Goal: Task Accomplishment & Management: Use online tool/utility

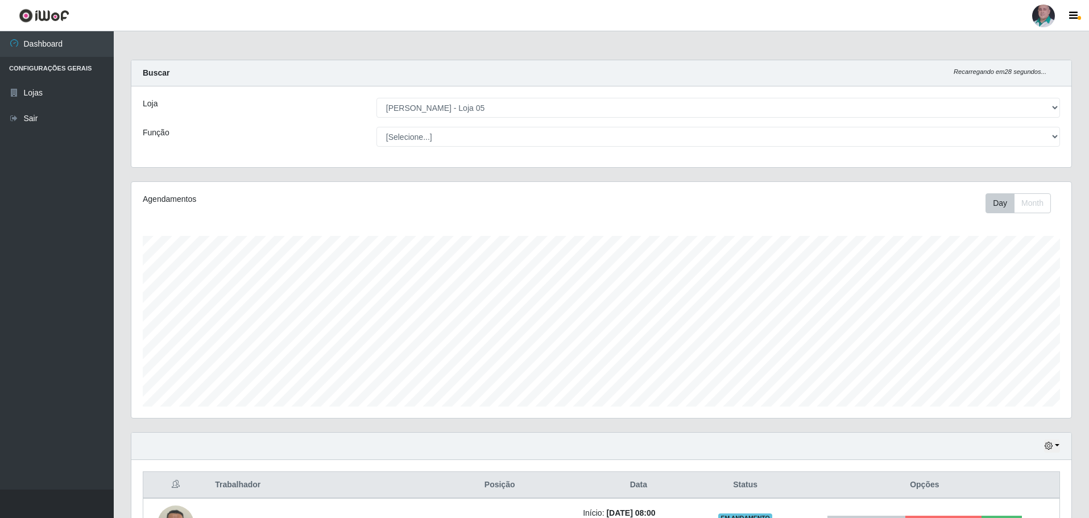
select select "252"
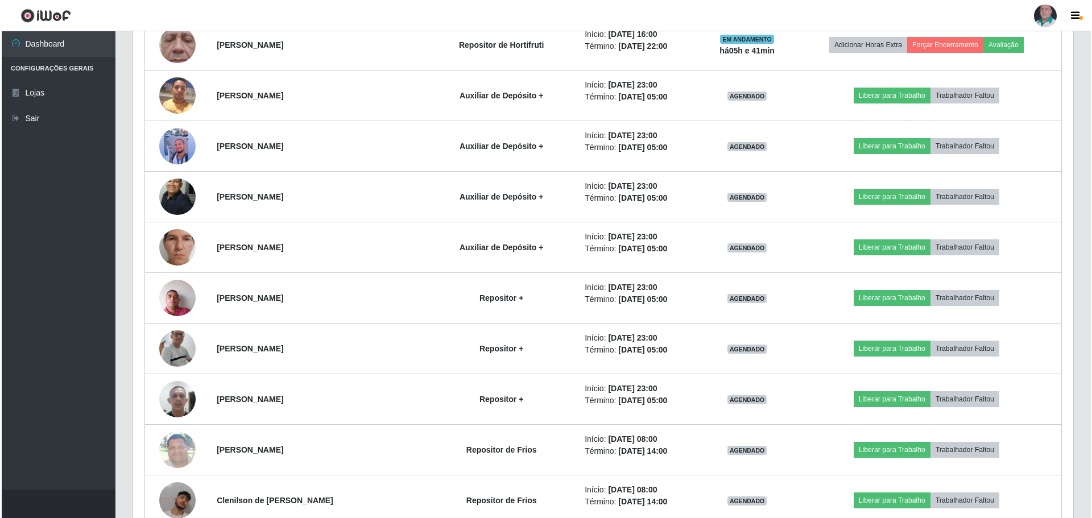
scroll to position [853, 0]
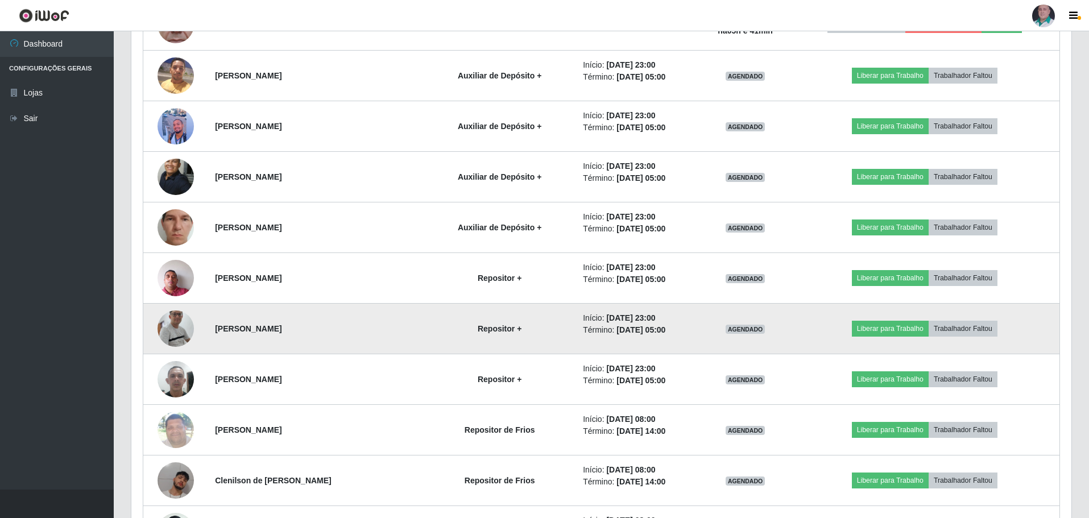
click at [179, 333] on img at bounding box center [176, 328] width 36 height 83
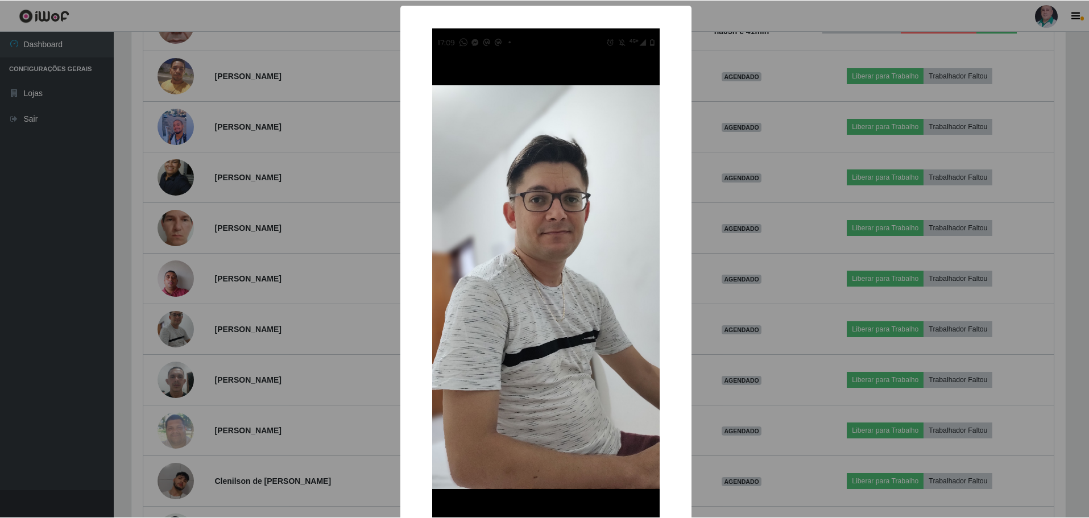
scroll to position [236, 934]
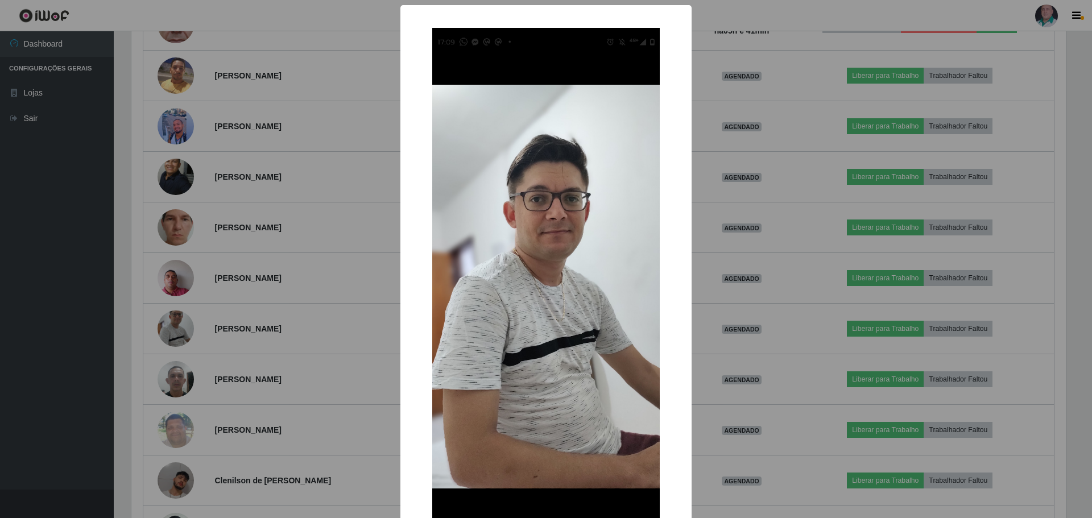
click at [750, 342] on div "× OK Cancel" at bounding box center [546, 259] width 1092 height 518
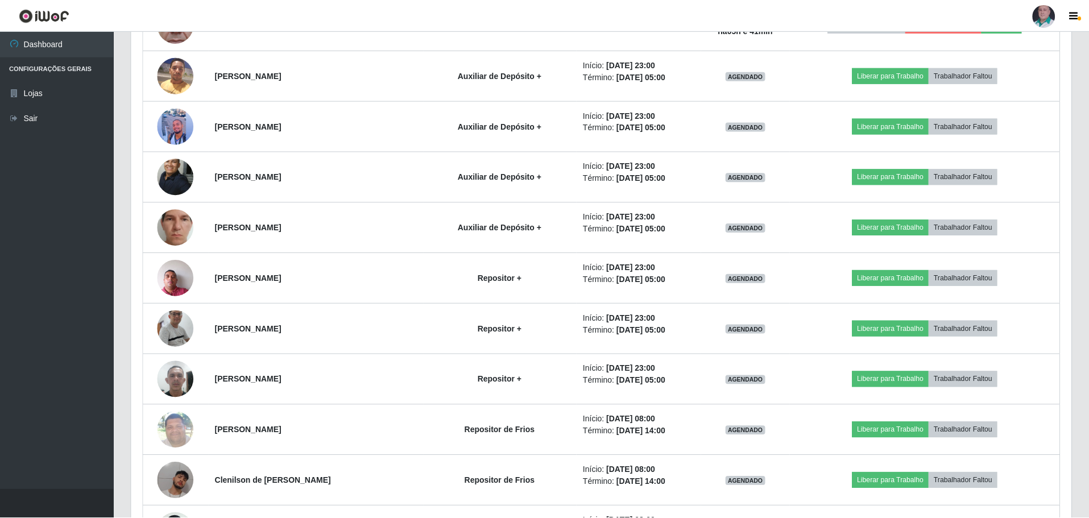
scroll to position [236, 940]
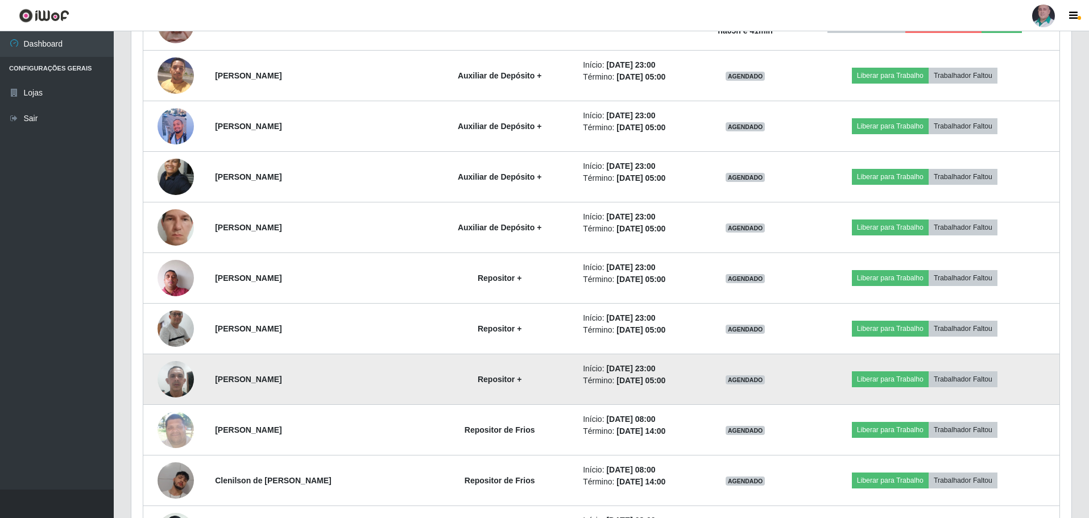
click at [180, 381] on img at bounding box center [176, 379] width 36 height 48
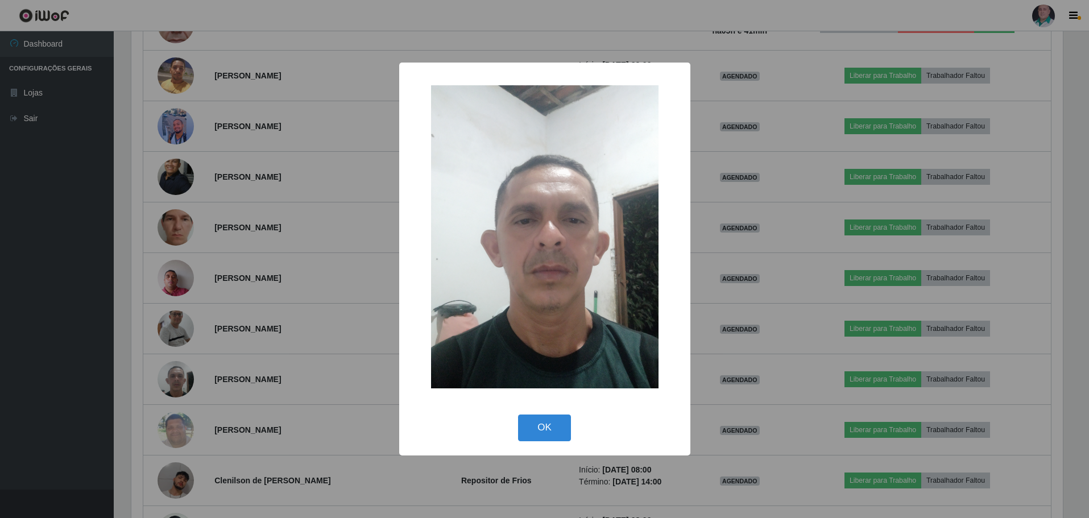
scroll to position [236, 934]
click at [764, 369] on div "× OK Cancel" at bounding box center [546, 259] width 1092 height 518
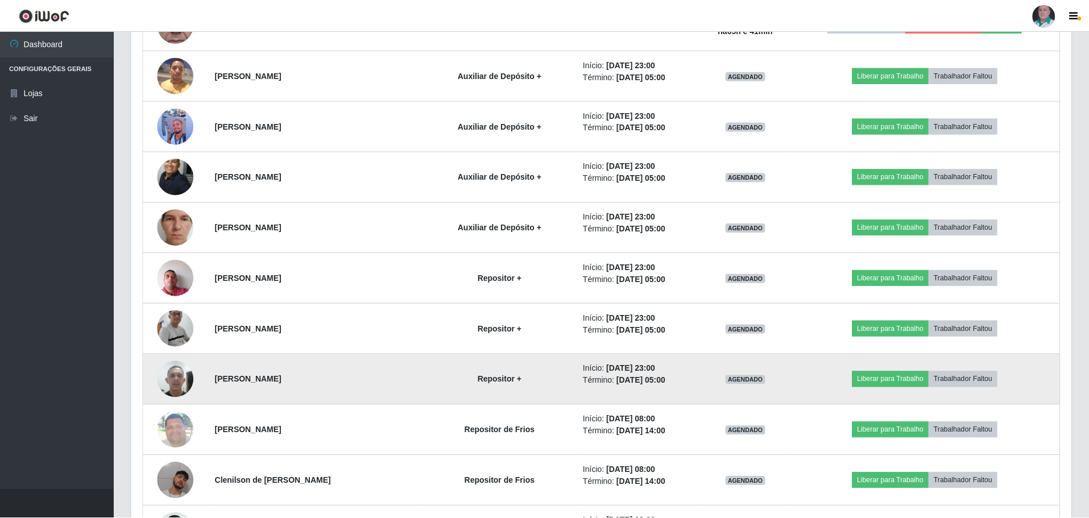
scroll to position [236, 940]
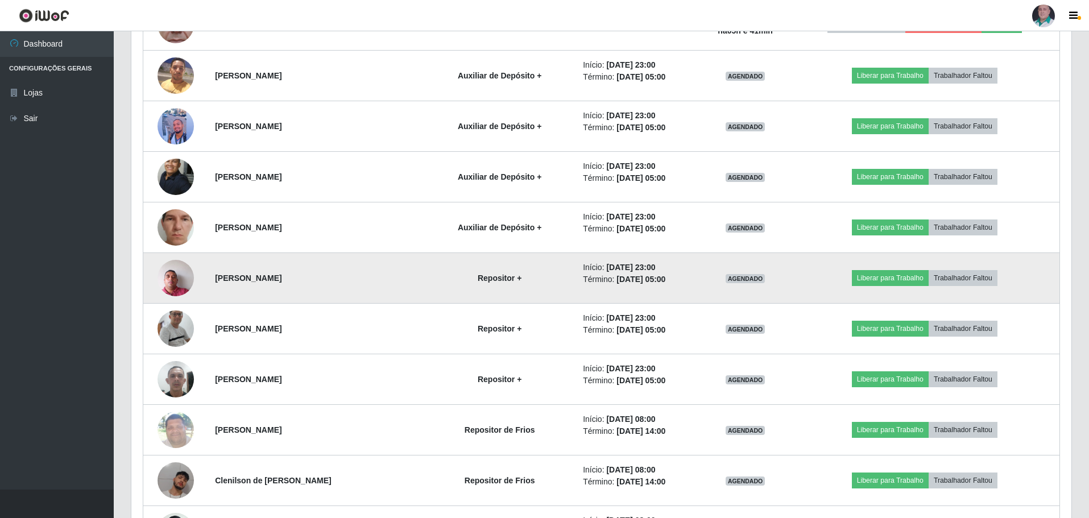
click at [177, 283] on img at bounding box center [176, 278] width 36 height 48
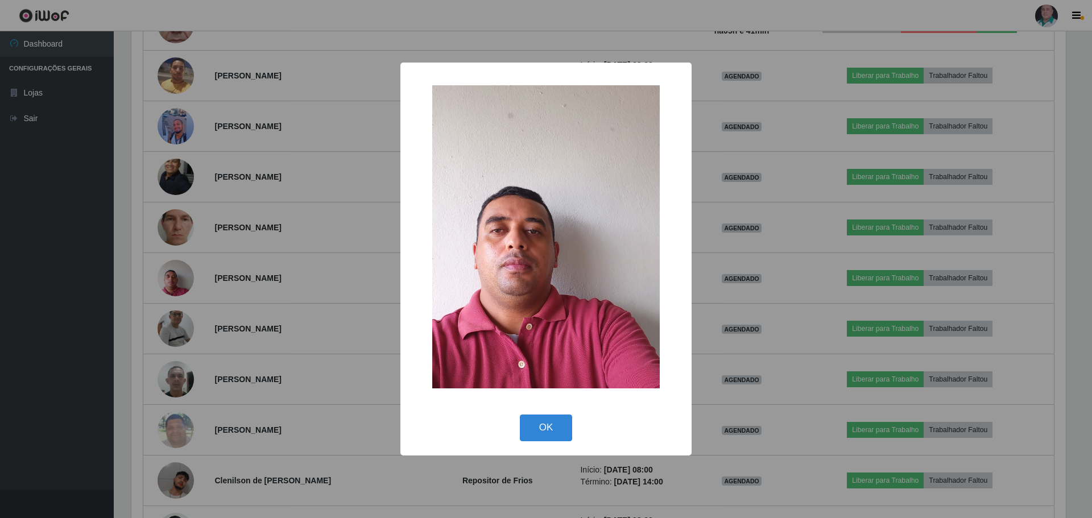
drag, startPoint x: 779, startPoint y: 328, endPoint x: 239, endPoint y: 305, distance: 540.7
click at [773, 328] on div "× OK Cancel" at bounding box center [546, 259] width 1092 height 518
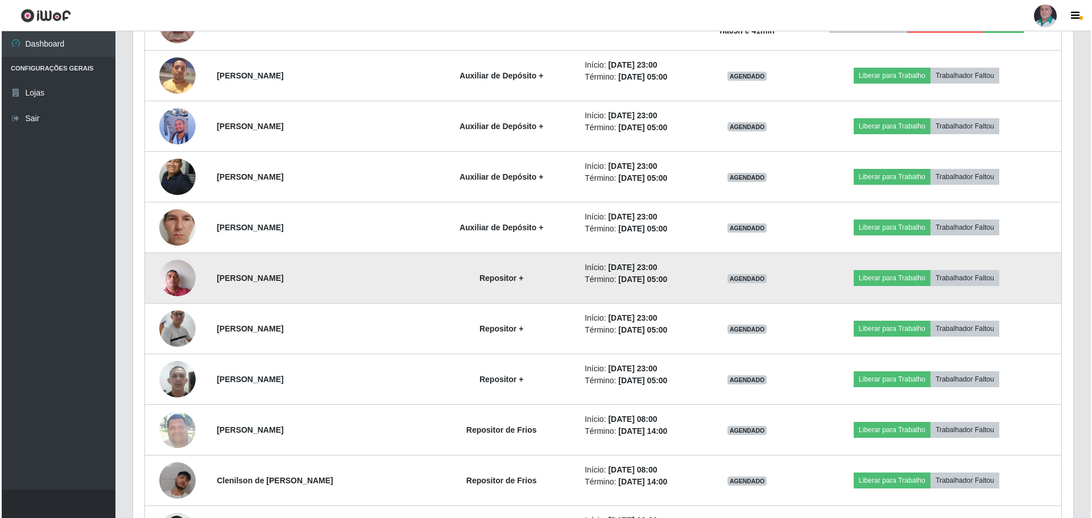
scroll to position [236, 940]
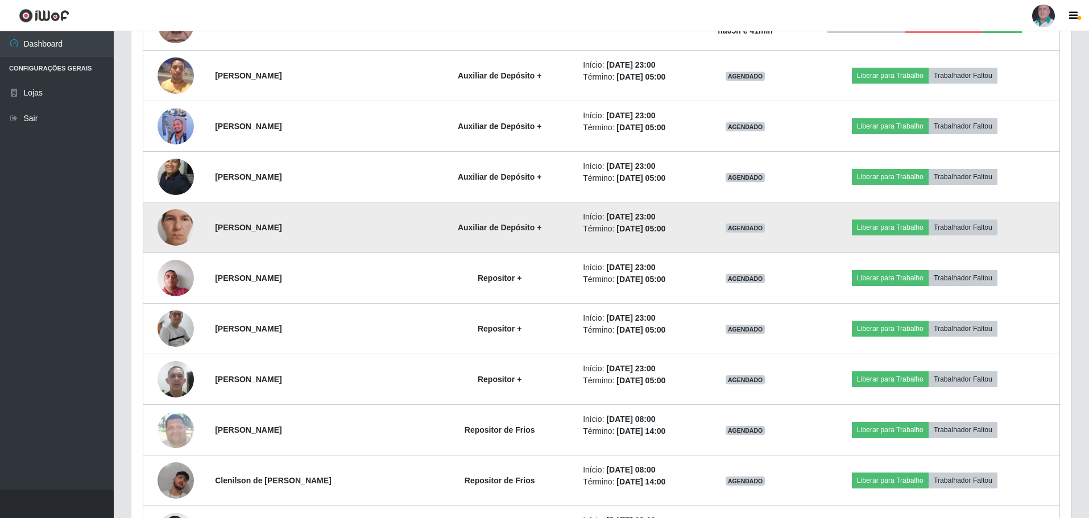
click at [172, 226] on img at bounding box center [176, 227] width 36 height 81
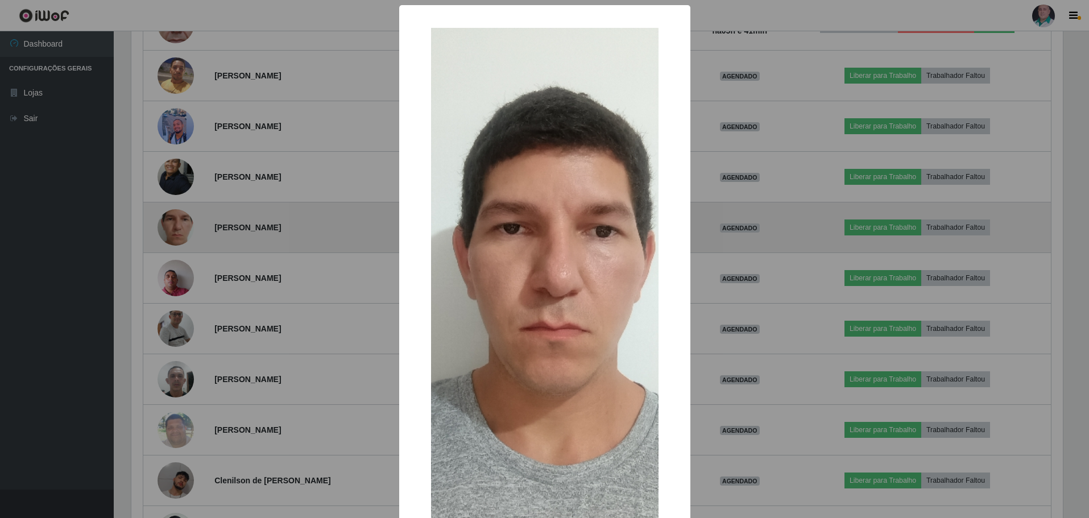
scroll to position [236, 934]
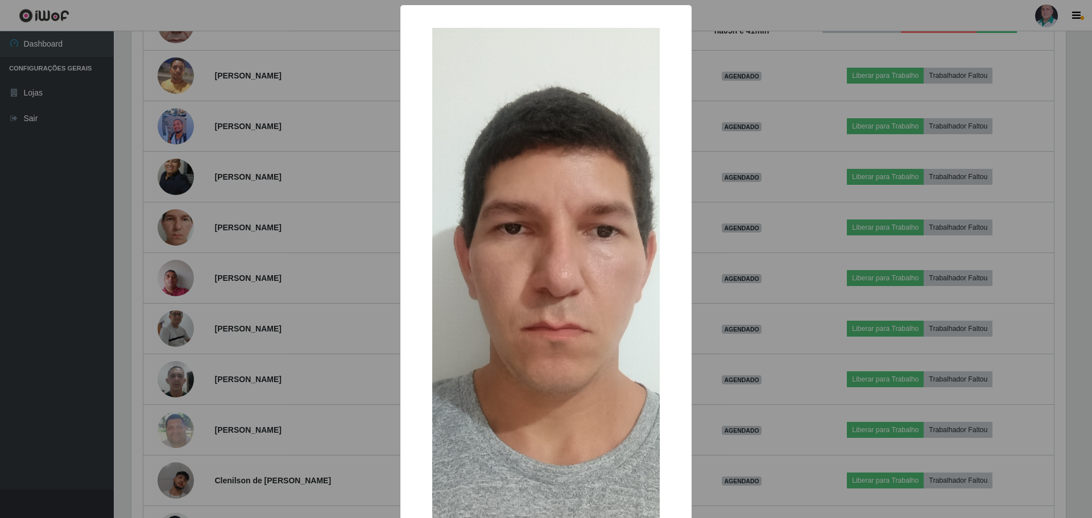
click at [731, 314] on div "× OK Cancel" at bounding box center [546, 259] width 1092 height 518
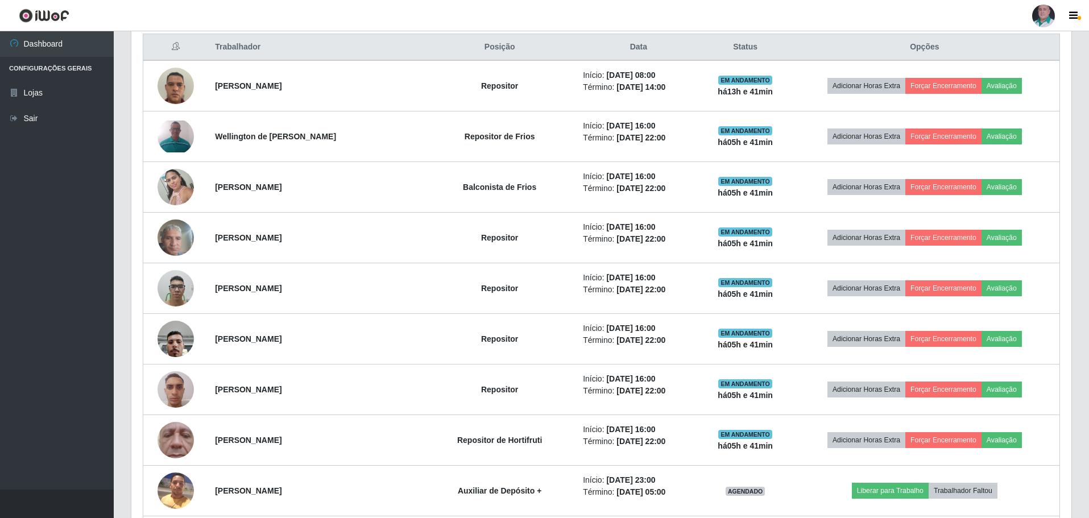
scroll to position [341, 0]
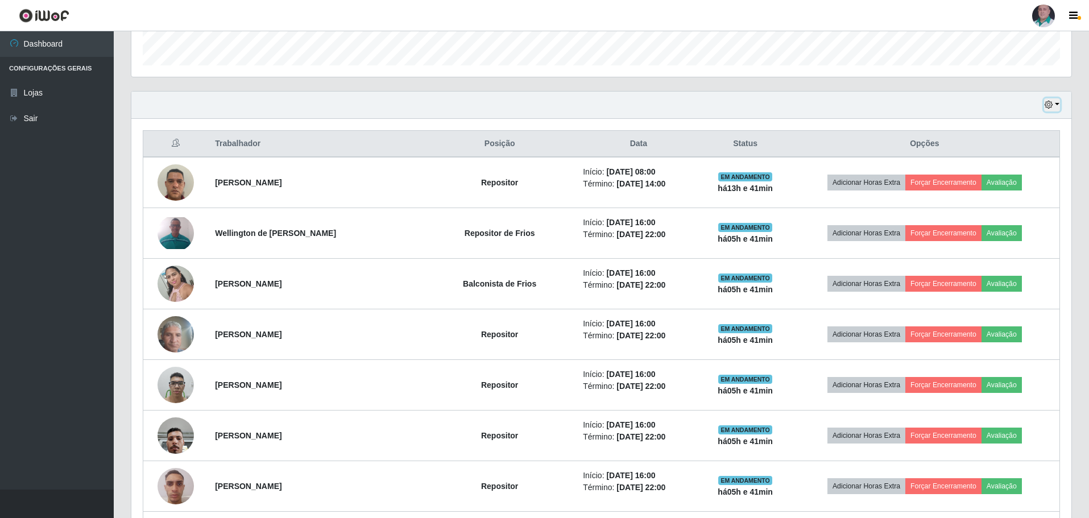
click at [1052, 106] on icon "button" at bounding box center [1049, 105] width 8 height 8
click at [1005, 127] on button "Hoje" at bounding box center [1015, 125] width 90 height 24
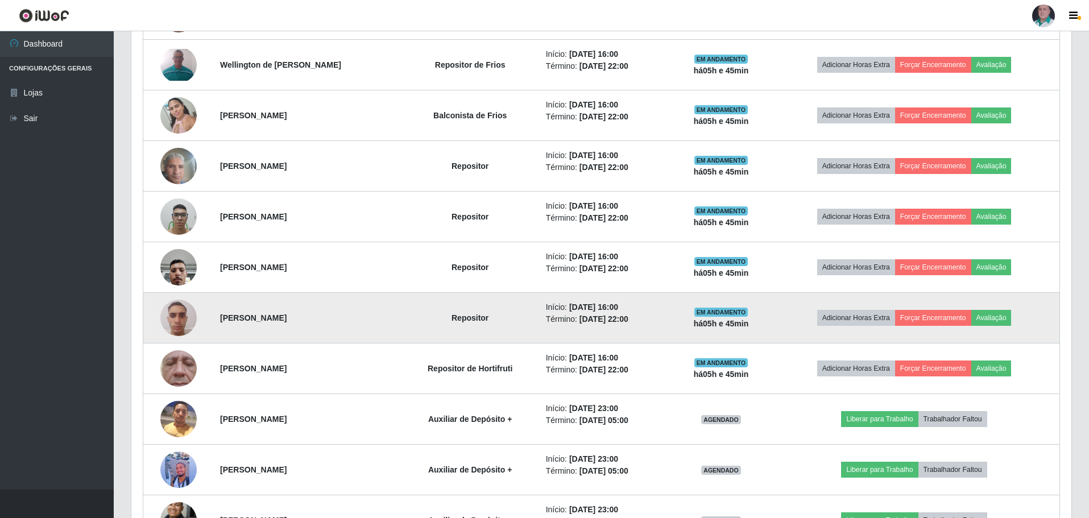
scroll to position [453, 0]
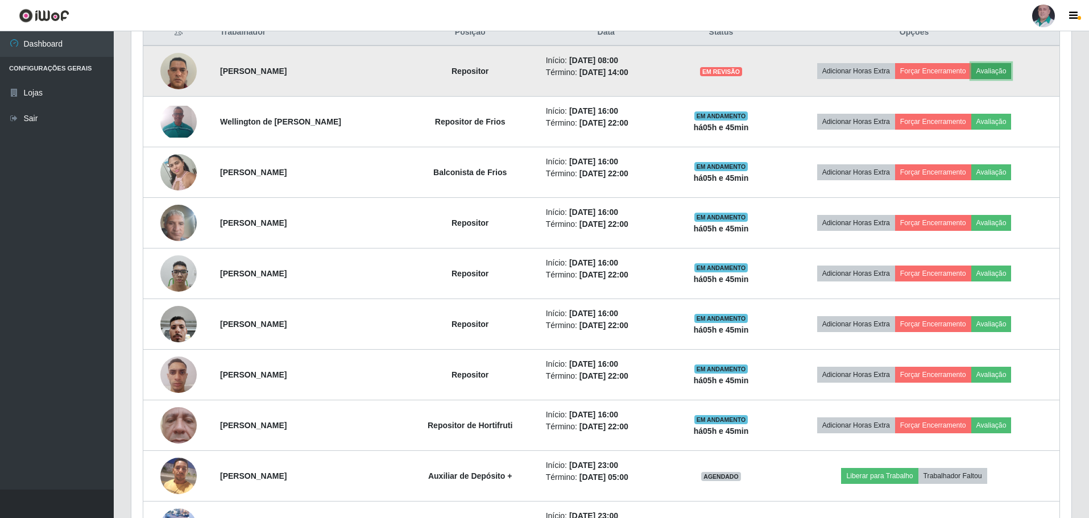
click at [996, 71] on button "Avaliação" at bounding box center [991, 71] width 40 height 16
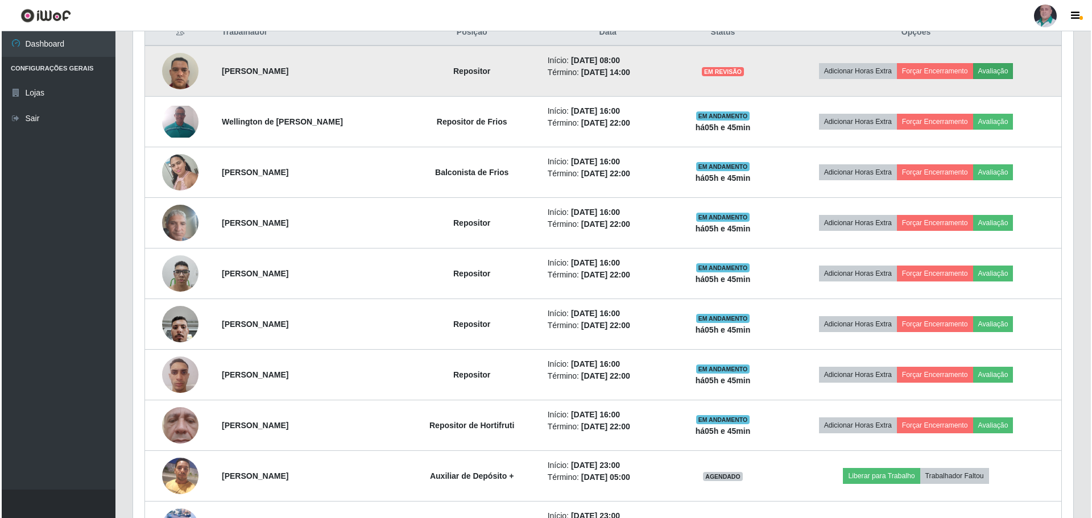
scroll to position [236, 934]
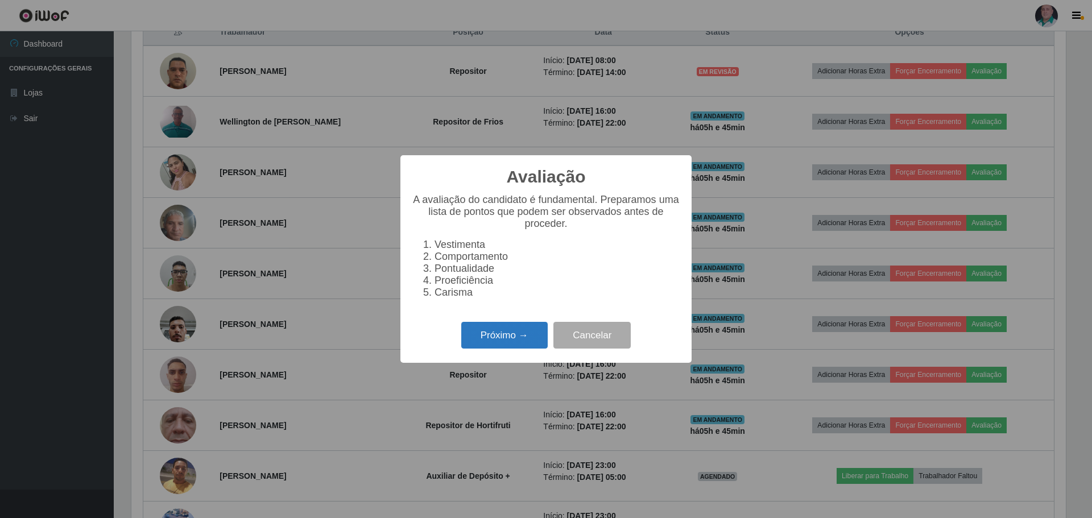
click at [496, 346] on button "Próximo →" at bounding box center [504, 335] width 86 height 27
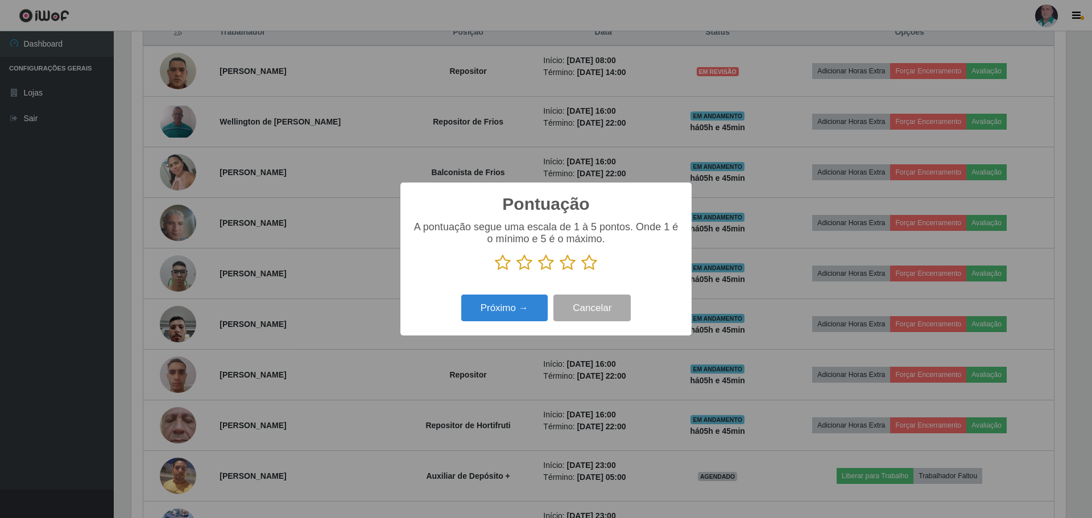
scroll to position [568468, 567770]
click at [587, 267] on icon at bounding box center [589, 262] width 16 height 17
click at [581, 271] on input "radio" at bounding box center [581, 271] width 0 height 0
click at [521, 309] on button "Próximo →" at bounding box center [504, 308] width 86 height 27
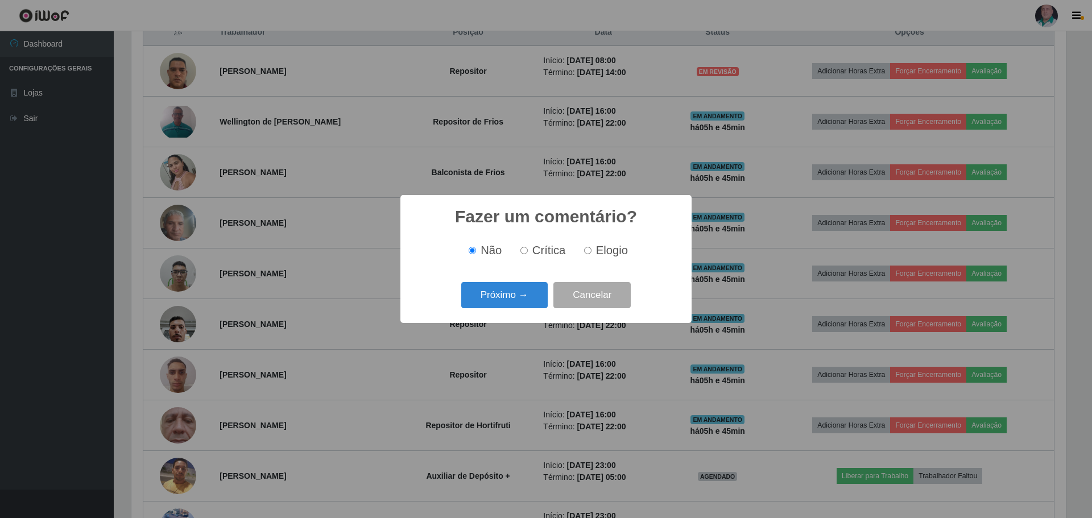
click at [606, 253] on span "Elogio" at bounding box center [612, 250] width 32 height 13
click at [591, 253] on input "Elogio" at bounding box center [587, 250] width 7 height 7
radio input "true"
click at [523, 299] on button "Próximo →" at bounding box center [504, 295] width 86 height 27
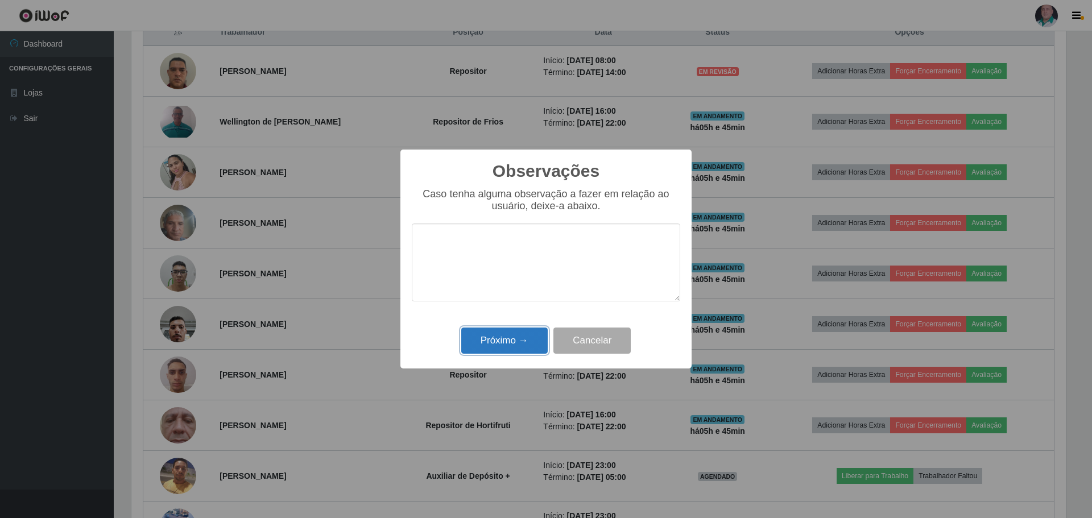
click at [509, 341] on button "Próximo →" at bounding box center [504, 341] width 86 height 27
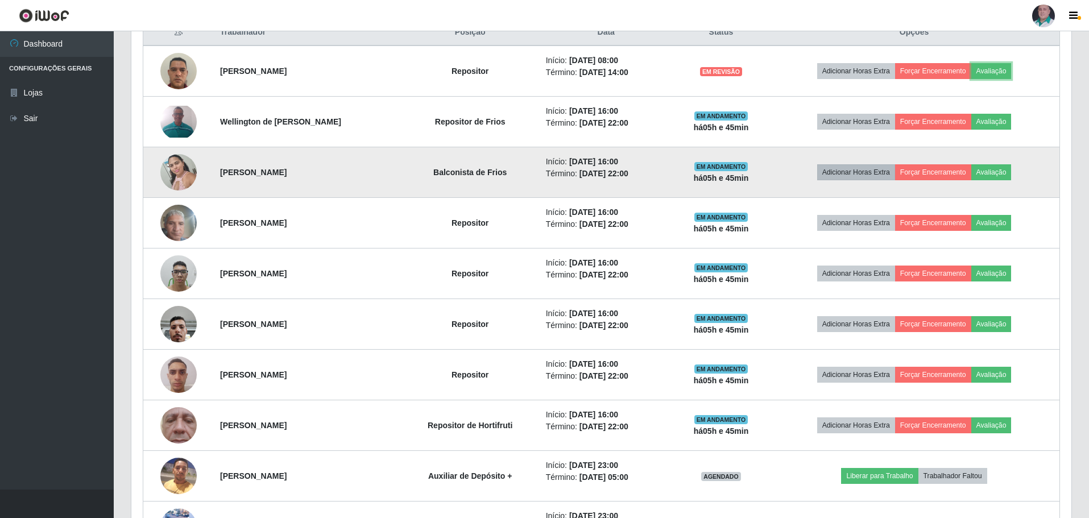
scroll to position [236, 940]
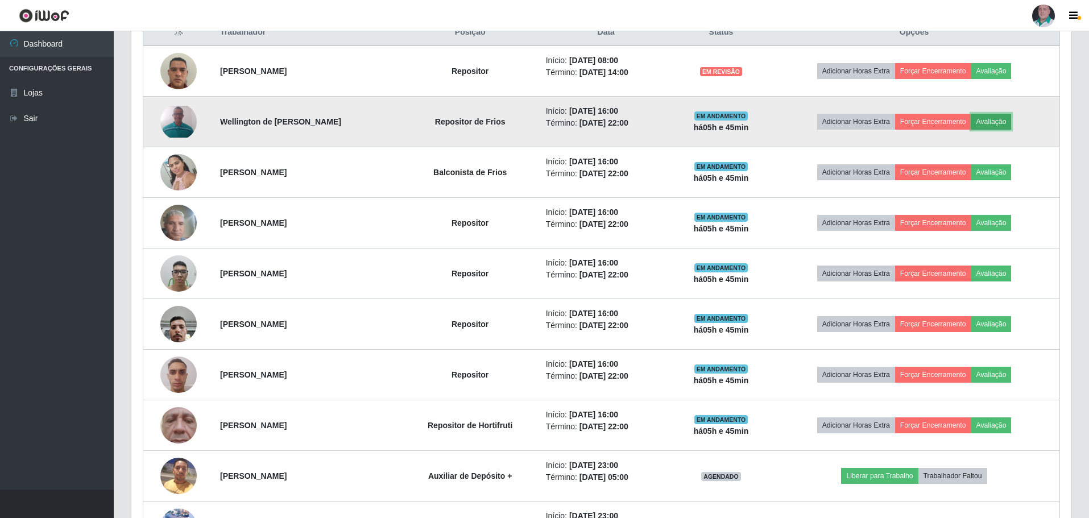
click at [1001, 125] on button "Avaliação" at bounding box center [991, 122] width 40 height 16
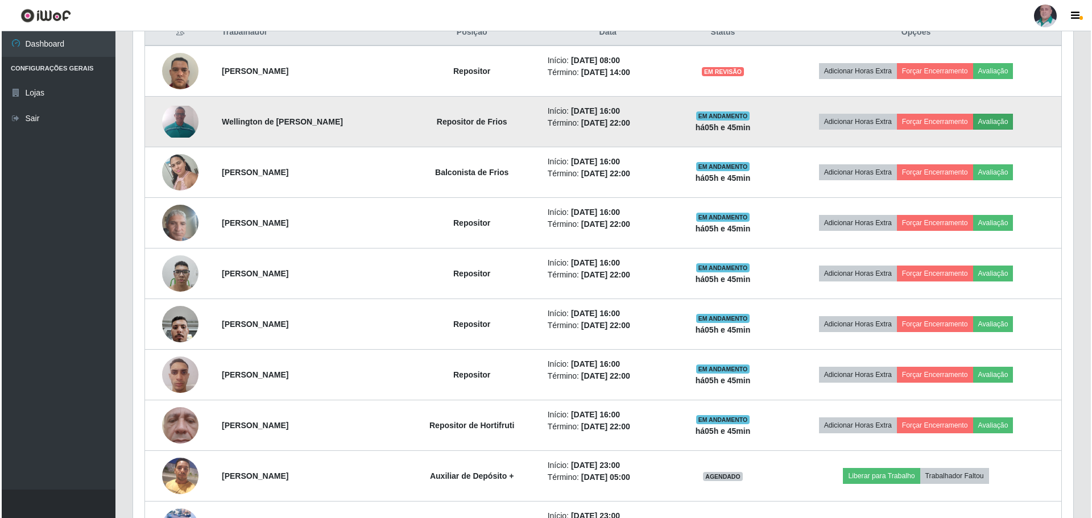
scroll to position [236, 934]
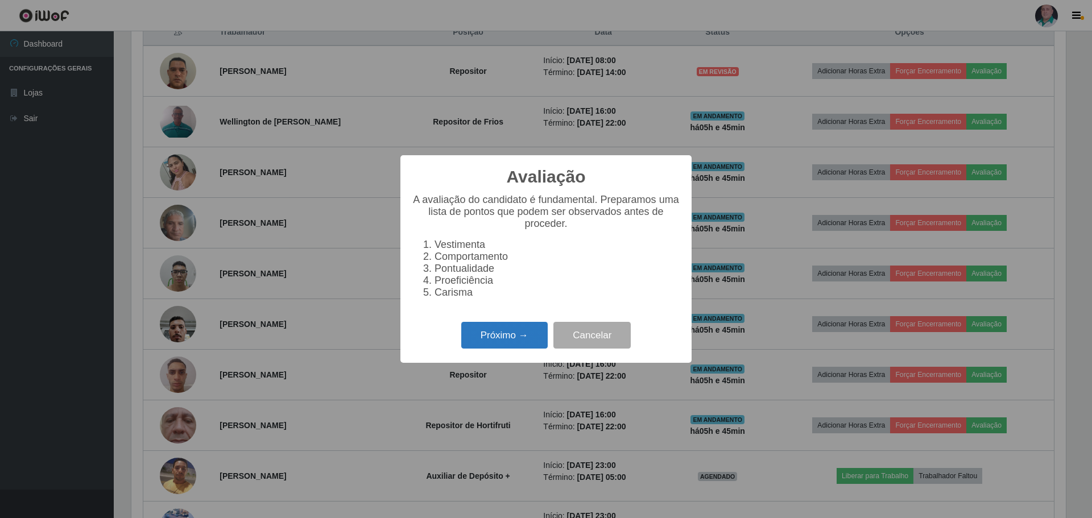
click at [488, 346] on button "Próximo →" at bounding box center [504, 335] width 86 height 27
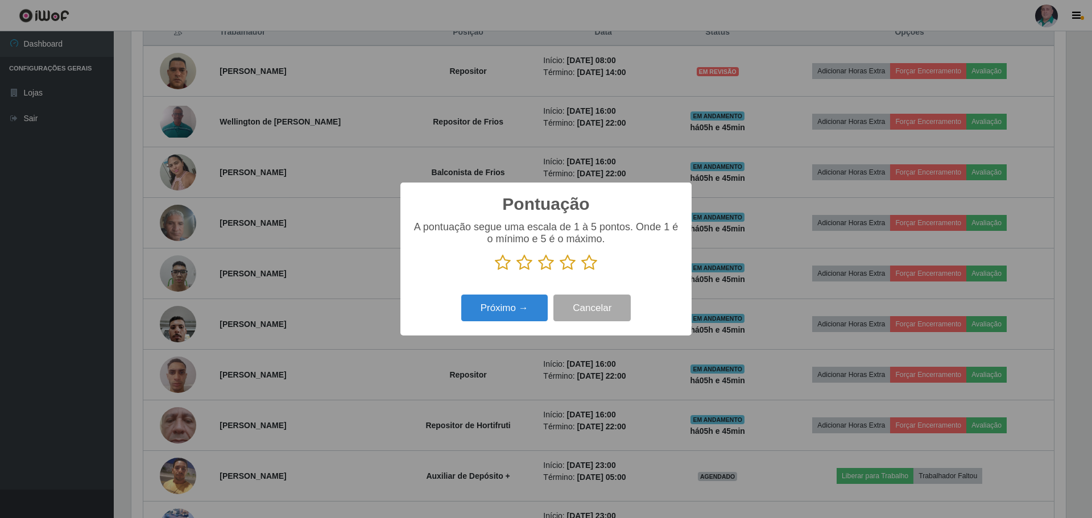
click at [590, 266] on icon at bounding box center [589, 262] width 16 height 17
click at [581, 271] on input "radio" at bounding box center [581, 271] width 0 height 0
click at [500, 312] on button "Próximo →" at bounding box center [504, 308] width 86 height 27
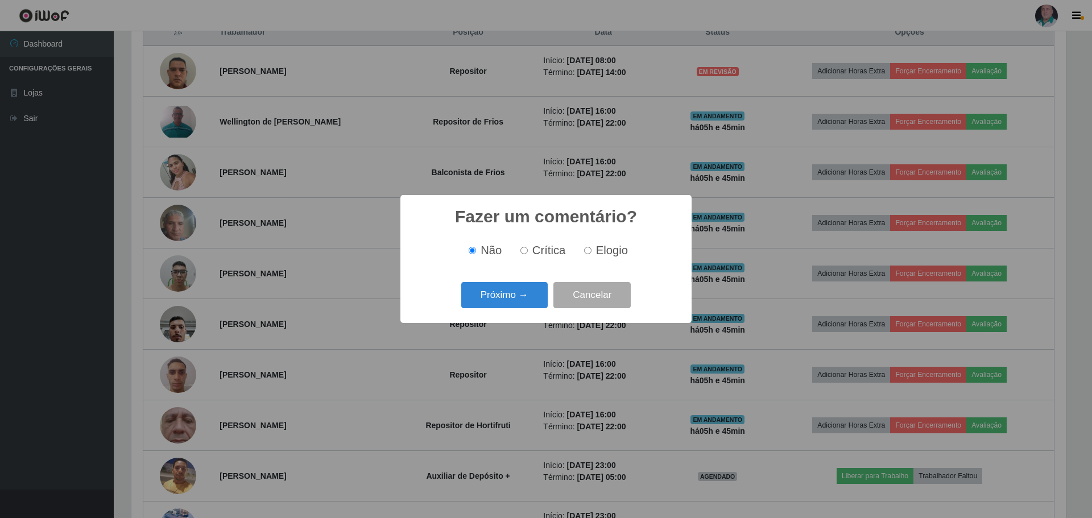
click at [602, 252] on span "Elogio" at bounding box center [612, 250] width 32 height 13
click at [591, 252] on input "Elogio" at bounding box center [587, 250] width 7 height 7
radio input "true"
click at [519, 293] on button "Próximo →" at bounding box center [504, 295] width 86 height 27
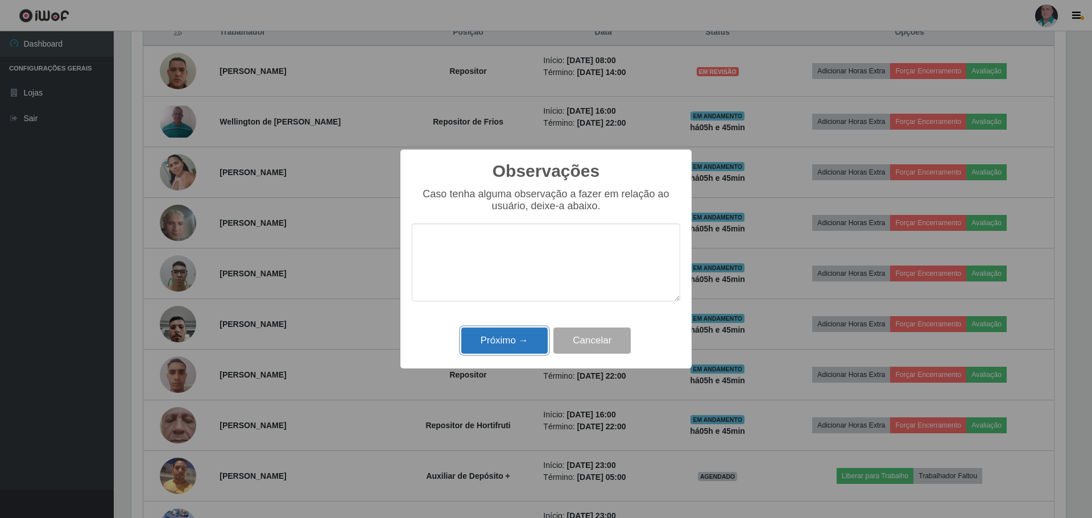
click at [507, 333] on button "Próximo →" at bounding box center [504, 341] width 86 height 27
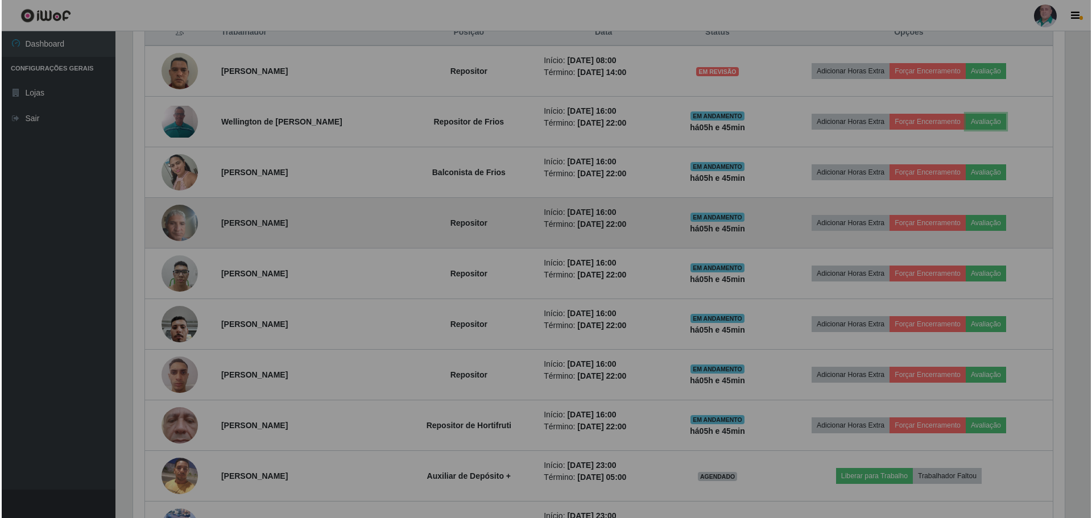
scroll to position [236, 940]
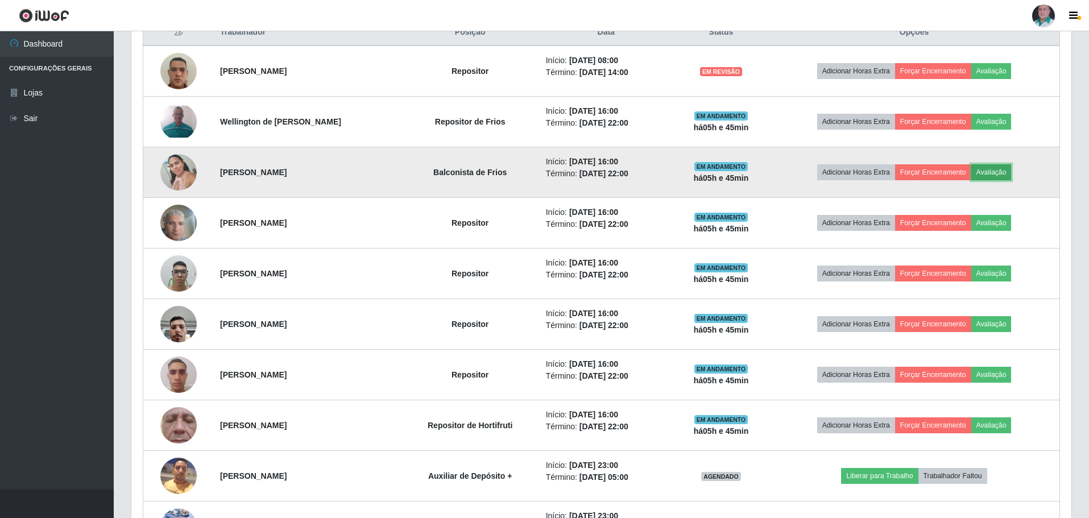
click at [995, 172] on button "Avaliação" at bounding box center [991, 172] width 40 height 16
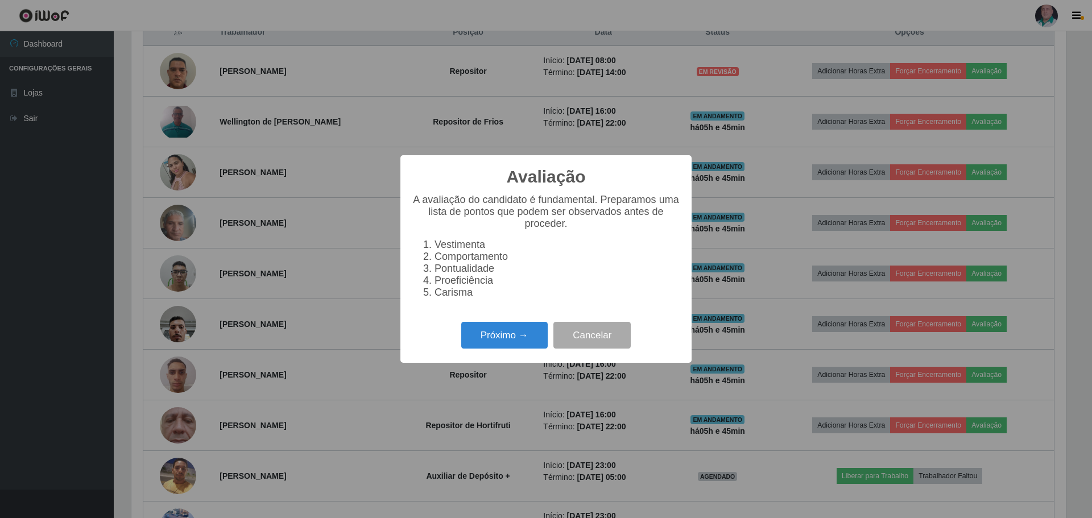
scroll to position [236, 934]
click at [512, 333] on button "Próximo →" at bounding box center [504, 335] width 86 height 27
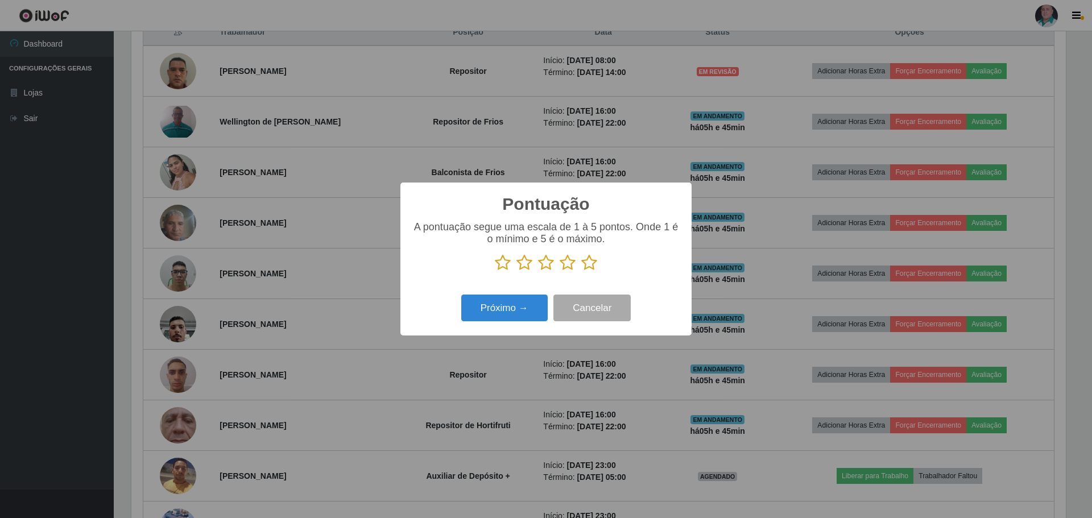
scroll to position [568468, 567770]
click at [594, 262] on icon at bounding box center [589, 262] width 16 height 17
click at [581, 271] on input "radio" at bounding box center [581, 271] width 0 height 0
click at [510, 318] on button "Próximo →" at bounding box center [504, 308] width 86 height 27
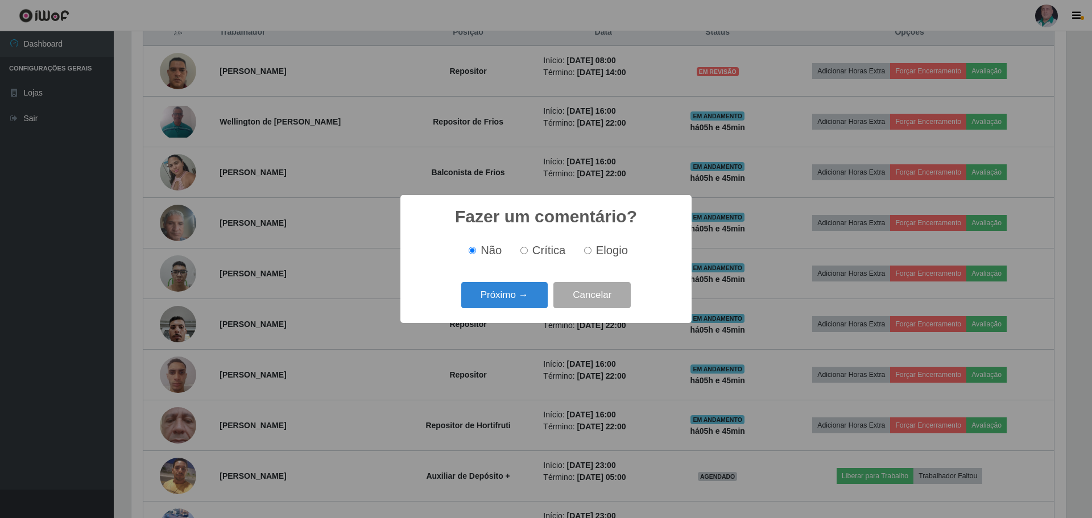
click at [601, 254] on span "Elogio" at bounding box center [612, 250] width 32 height 13
click at [591, 254] on input "Elogio" at bounding box center [587, 250] width 7 height 7
radio input "true"
click at [492, 307] on button "Próximo →" at bounding box center [504, 295] width 86 height 27
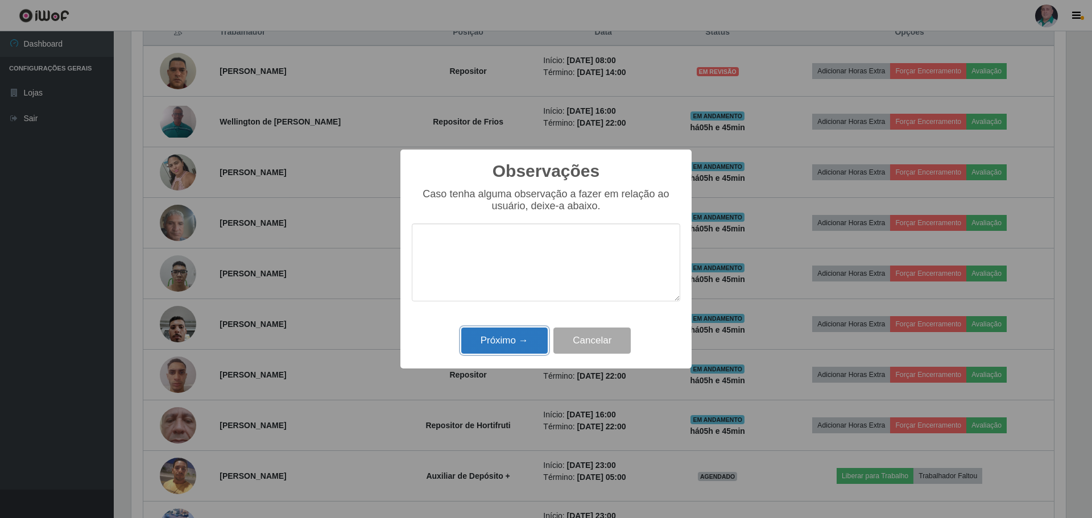
click at [481, 340] on button "Próximo →" at bounding box center [504, 341] width 86 height 27
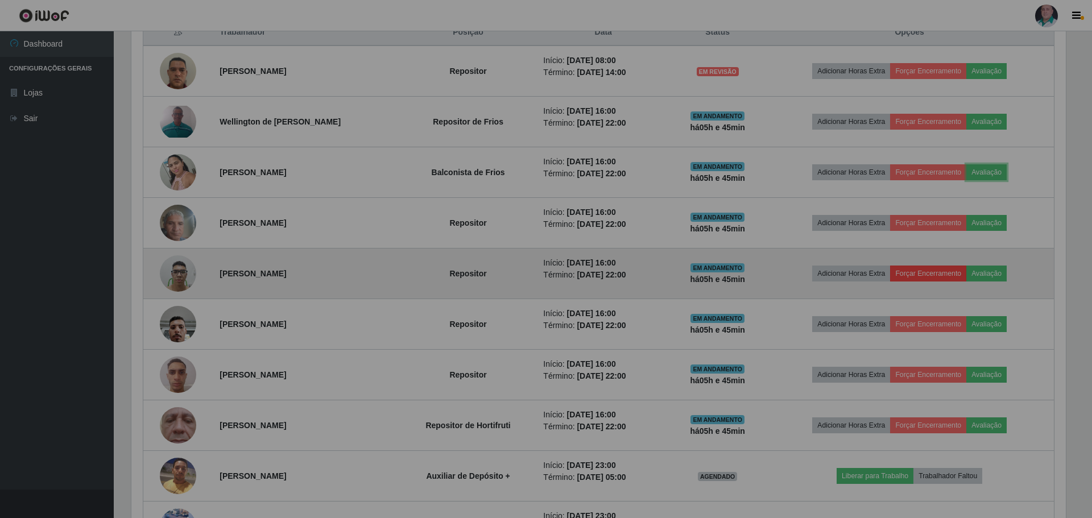
scroll to position [236, 940]
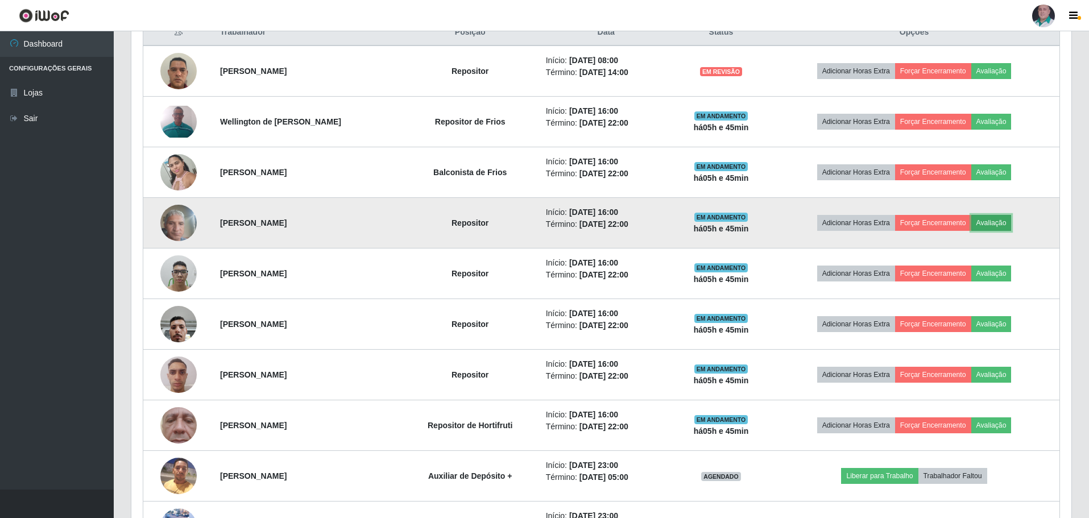
click at [996, 217] on button "Avaliação" at bounding box center [991, 223] width 40 height 16
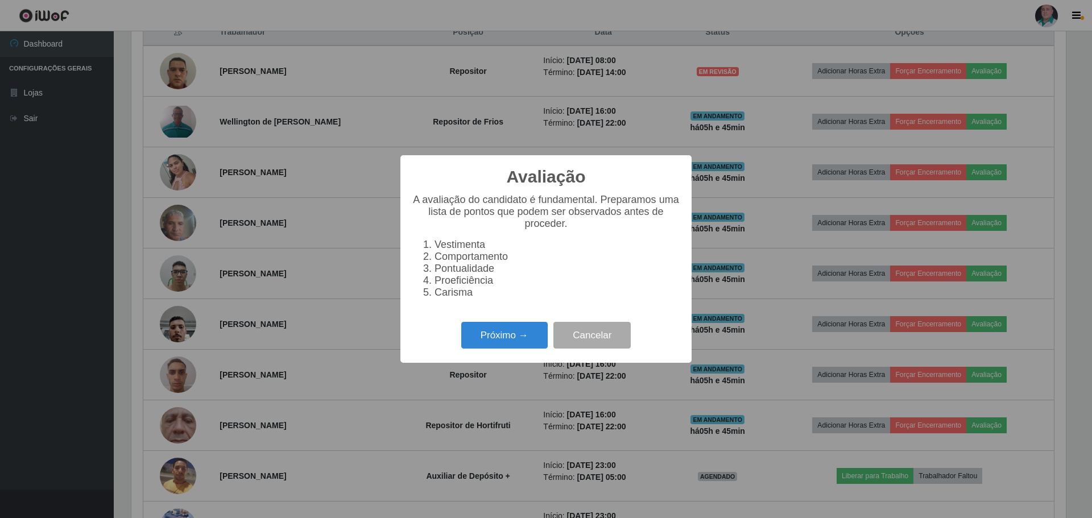
scroll to position [236, 934]
click at [497, 343] on button "Próximo →" at bounding box center [504, 335] width 86 height 27
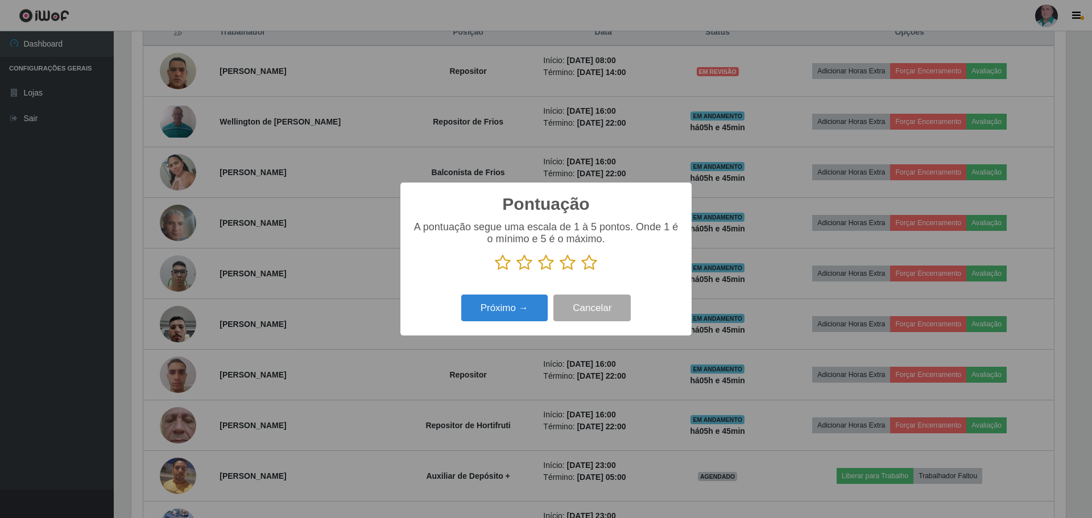
click at [587, 262] on icon at bounding box center [589, 262] width 16 height 17
click at [581, 271] on input "radio" at bounding box center [581, 271] width 0 height 0
click at [479, 318] on button "Próximo →" at bounding box center [504, 308] width 86 height 27
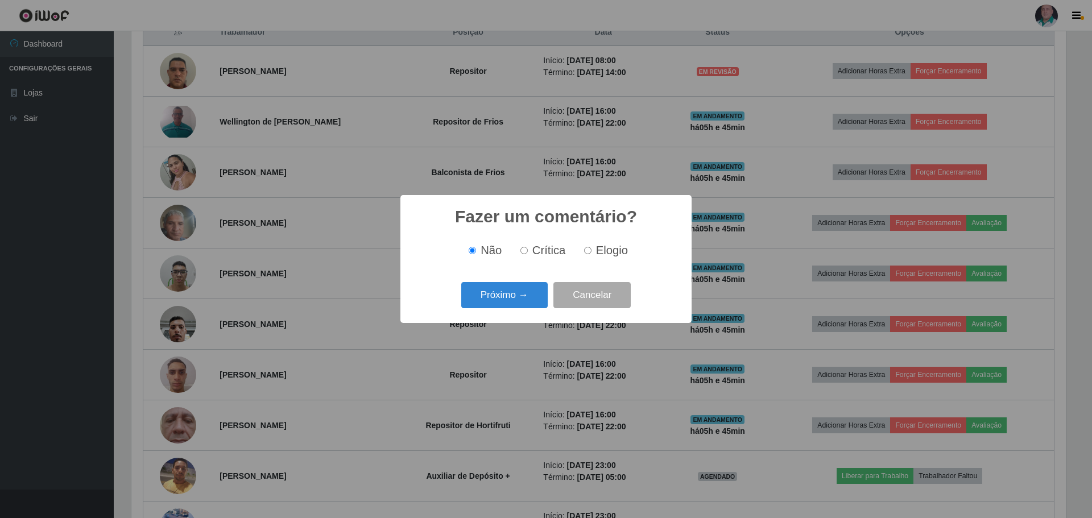
click at [622, 246] on span "Elogio" at bounding box center [612, 250] width 32 height 13
click at [591, 247] on input "Elogio" at bounding box center [587, 250] width 7 height 7
radio input "true"
drag, startPoint x: 441, startPoint y: 311, endPoint x: 485, endPoint y: 314, distance: 44.5
click at [442, 311] on div "Próximo → Cancelar" at bounding box center [546, 295] width 268 height 32
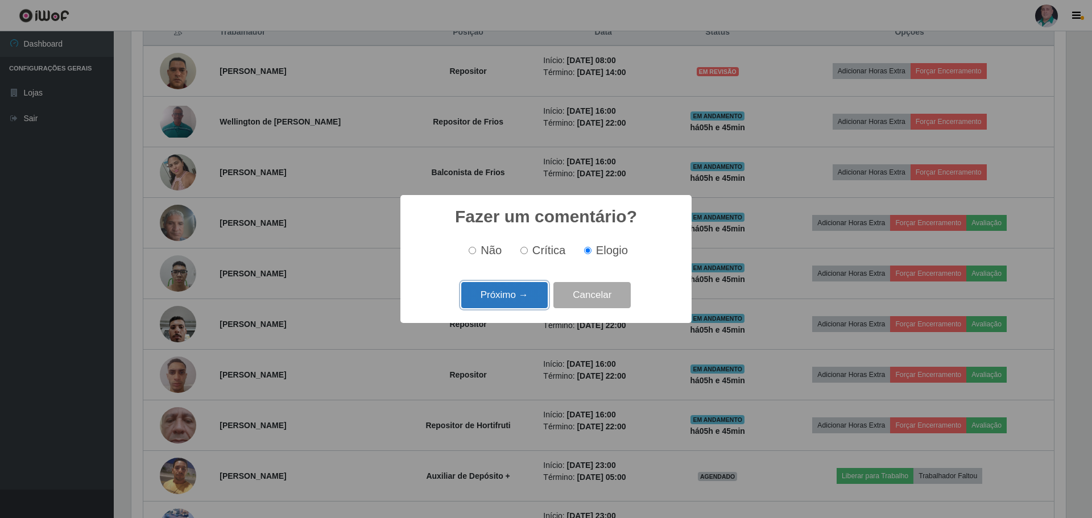
click at [499, 301] on button "Próximo →" at bounding box center [504, 295] width 86 height 27
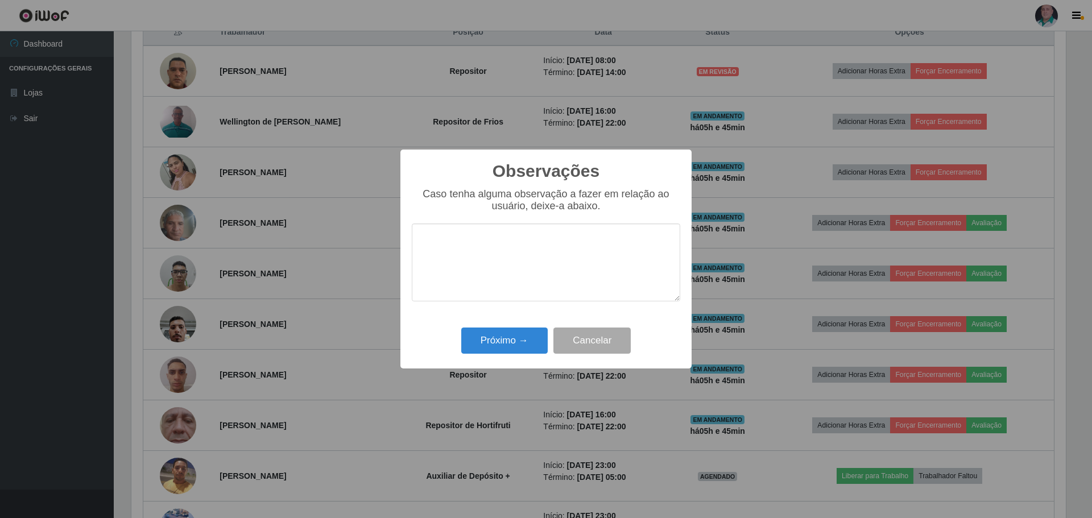
click at [491, 357] on div "Próximo → Cancelar" at bounding box center [546, 340] width 268 height 32
click at [488, 345] on button "Próximo →" at bounding box center [504, 341] width 86 height 27
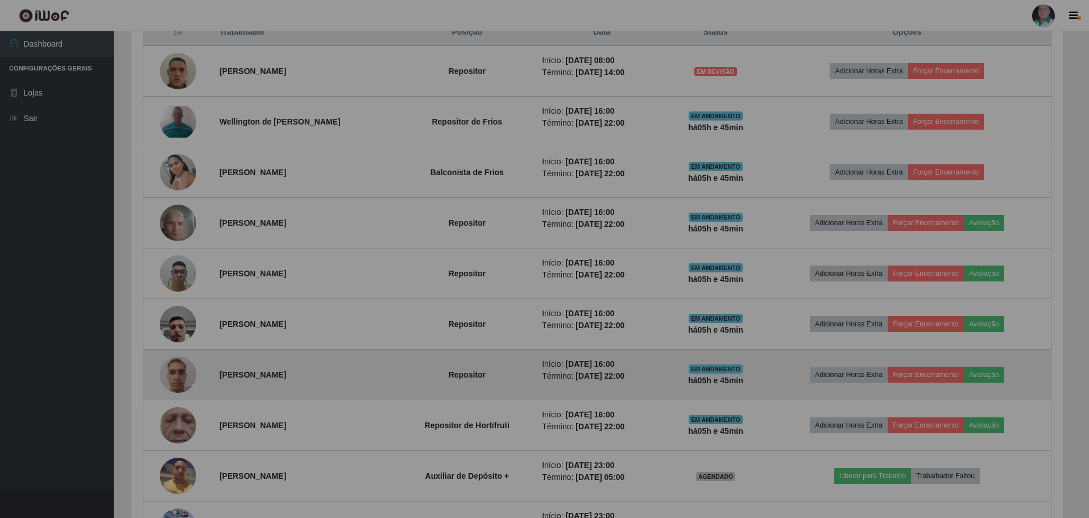
scroll to position [236, 940]
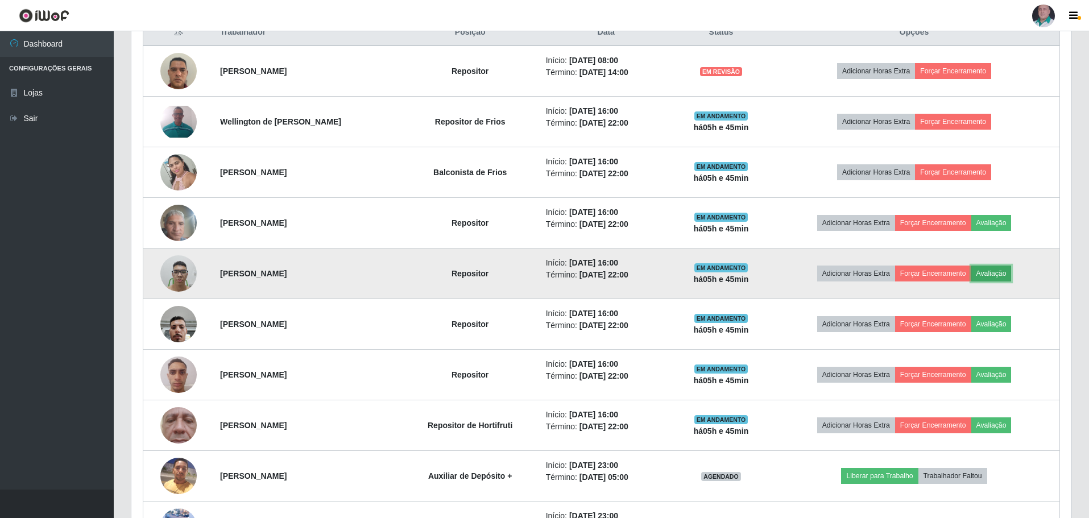
click at [998, 273] on button "Avaliação" at bounding box center [991, 274] width 40 height 16
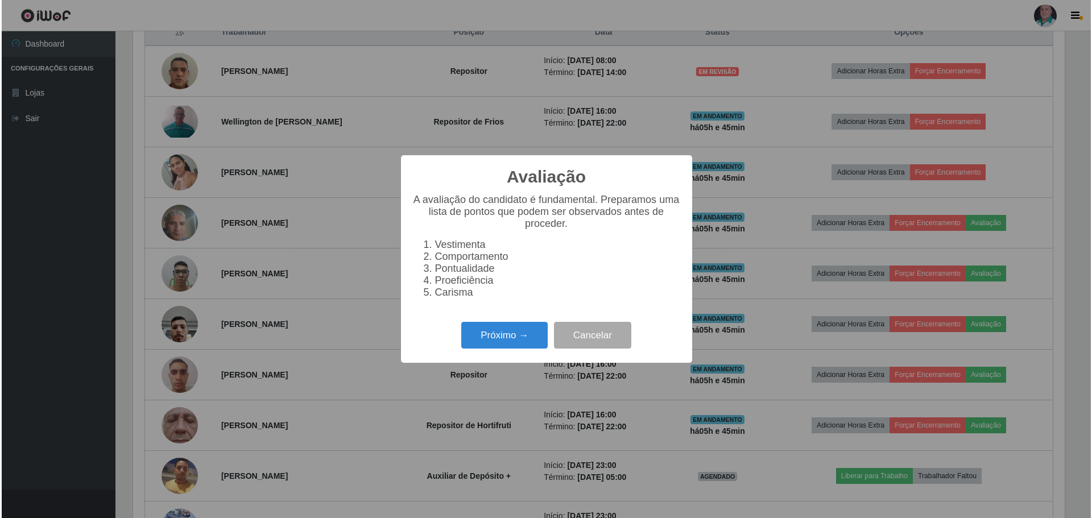
scroll to position [236, 934]
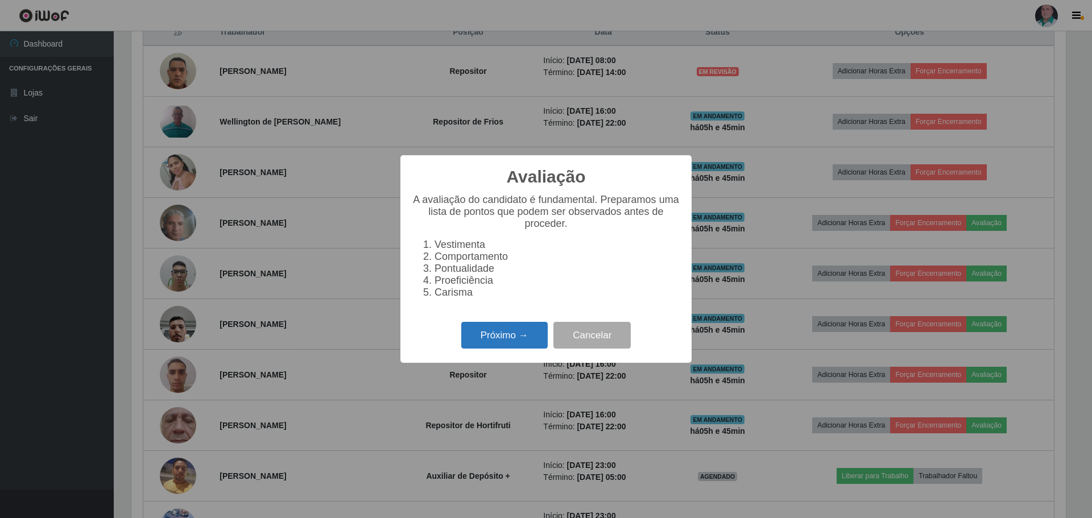
click at [483, 346] on button "Próximo →" at bounding box center [504, 335] width 86 height 27
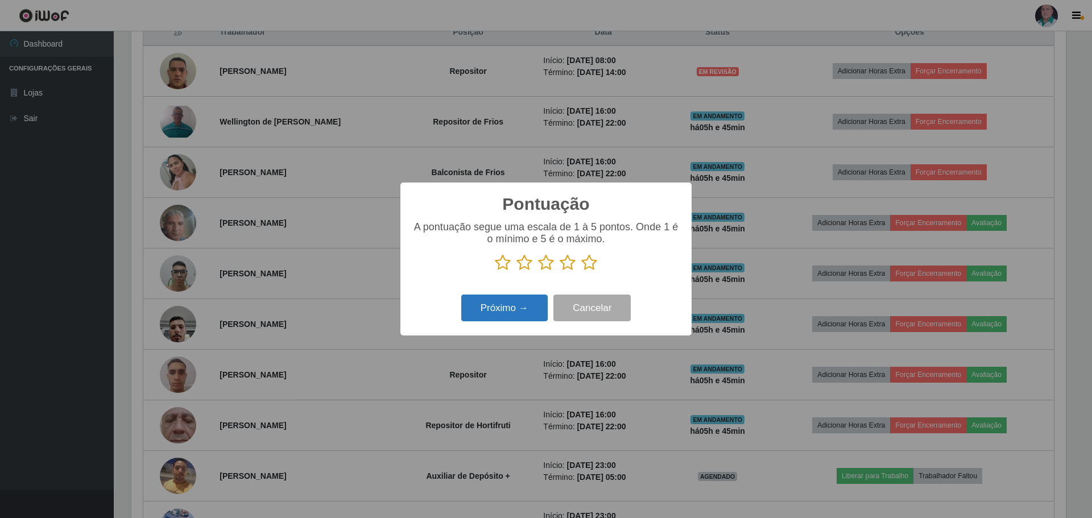
scroll to position [568468, 567770]
click at [590, 265] on icon at bounding box center [589, 262] width 16 height 17
click at [581, 271] on input "radio" at bounding box center [581, 271] width 0 height 0
click at [496, 309] on button "Próximo →" at bounding box center [504, 308] width 86 height 27
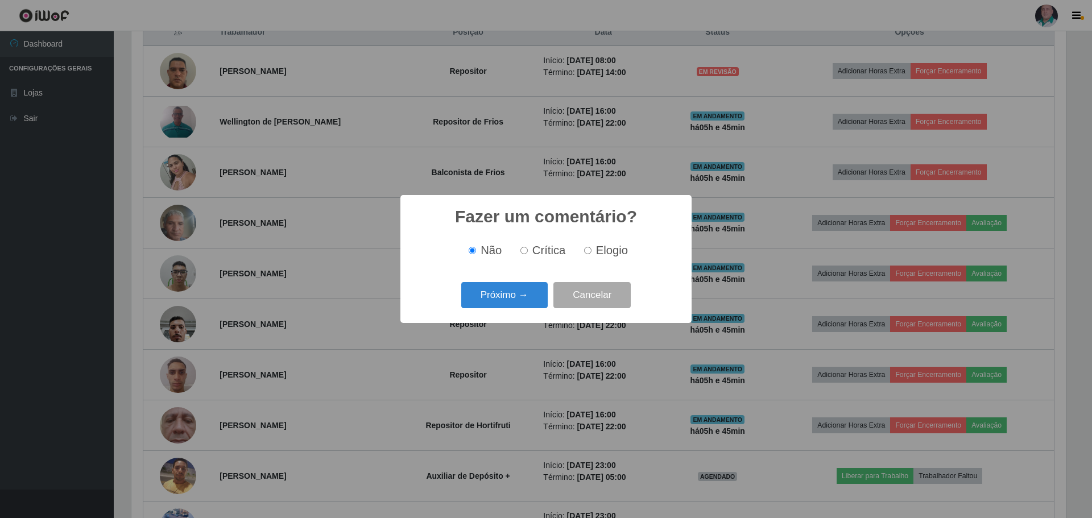
click at [596, 254] on span "Elogio" at bounding box center [612, 250] width 32 height 13
click at [591, 254] on input "Elogio" at bounding box center [587, 250] width 7 height 7
radio input "true"
click at [519, 302] on button "Próximo →" at bounding box center [504, 295] width 86 height 27
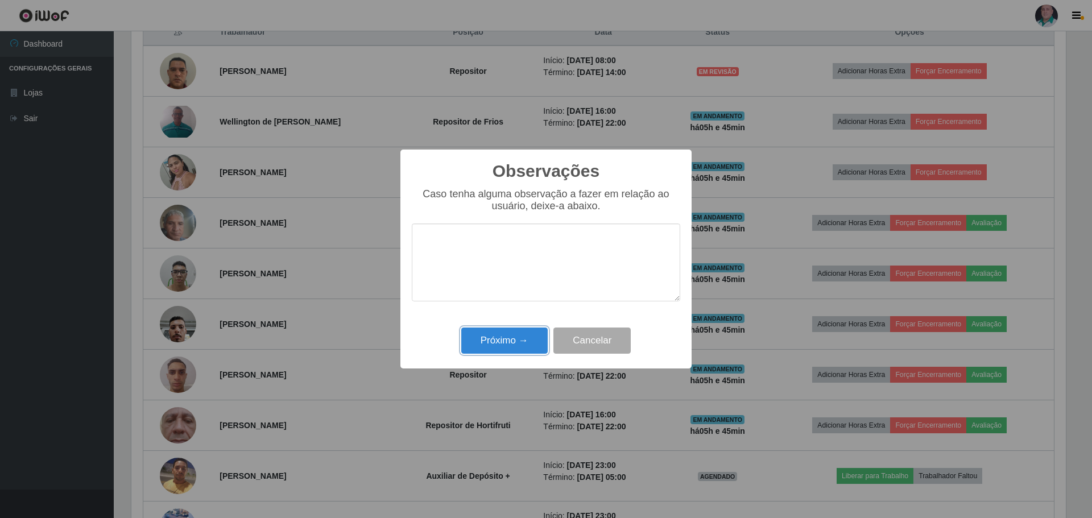
click at [511, 337] on button "Próximo →" at bounding box center [504, 341] width 86 height 27
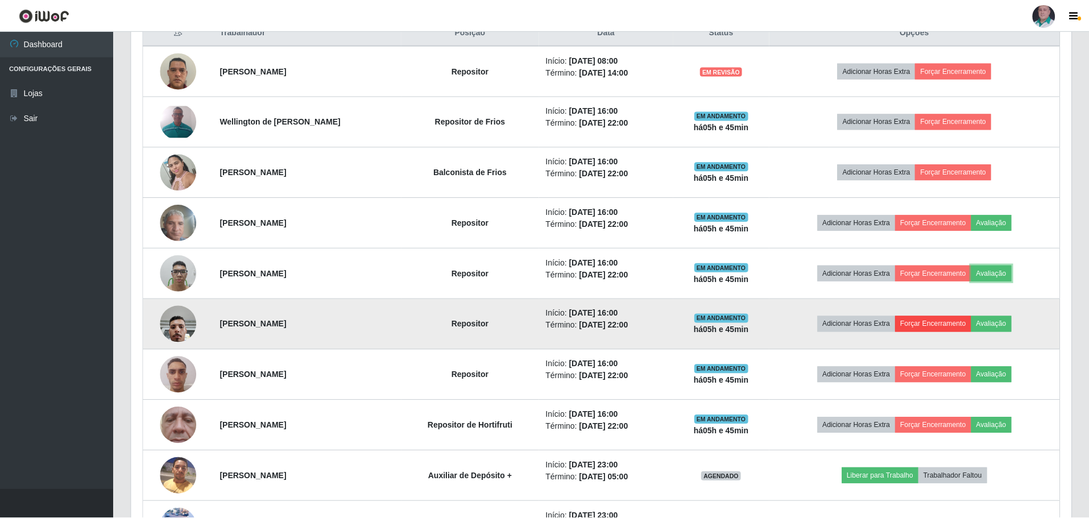
scroll to position [0, 0]
click at [1007, 319] on button "Avaliação" at bounding box center [991, 324] width 40 height 16
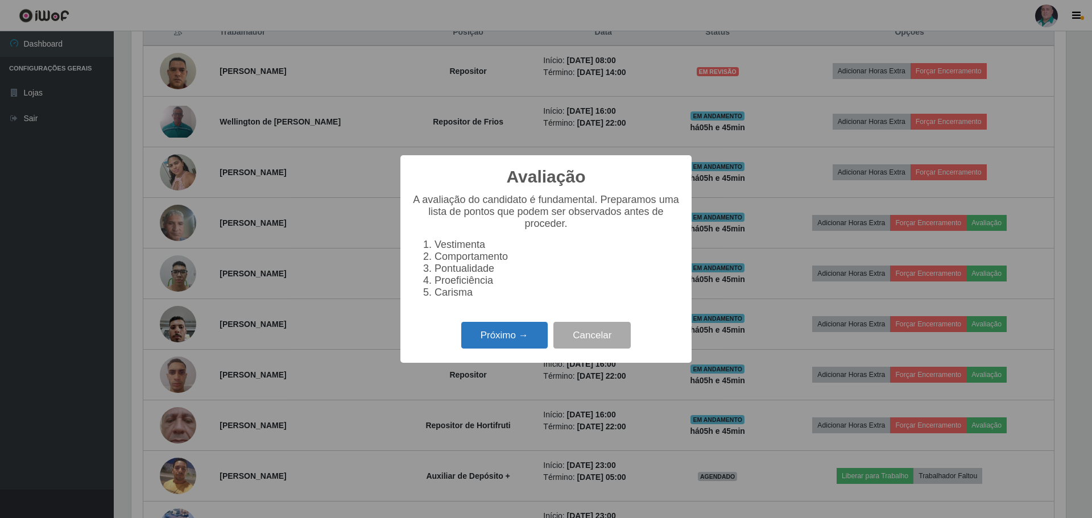
click at [508, 346] on button "Próximo →" at bounding box center [504, 335] width 86 height 27
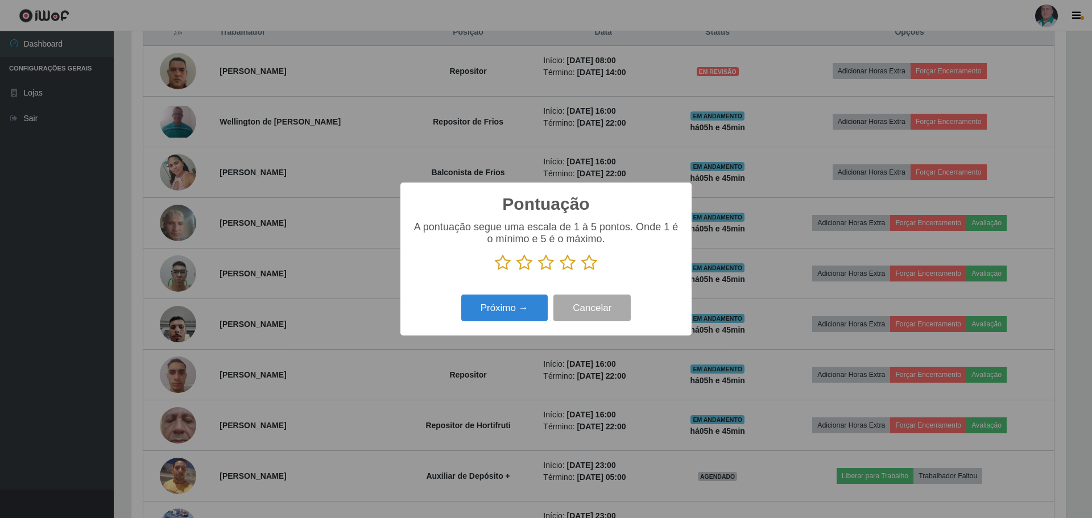
drag, startPoint x: 597, startPoint y: 260, endPoint x: 585, endPoint y: 267, distance: 13.3
click at [598, 260] on p at bounding box center [546, 262] width 268 height 17
click at [584, 263] on icon at bounding box center [589, 262] width 16 height 17
click at [581, 271] on input "radio" at bounding box center [581, 271] width 0 height 0
click at [505, 312] on button "Próximo →" at bounding box center [504, 308] width 86 height 27
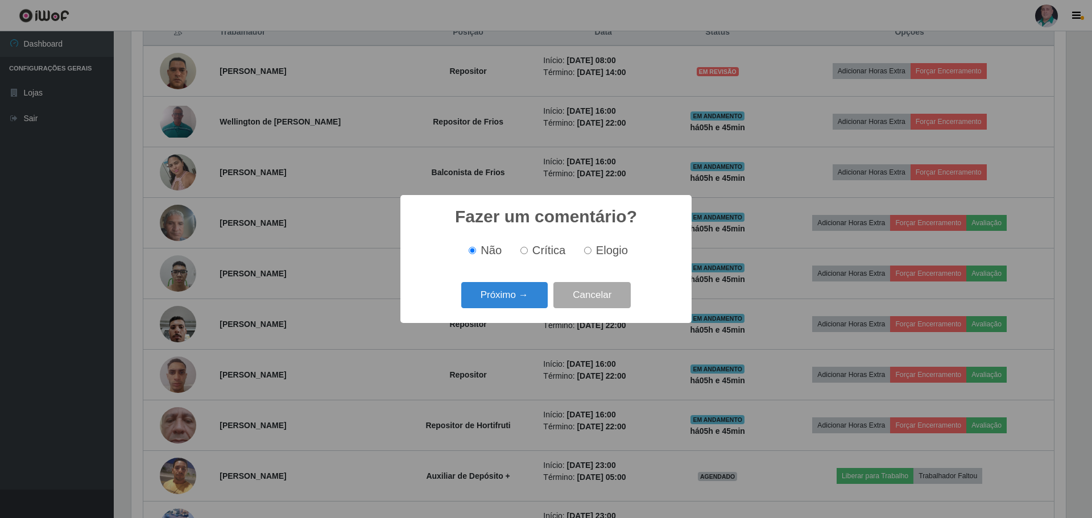
click at [603, 251] on span "Elogio" at bounding box center [612, 250] width 32 height 13
click at [591, 251] on input "Elogio" at bounding box center [587, 250] width 7 height 7
radio input "true"
click at [519, 303] on button "Próximo →" at bounding box center [504, 295] width 86 height 27
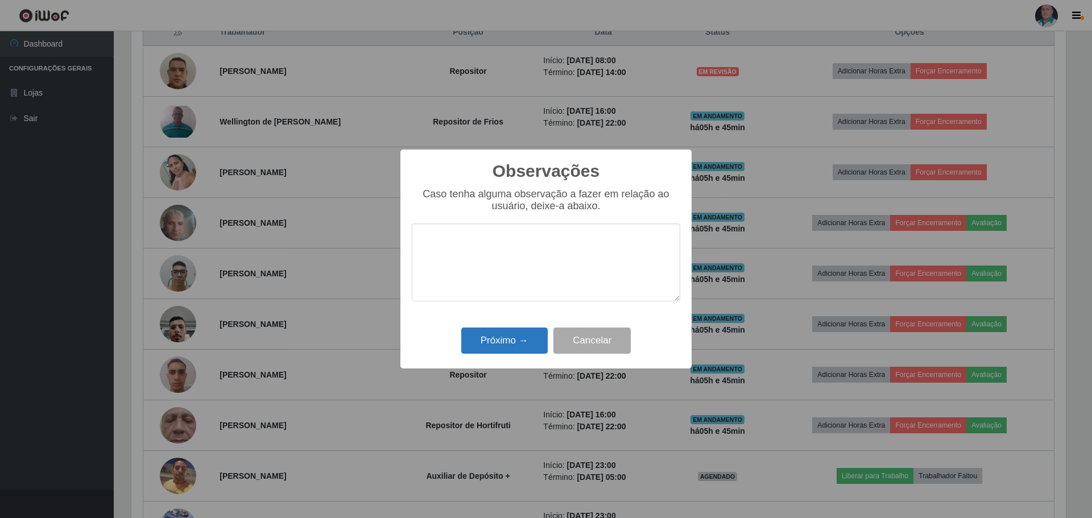
click at [507, 359] on div "Observações × Caso tenha alguma observação a fazer em relação ao usuário, deixe…" at bounding box center [545, 259] width 291 height 219
click at [503, 343] on button "Próximo →" at bounding box center [504, 341] width 86 height 27
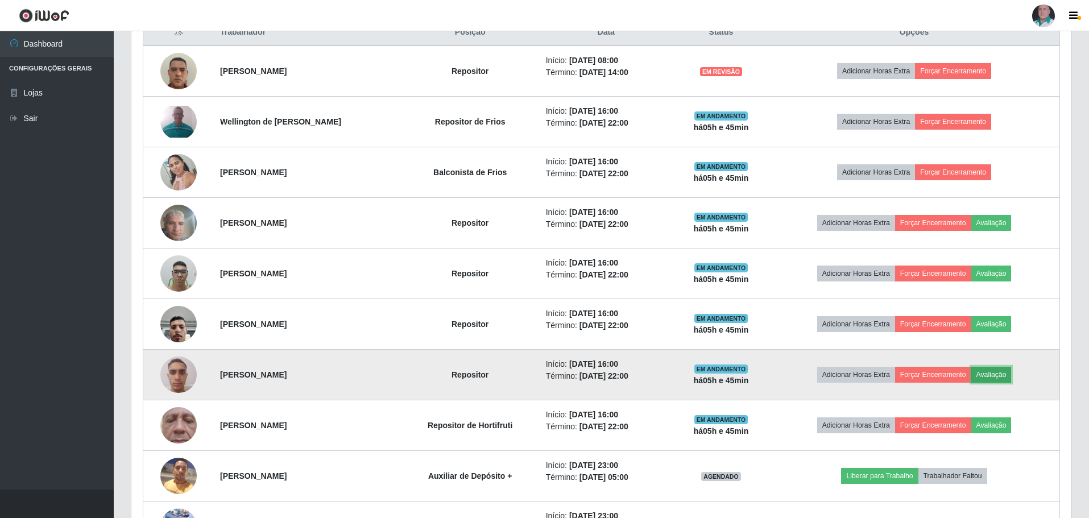
click at [1000, 372] on button "Avaliação" at bounding box center [991, 375] width 40 height 16
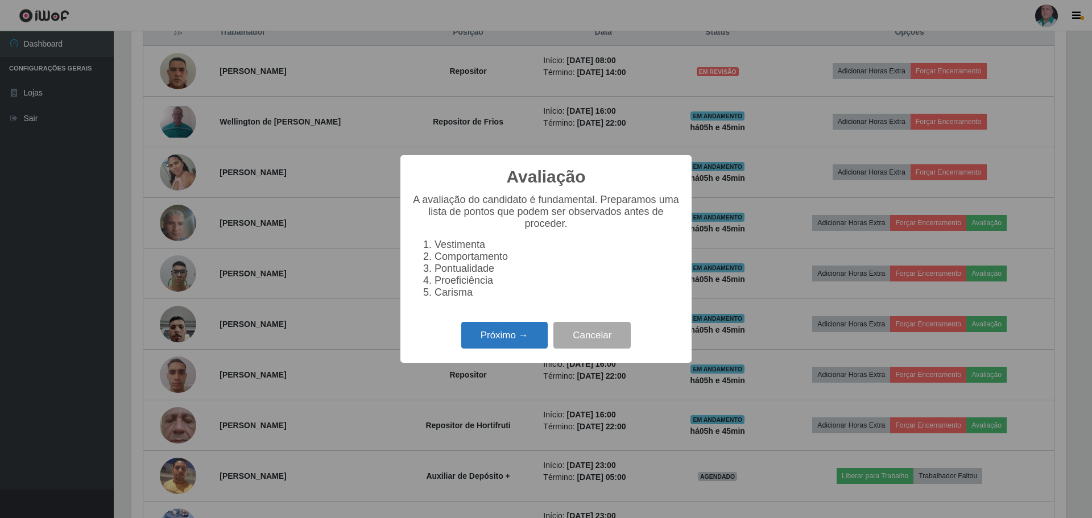
click at [500, 340] on button "Próximo →" at bounding box center [504, 335] width 86 height 27
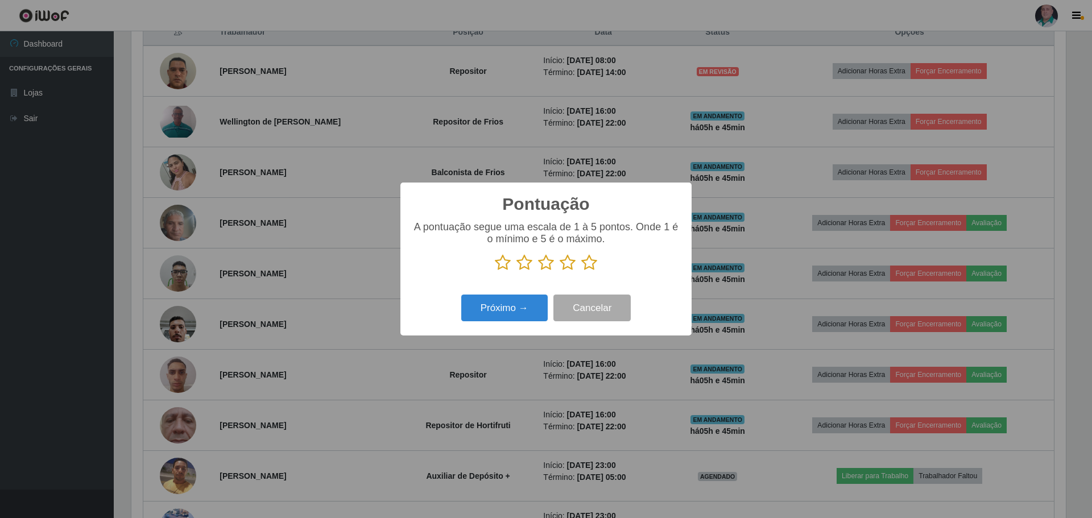
click at [592, 268] on icon at bounding box center [589, 262] width 16 height 17
click at [581, 271] on input "radio" at bounding box center [581, 271] width 0 height 0
click at [513, 308] on button "Próximo →" at bounding box center [504, 308] width 86 height 27
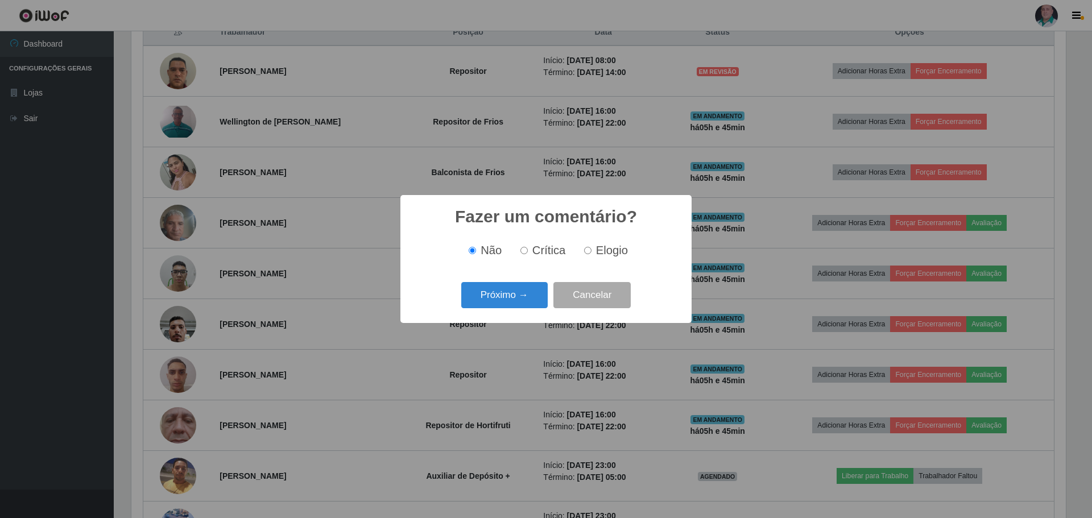
click at [614, 241] on div "Não Crítica Elogio" at bounding box center [546, 251] width 268 height 34
click at [603, 253] on span "Elogio" at bounding box center [612, 250] width 32 height 13
click at [591, 253] on input "Elogio" at bounding box center [587, 250] width 7 height 7
radio input "true"
click at [498, 296] on button "Próximo →" at bounding box center [504, 295] width 86 height 27
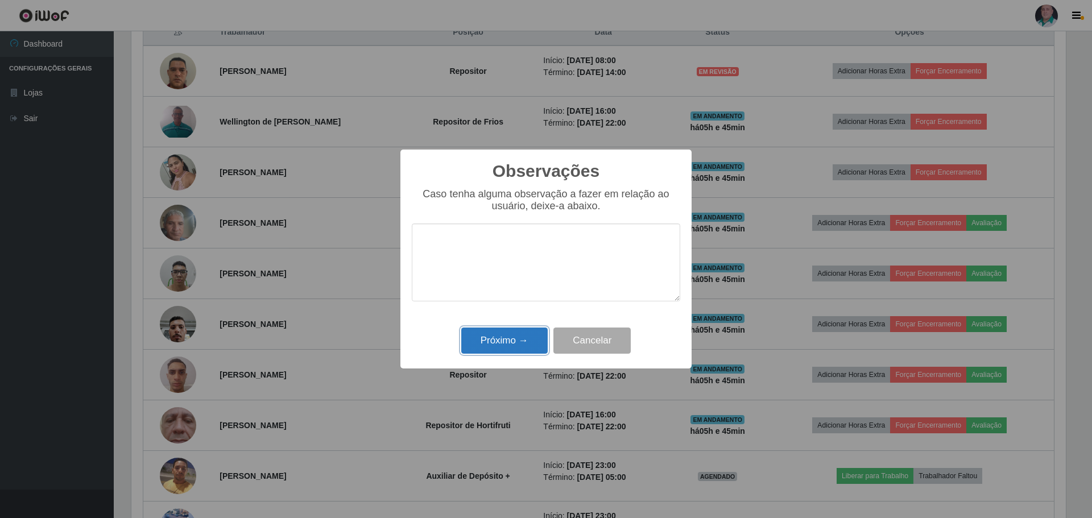
click at [502, 341] on button "Próximo →" at bounding box center [504, 341] width 86 height 27
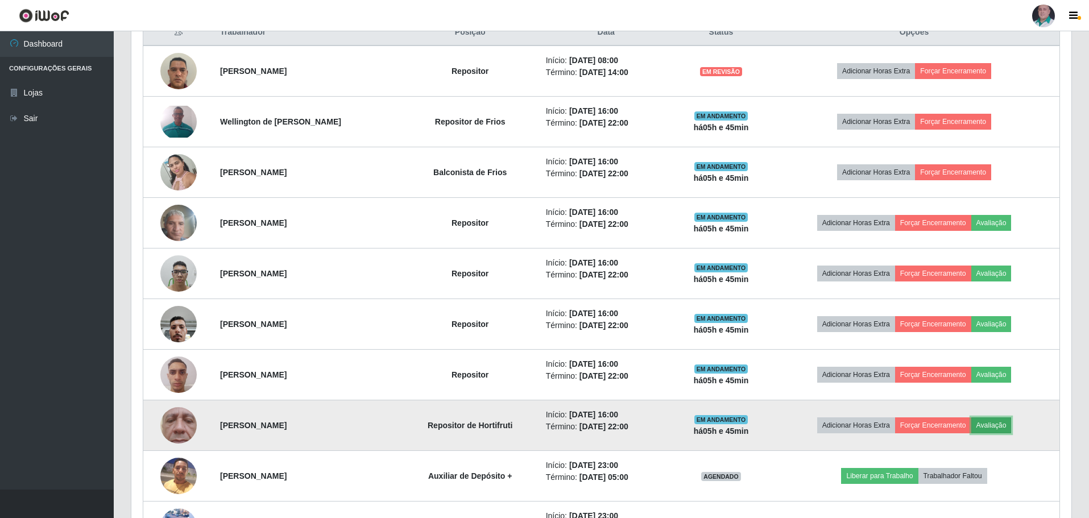
click at [1000, 421] on button "Avaliação" at bounding box center [991, 425] width 40 height 16
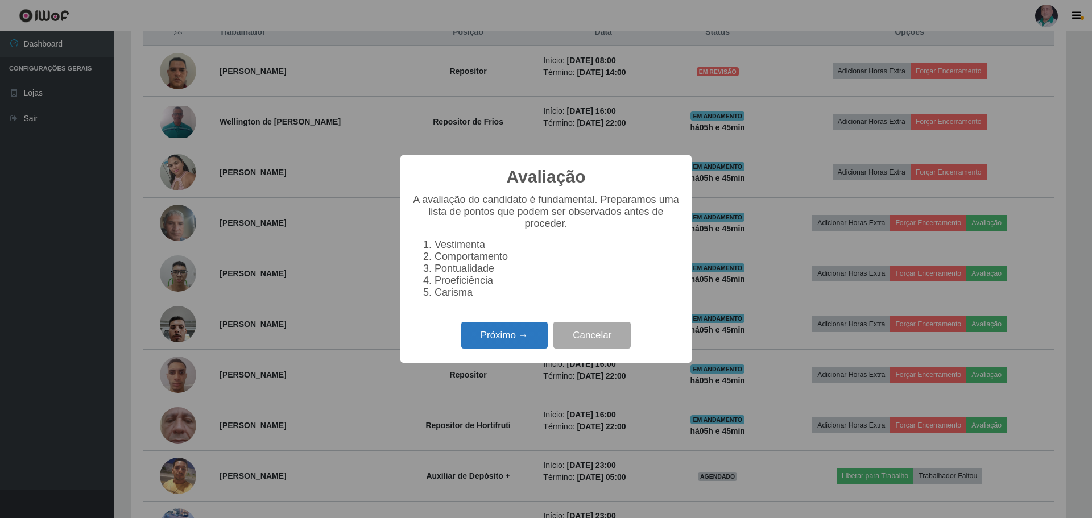
click at [492, 341] on button "Próximo →" at bounding box center [504, 335] width 86 height 27
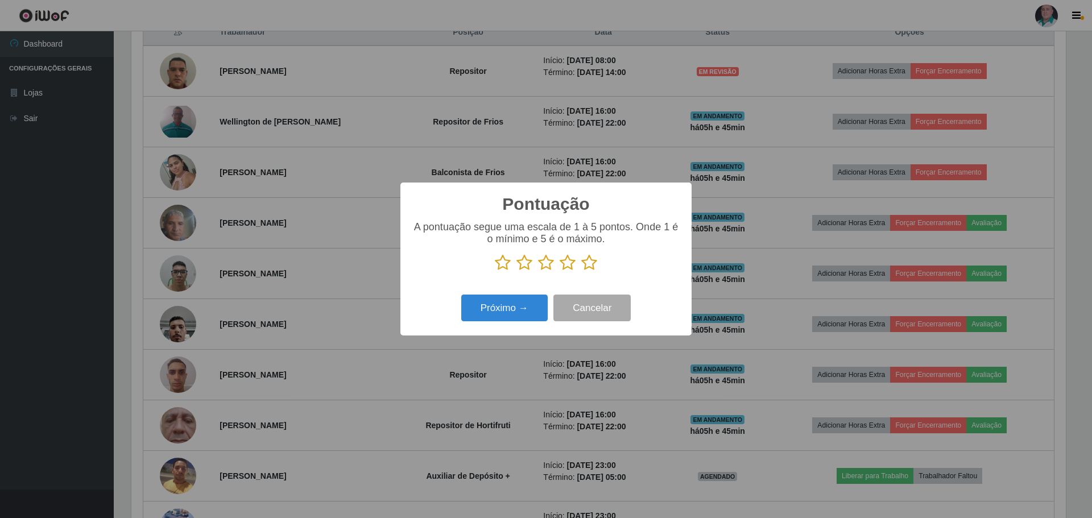
click at [589, 264] on icon at bounding box center [589, 262] width 16 height 17
click at [581, 271] on input "radio" at bounding box center [581, 271] width 0 height 0
click at [512, 303] on button "Próximo →" at bounding box center [504, 308] width 86 height 27
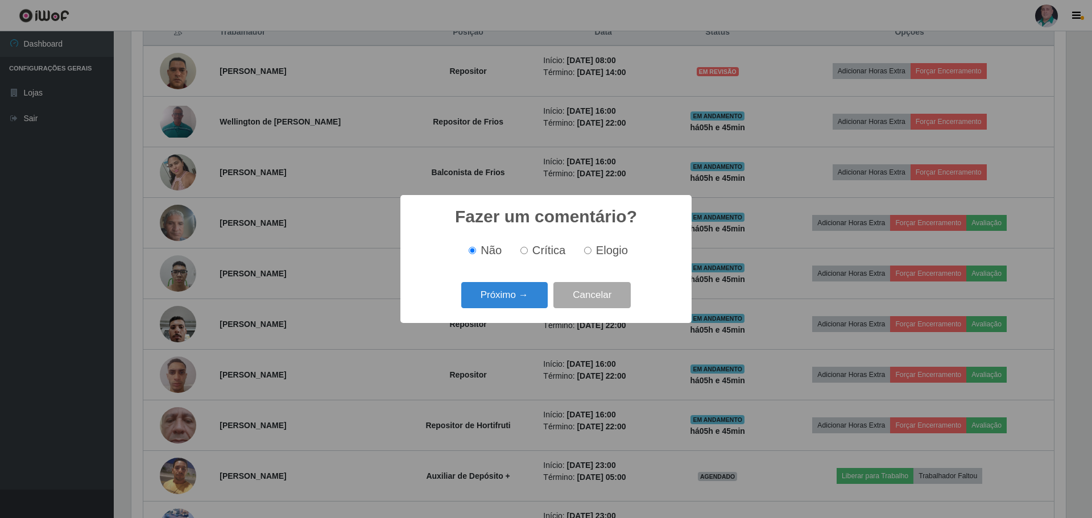
click at [596, 252] on span "Elogio" at bounding box center [612, 250] width 32 height 13
click at [591, 252] on input "Elogio" at bounding box center [587, 250] width 7 height 7
radio input "true"
click at [500, 303] on button "Próximo →" at bounding box center [504, 295] width 86 height 27
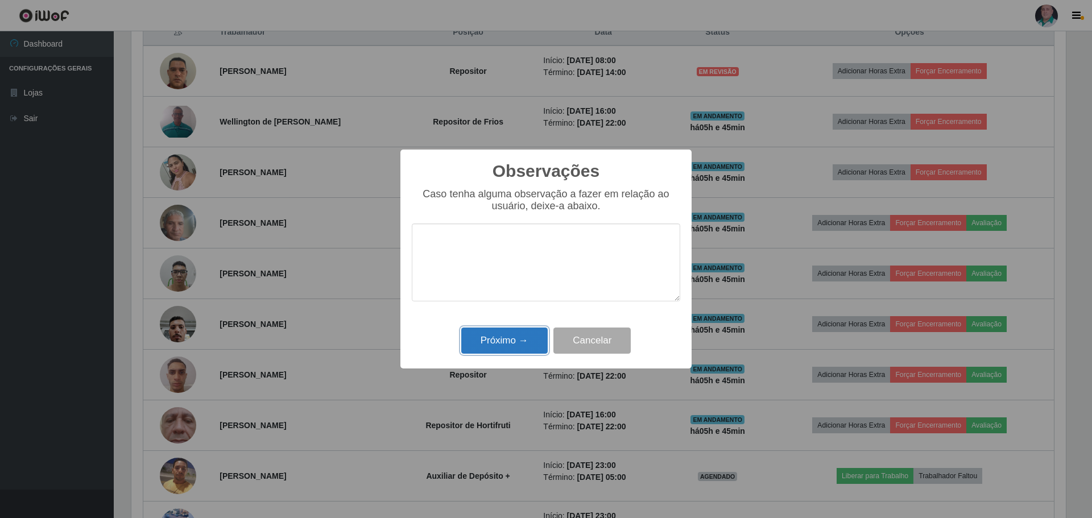
click at [494, 340] on button "Próximo →" at bounding box center [504, 341] width 86 height 27
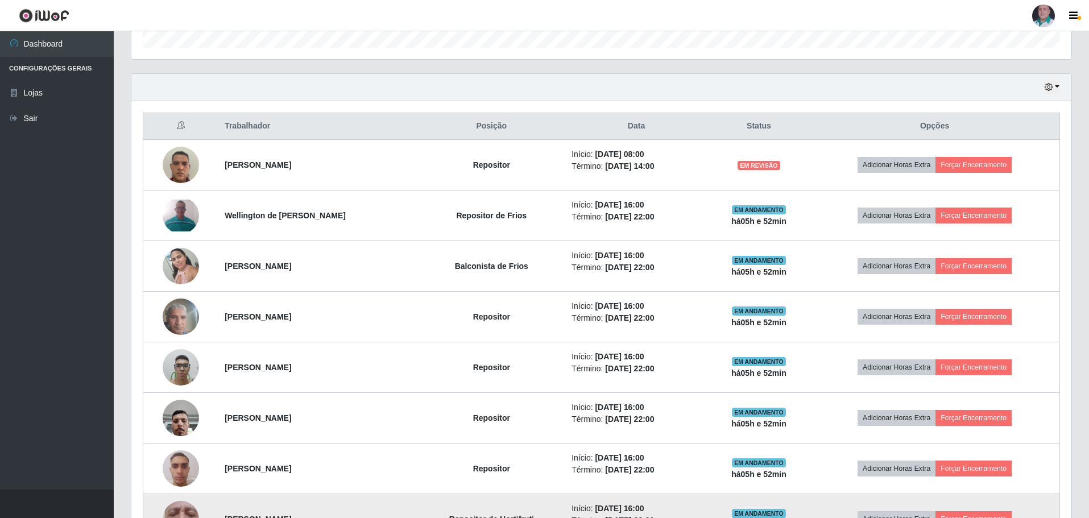
scroll to position [339, 0]
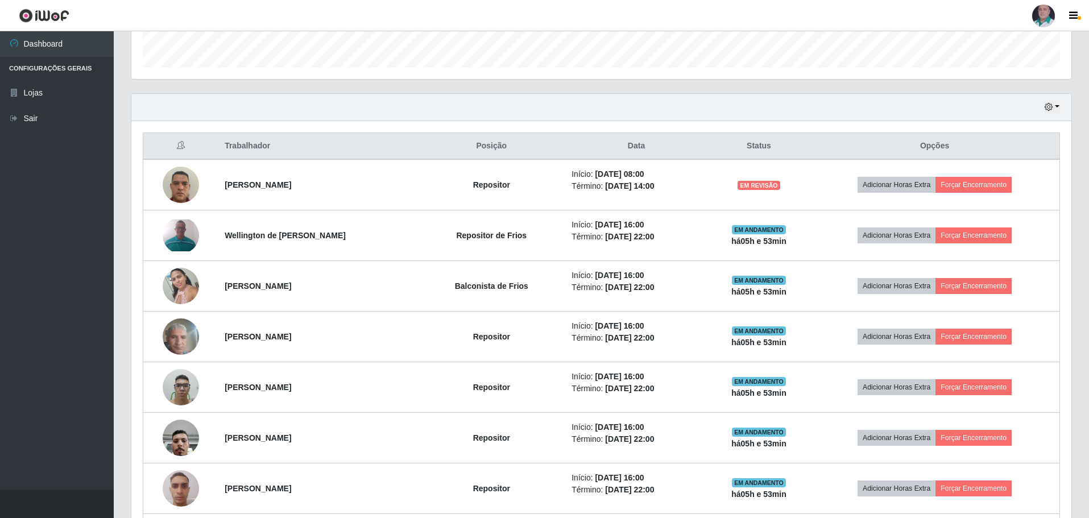
click at [634, 106] on div "Hoje 1 dia 3 dias 1 Semana Não encerrados" at bounding box center [601, 107] width 940 height 27
click at [725, 97] on div "Hoje 1 dia 3 dias 1 Semana Não encerrados" at bounding box center [601, 107] width 940 height 27
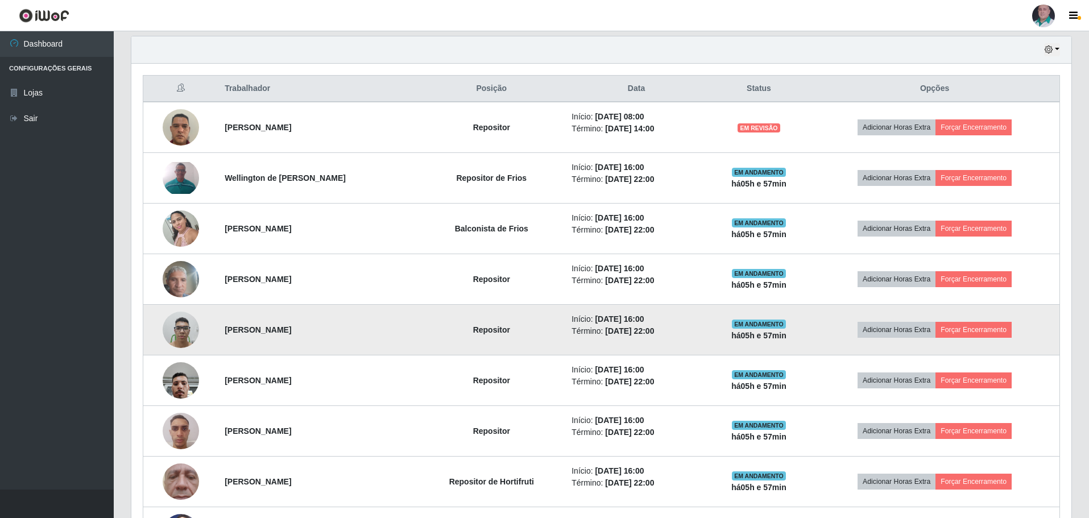
scroll to position [396, 0]
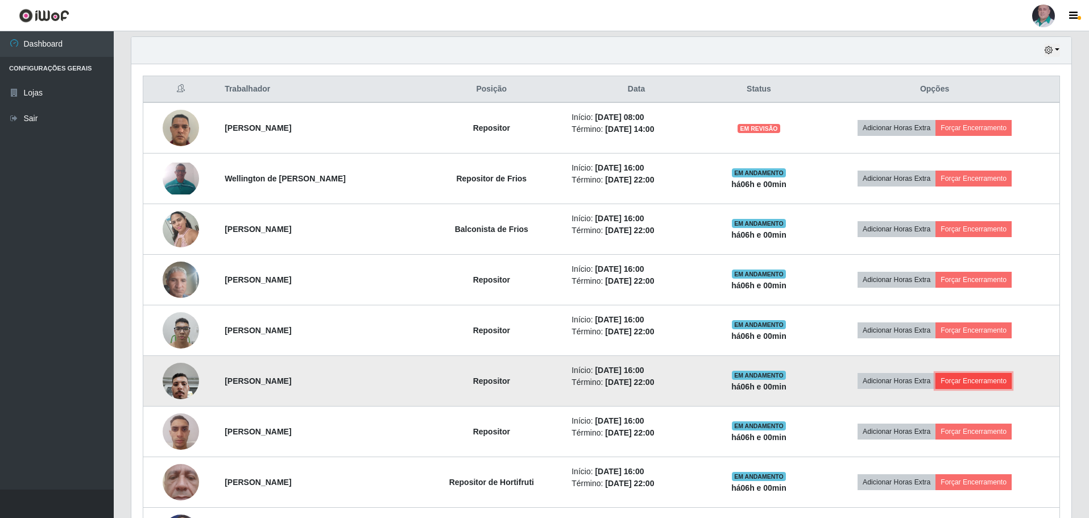
click at [981, 380] on button "Forçar Encerramento" at bounding box center [974, 381] width 76 height 16
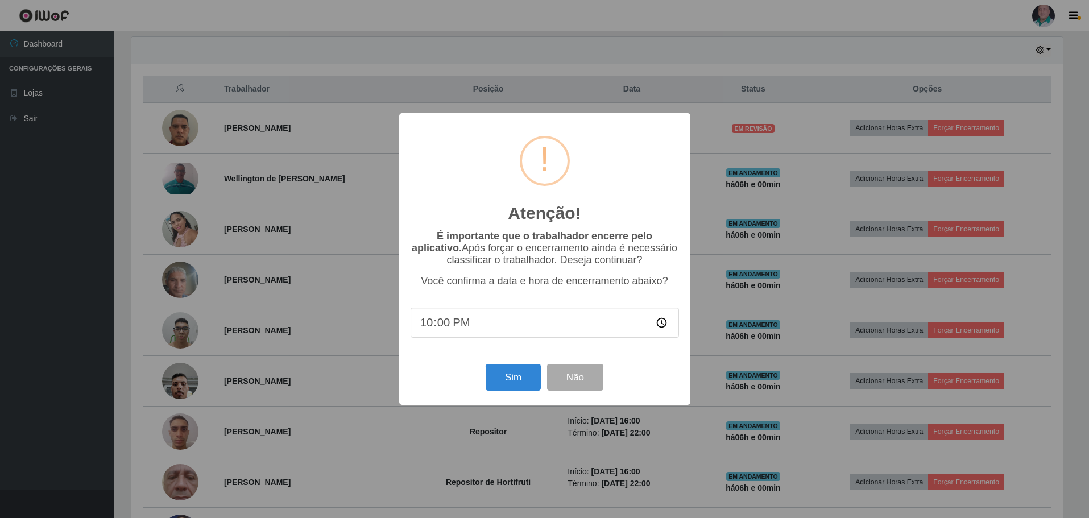
scroll to position [236, 934]
click at [511, 380] on button "Sim" at bounding box center [514, 377] width 55 height 27
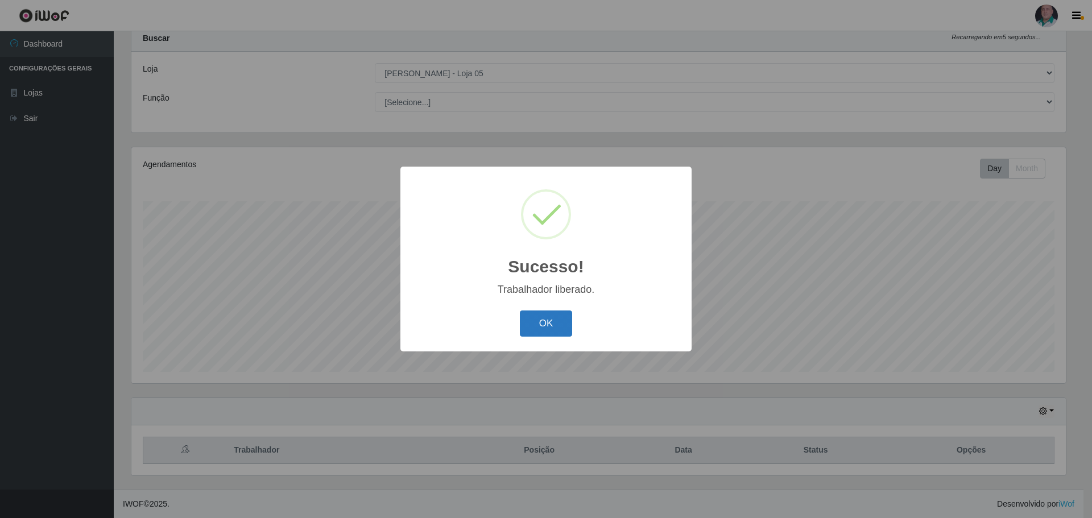
click at [528, 325] on button "OK" at bounding box center [546, 324] width 53 height 27
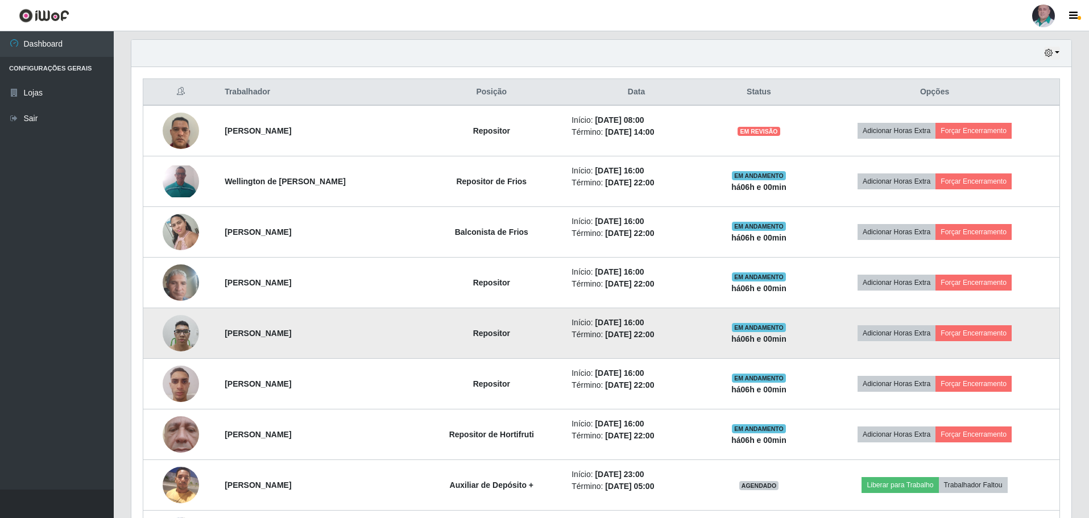
scroll to position [455, 0]
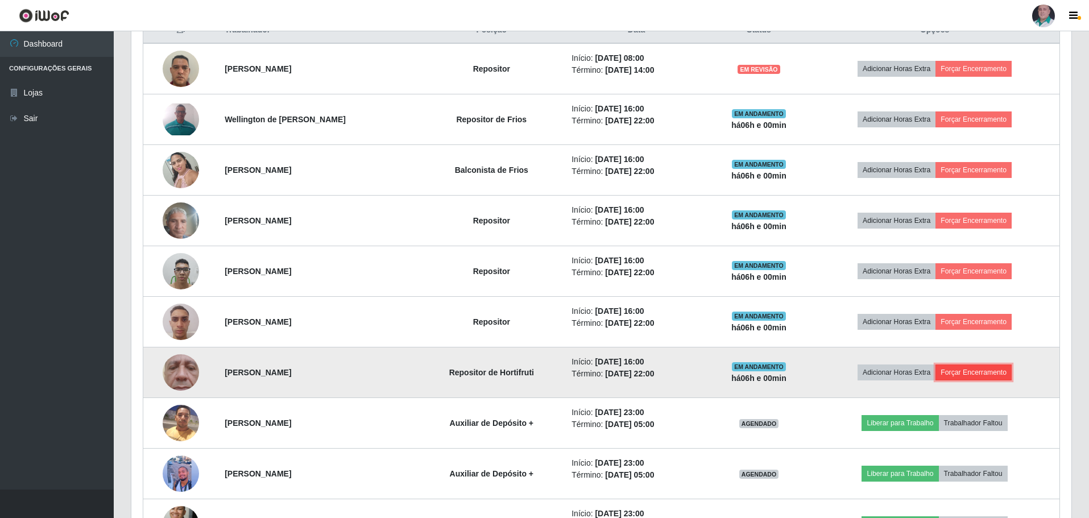
click at [979, 370] on button "Forçar Encerramento" at bounding box center [974, 373] width 76 height 16
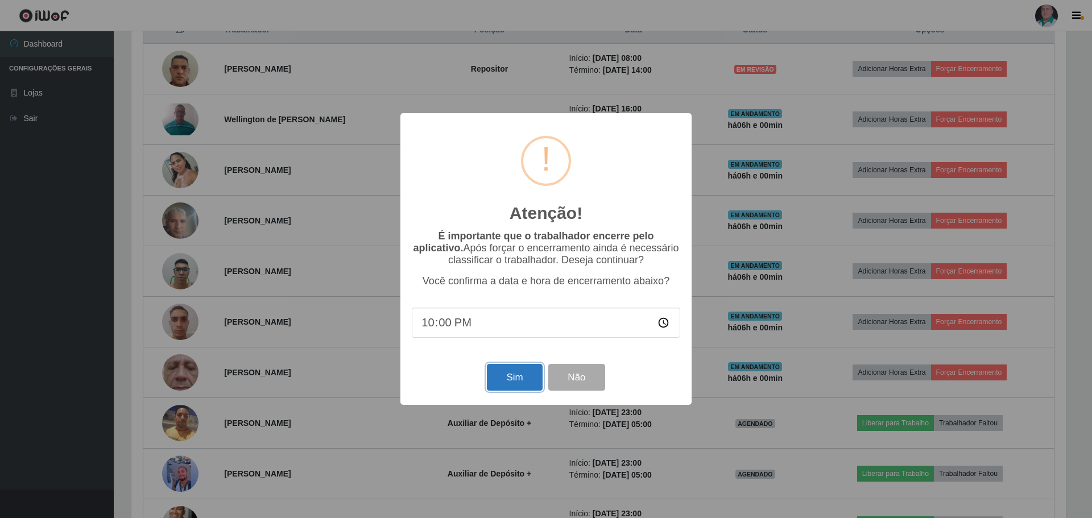
click at [522, 374] on button "Sim" at bounding box center [514, 377] width 55 height 27
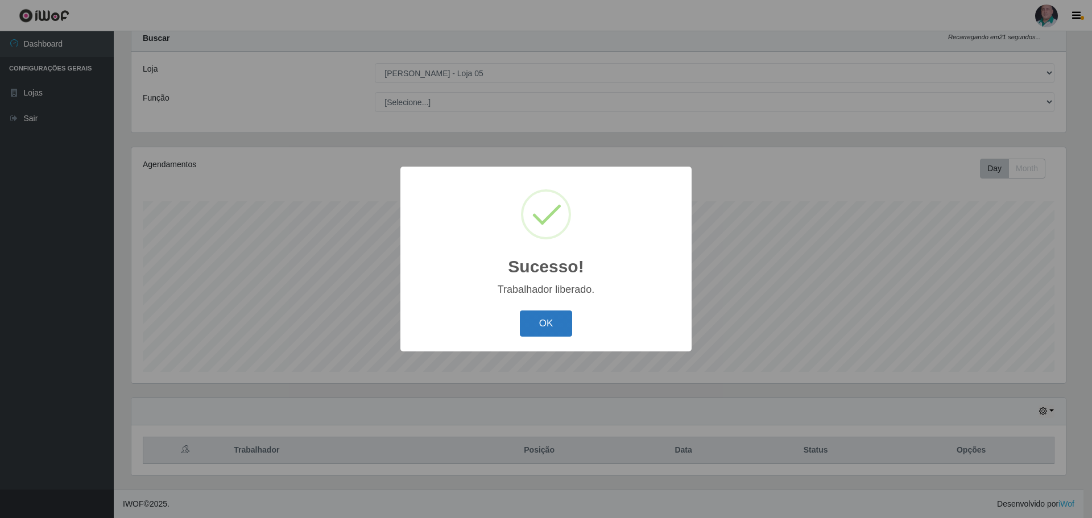
click at [536, 329] on button "OK" at bounding box center [546, 324] width 53 height 27
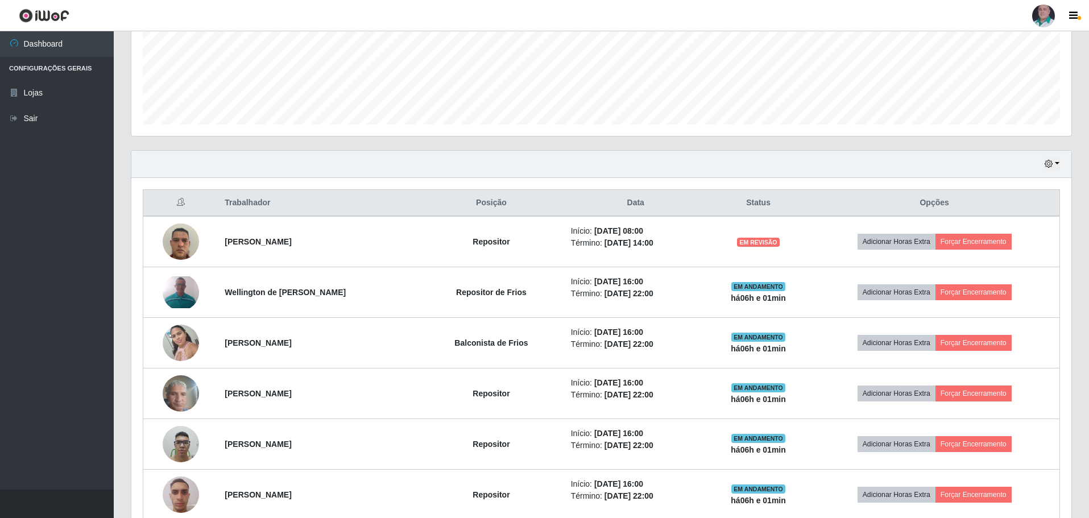
scroll to position [376, 0]
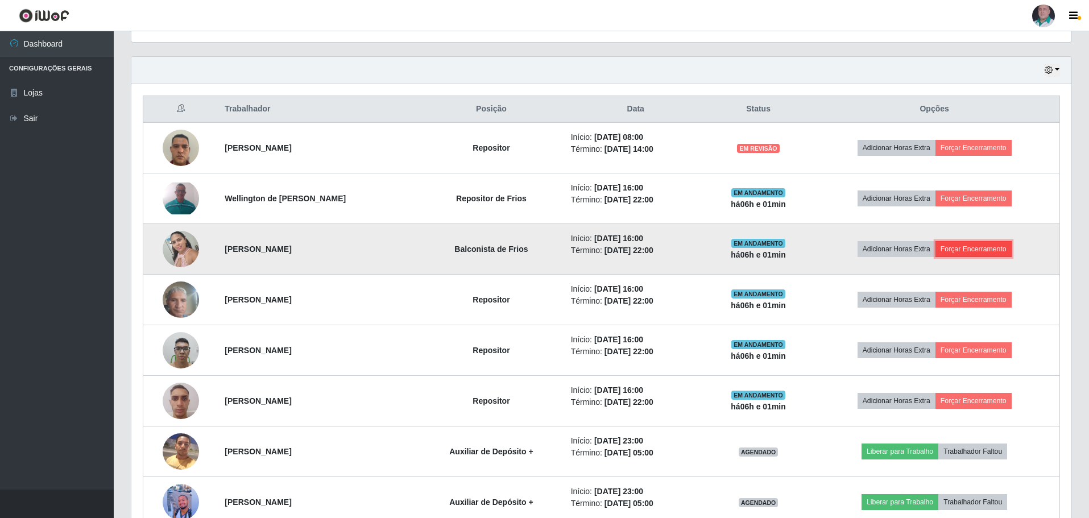
click at [983, 253] on button "Forçar Encerramento" at bounding box center [974, 249] width 76 height 16
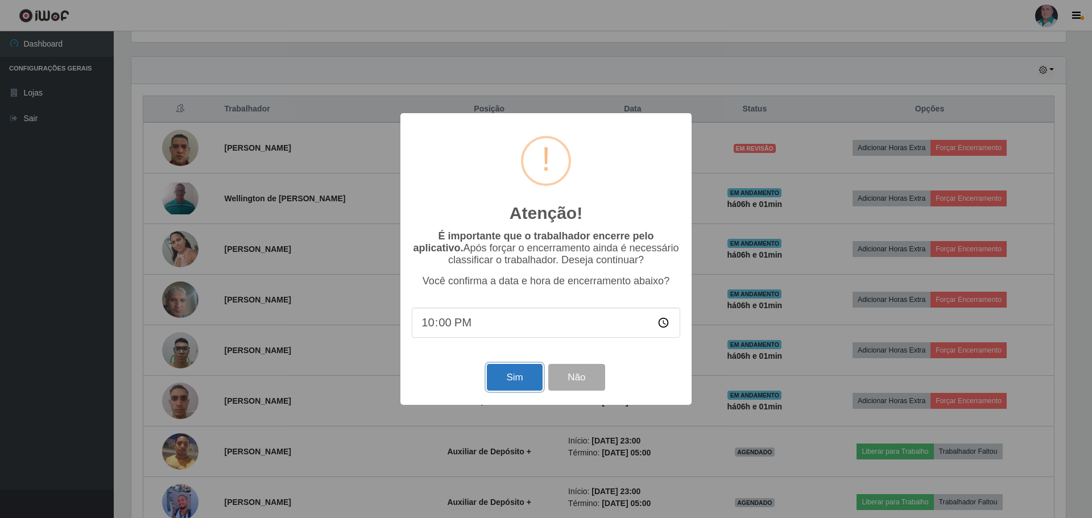
click at [517, 378] on button "Sim" at bounding box center [514, 377] width 55 height 27
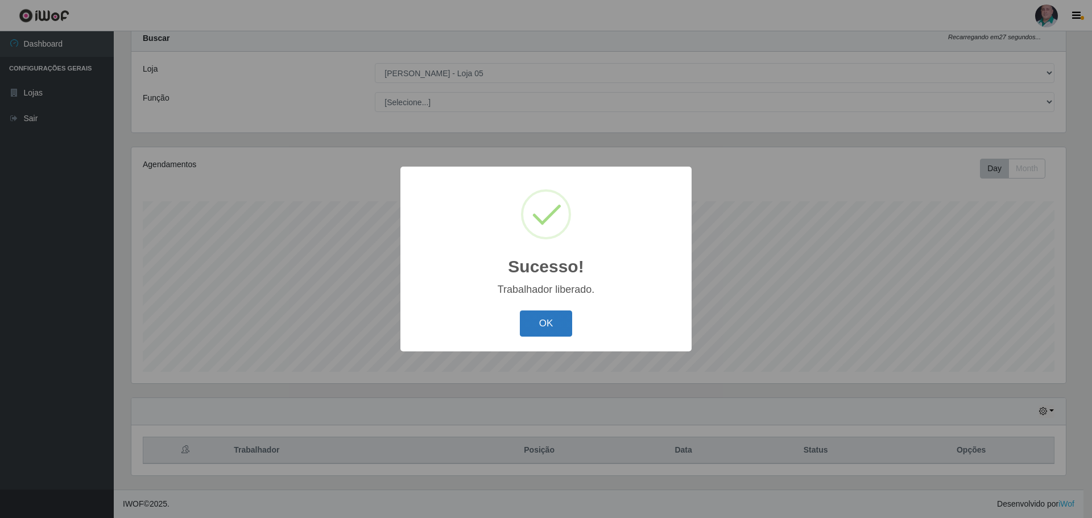
click at [522, 327] on button "OK" at bounding box center [546, 324] width 53 height 27
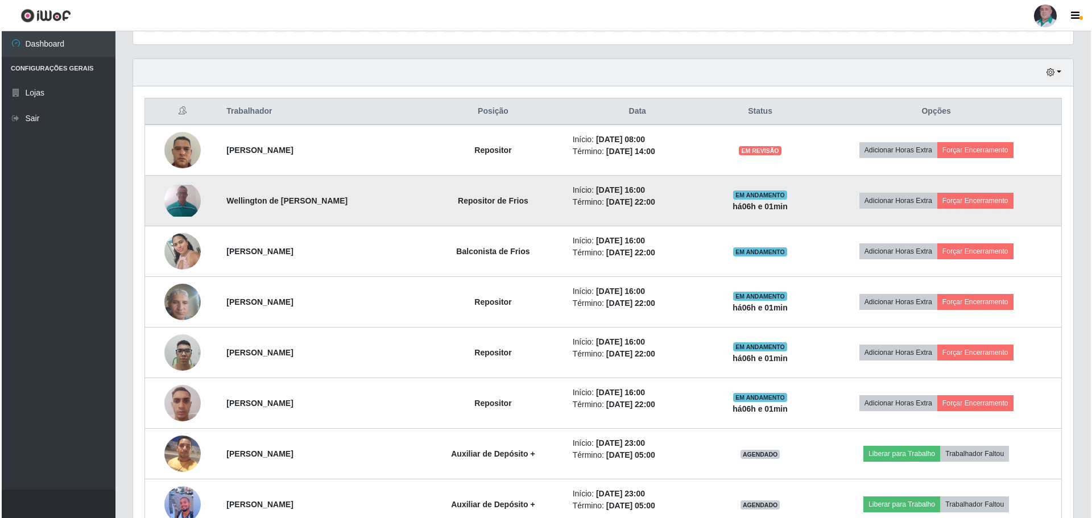
scroll to position [376, 0]
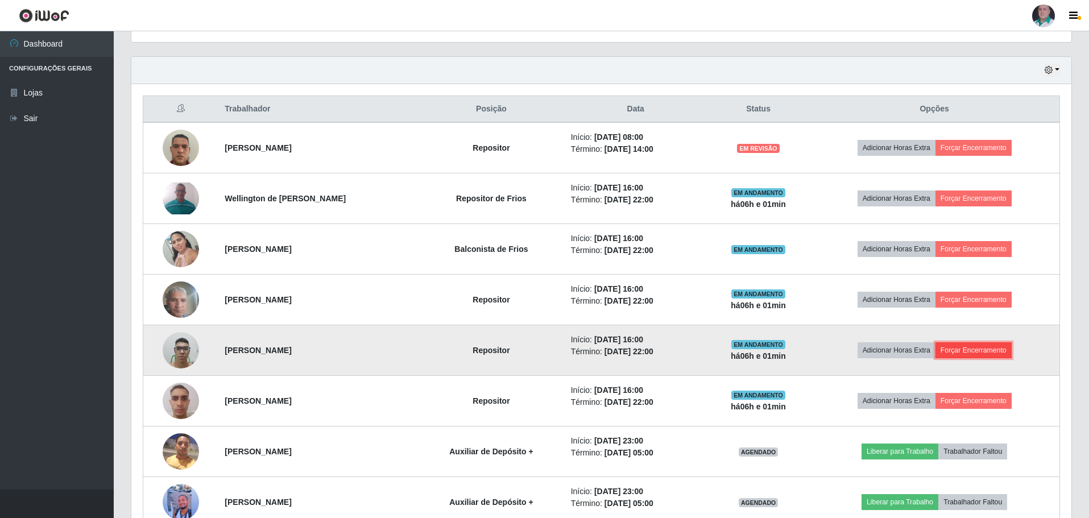
click at [984, 349] on button "Forçar Encerramento" at bounding box center [974, 350] width 76 height 16
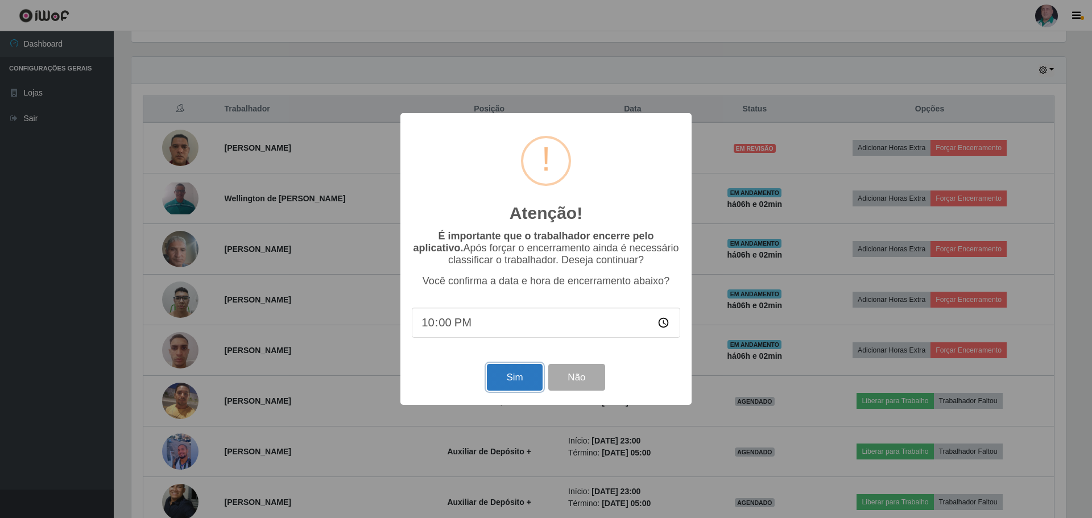
click at [504, 376] on button "Sim" at bounding box center [514, 377] width 55 height 27
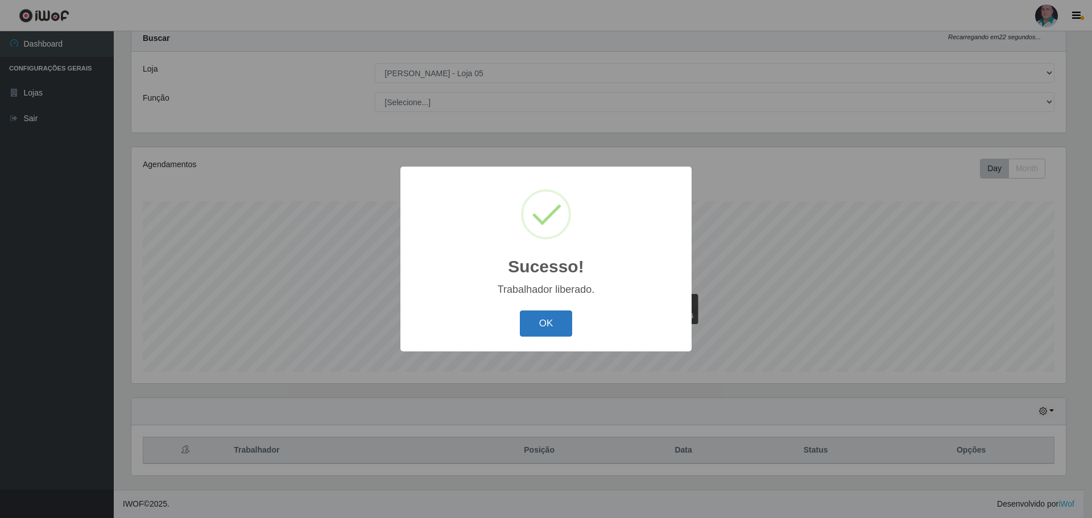
click at [537, 328] on button "OK" at bounding box center [546, 324] width 53 height 27
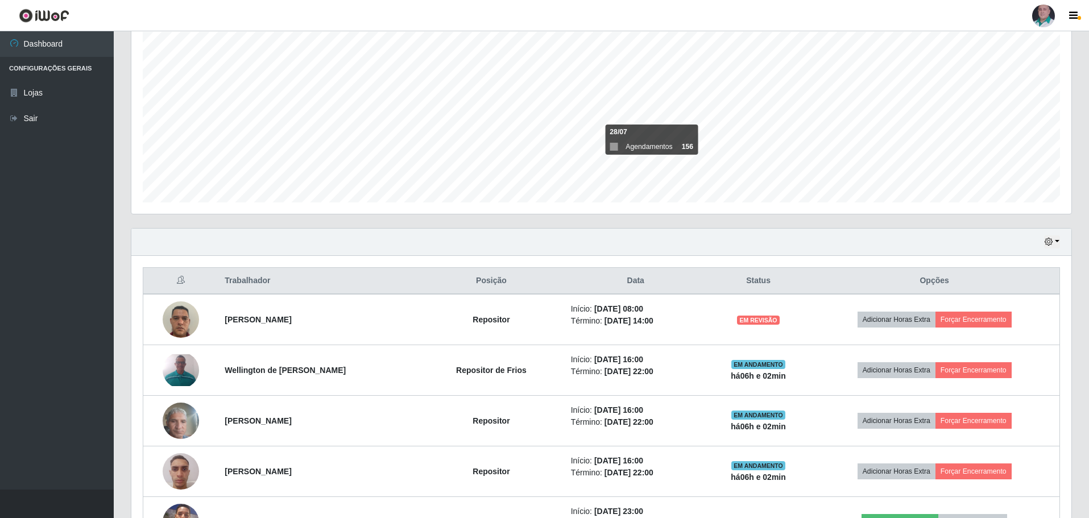
scroll to position [205, 0]
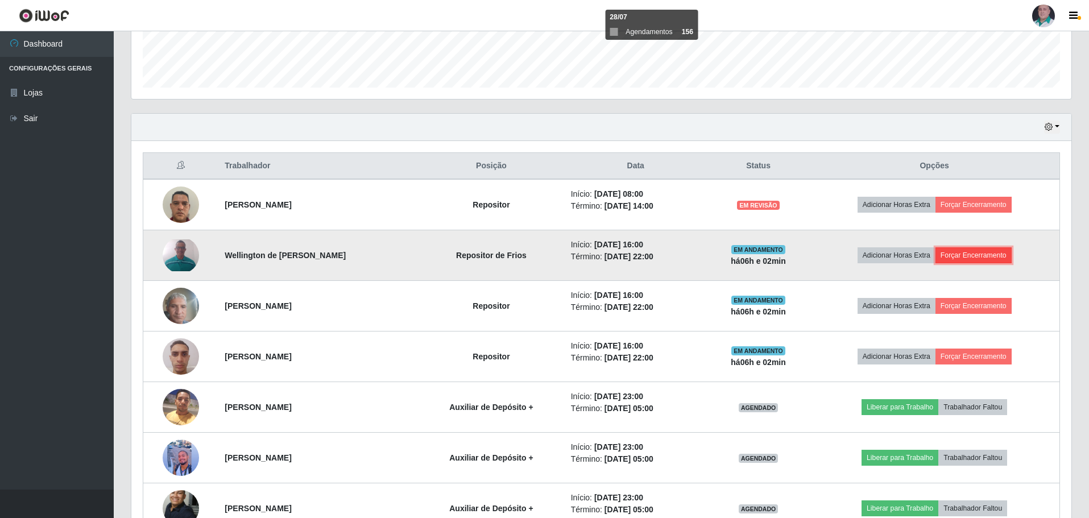
click at [964, 256] on button "Forçar Encerramento" at bounding box center [974, 255] width 76 height 16
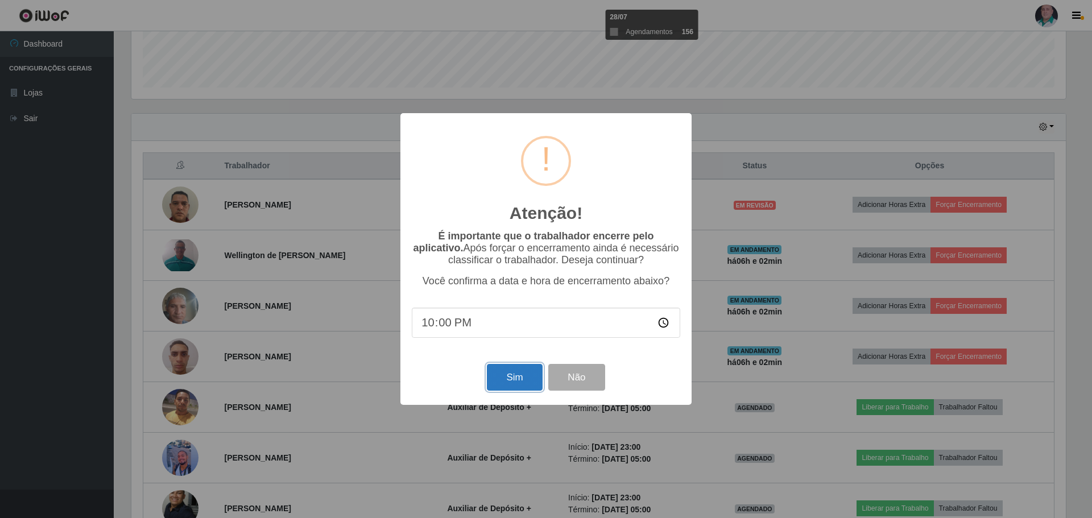
click at [522, 375] on button "Sim" at bounding box center [514, 377] width 55 height 27
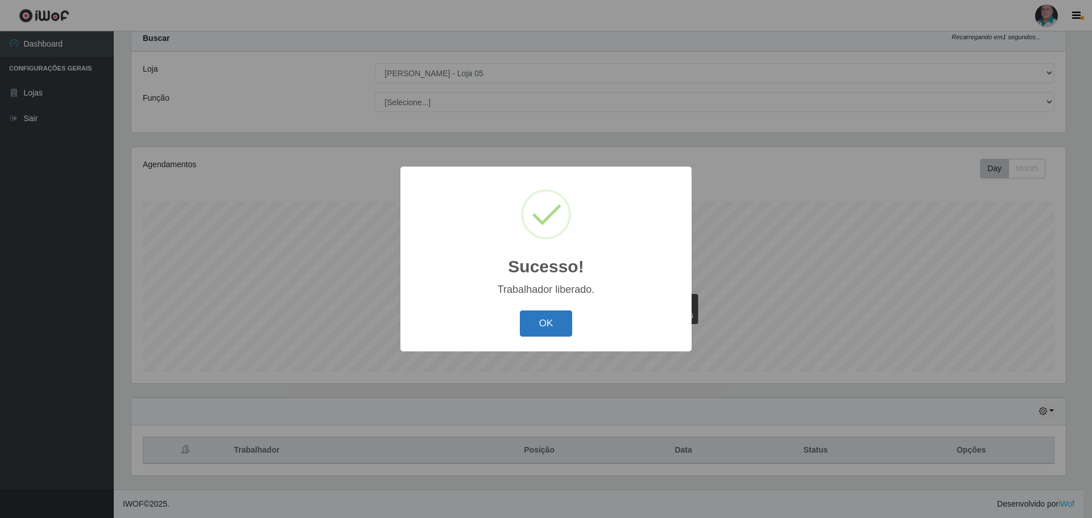
click at [530, 325] on button "OK" at bounding box center [546, 324] width 53 height 27
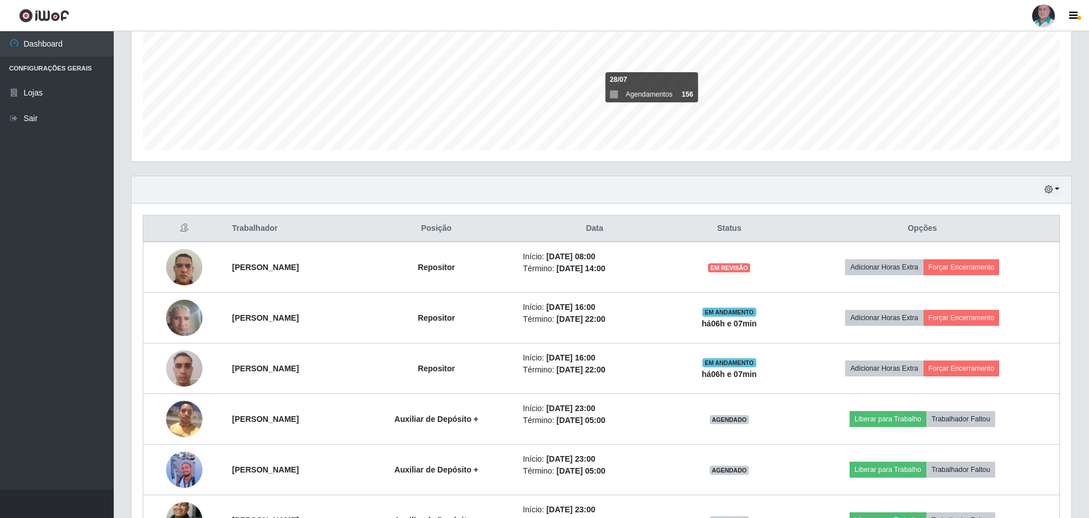
scroll to position [313, 0]
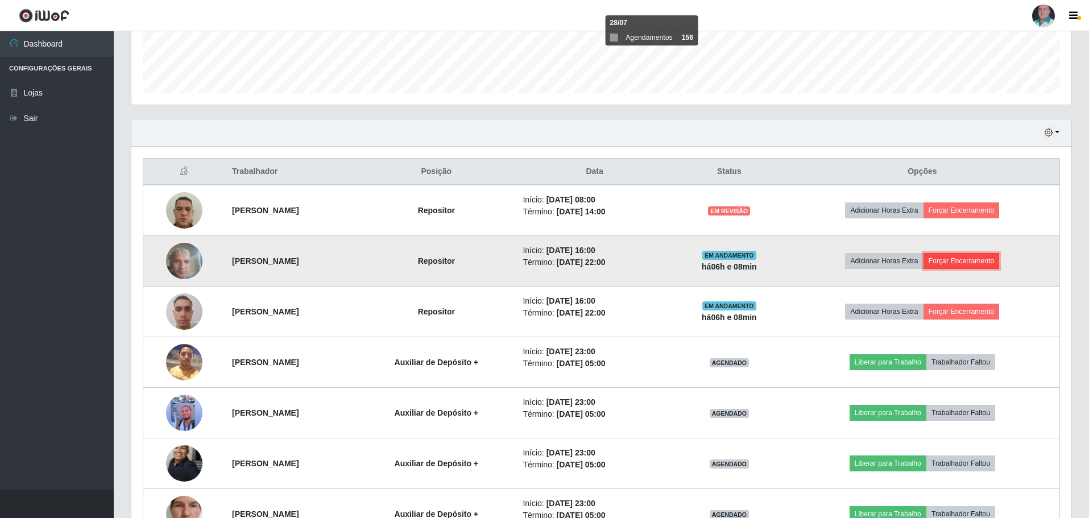
click at [992, 256] on button "Forçar Encerramento" at bounding box center [962, 261] width 76 height 16
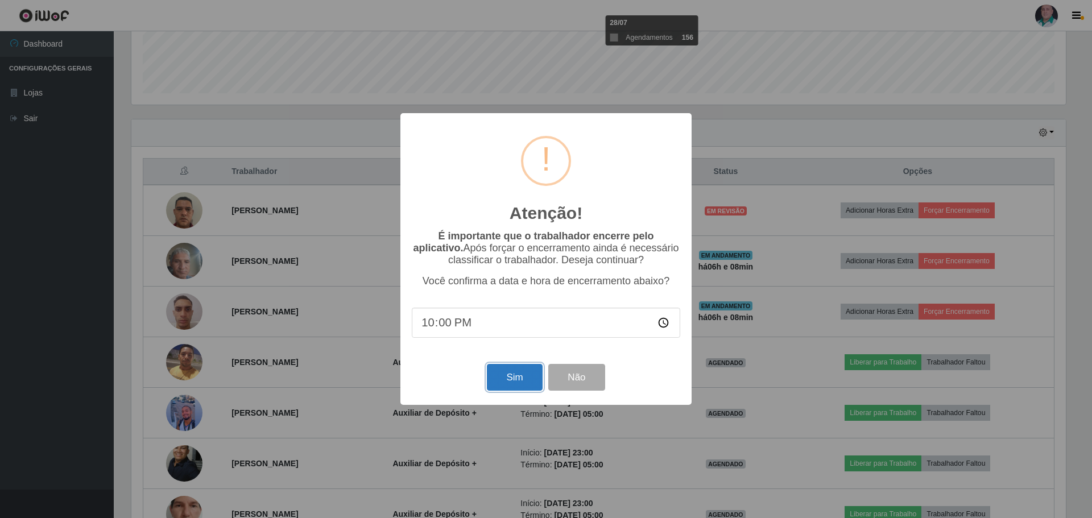
click at [512, 373] on button "Sim" at bounding box center [514, 377] width 55 height 27
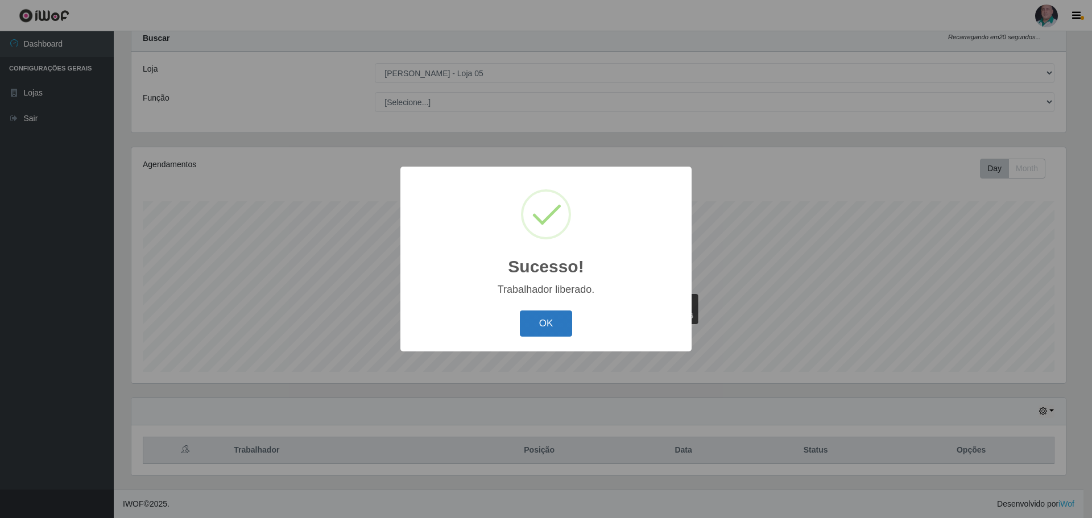
click at [537, 325] on button "OK" at bounding box center [546, 324] width 53 height 27
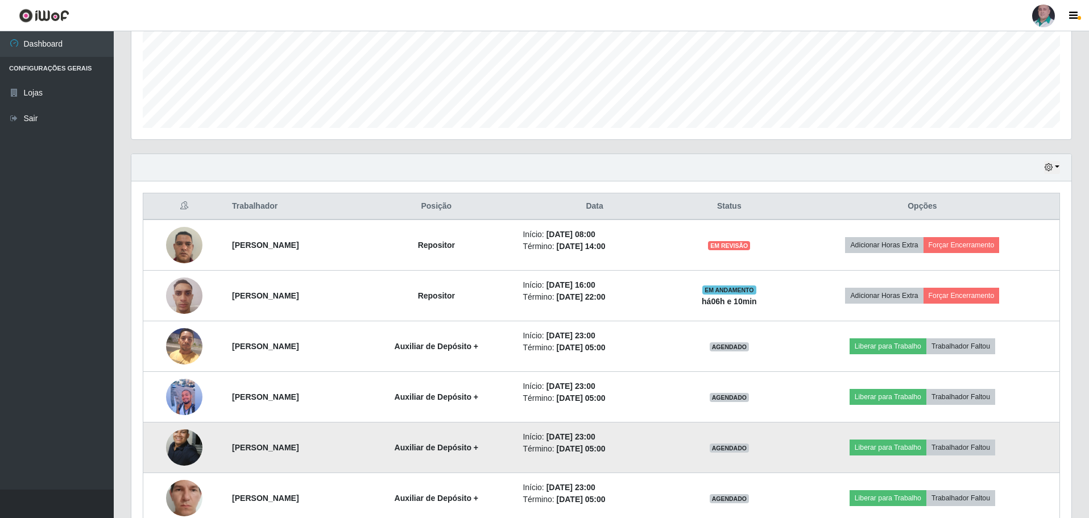
scroll to position [262, 0]
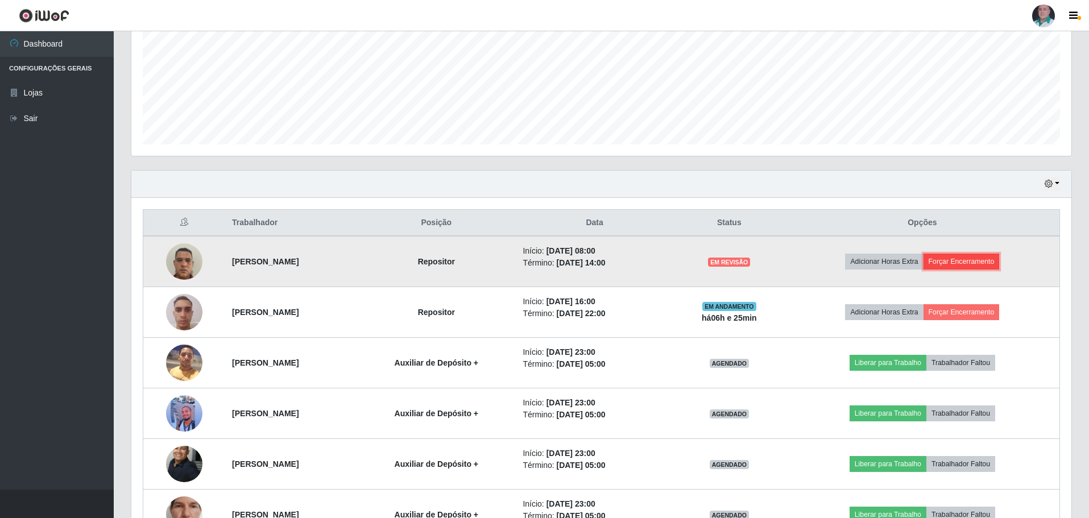
click at [966, 264] on button "Forçar Encerramento" at bounding box center [962, 262] width 76 height 16
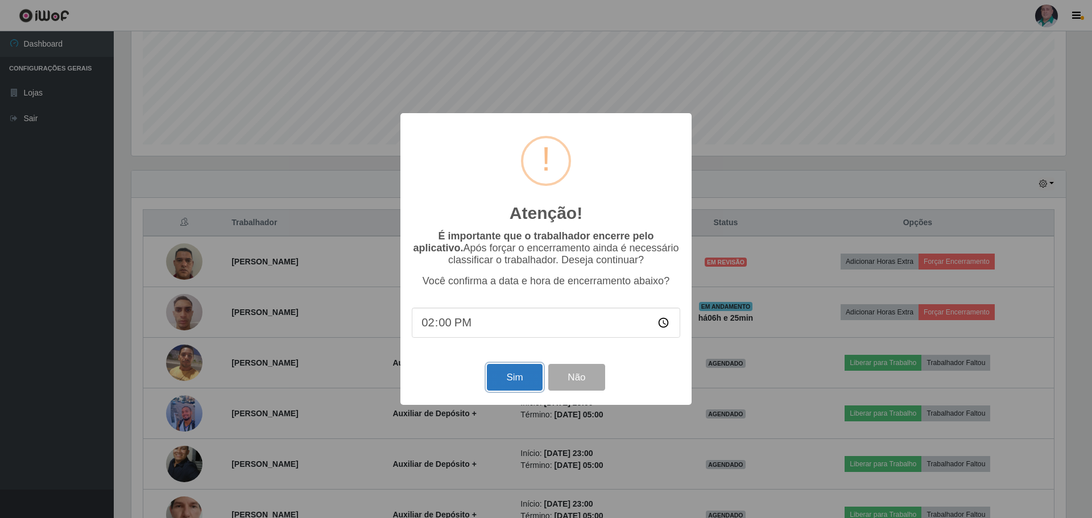
click at [513, 376] on button "Sim" at bounding box center [514, 377] width 55 height 27
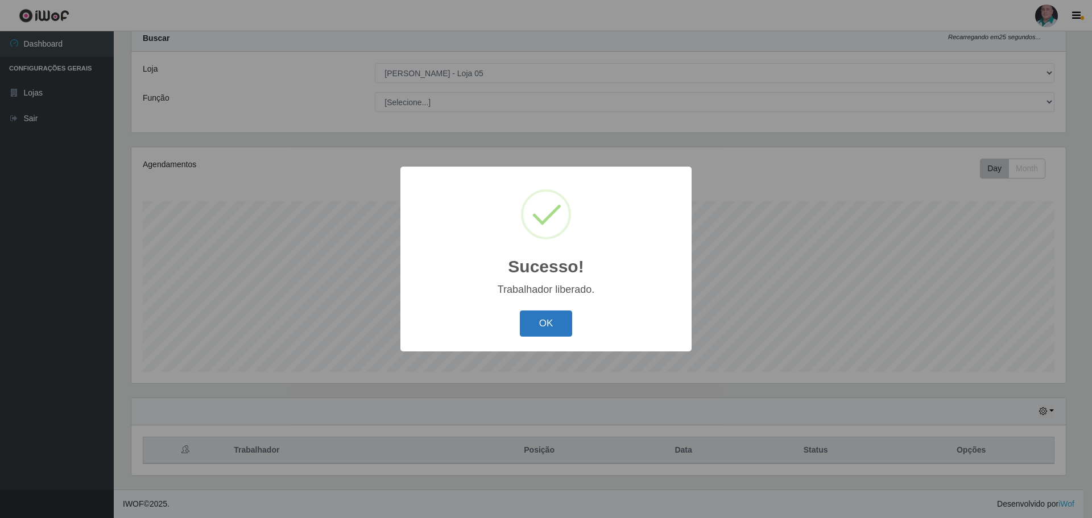
click at [525, 323] on button "OK" at bounding box center [546, 324] width 53 height 27
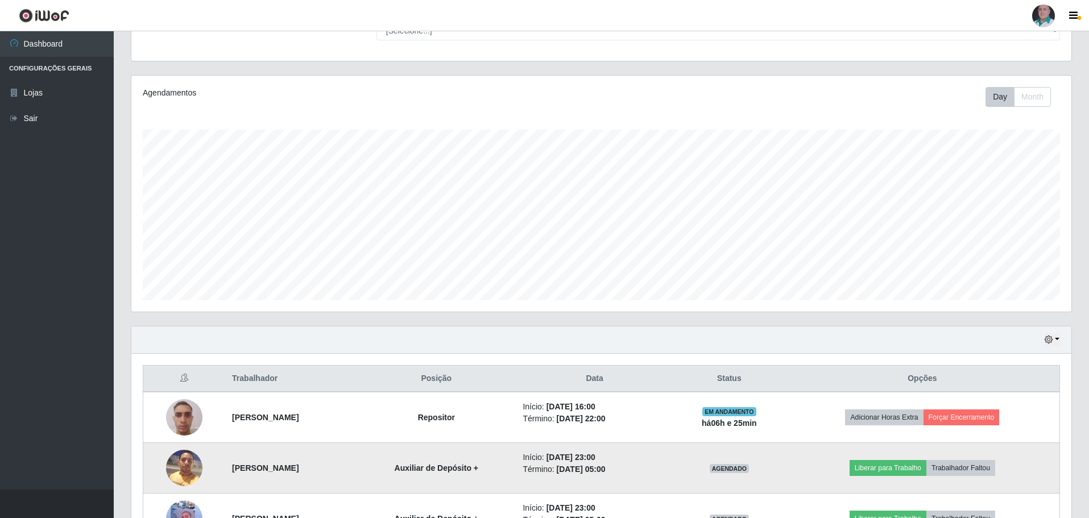
scroll to position [148, 0]
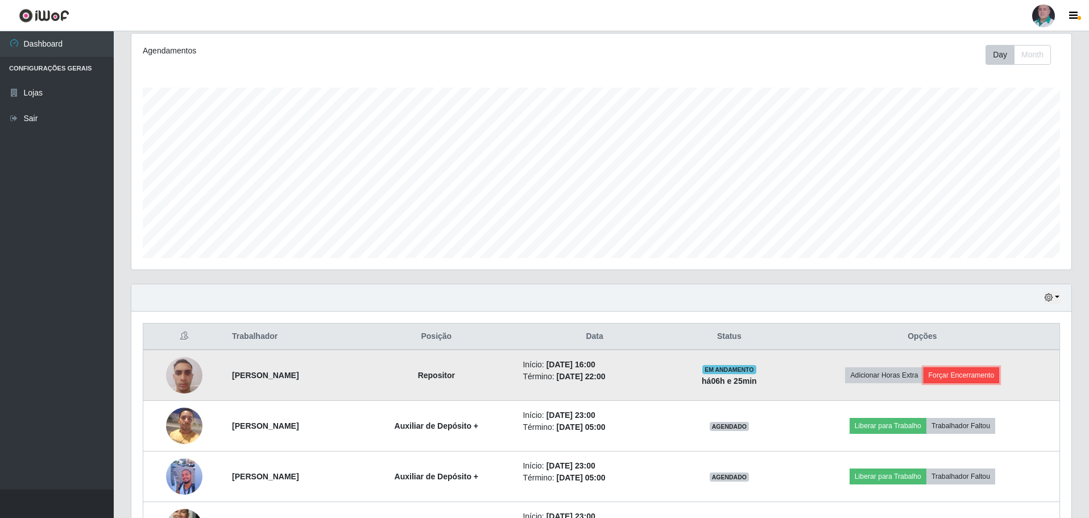
click at [987, 379] on button "Forçar Encerramento" at bounding box center [962, 375] width 76 height 16
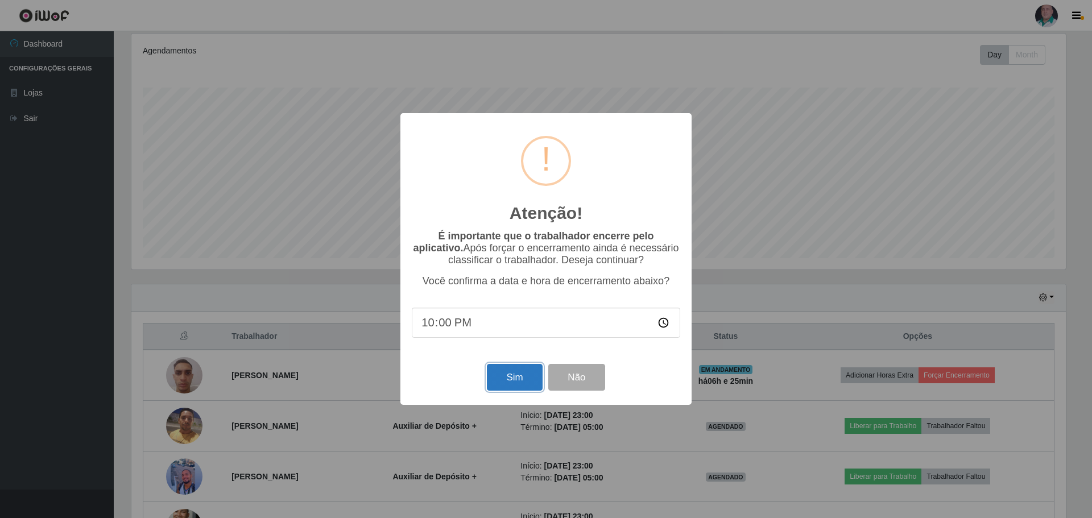
click at [495, 378] on button "Sim" at bounding box center [514, 377] width 55 height 27
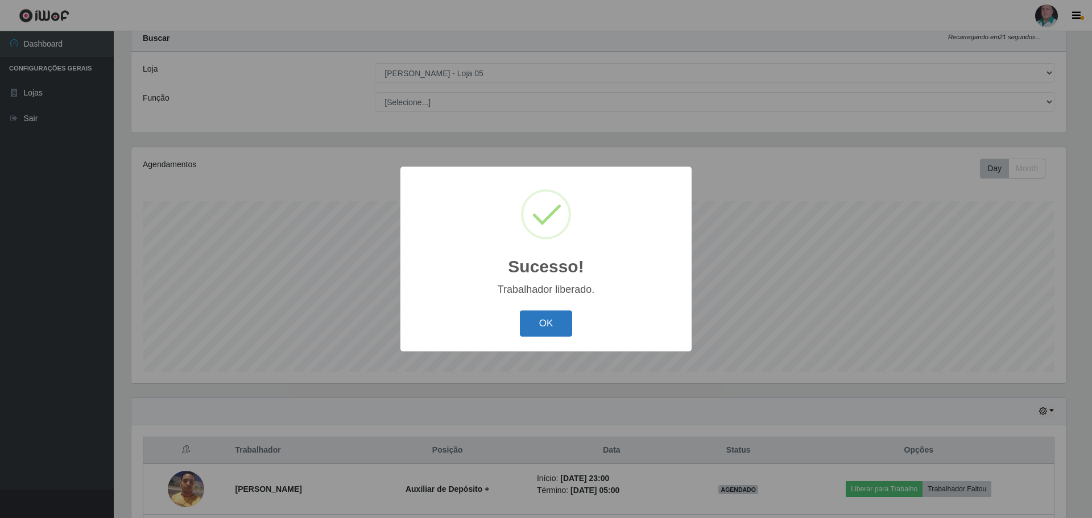
click at [536, 329] on button "OK" at bounding box center [546, 324] width 53 height 27
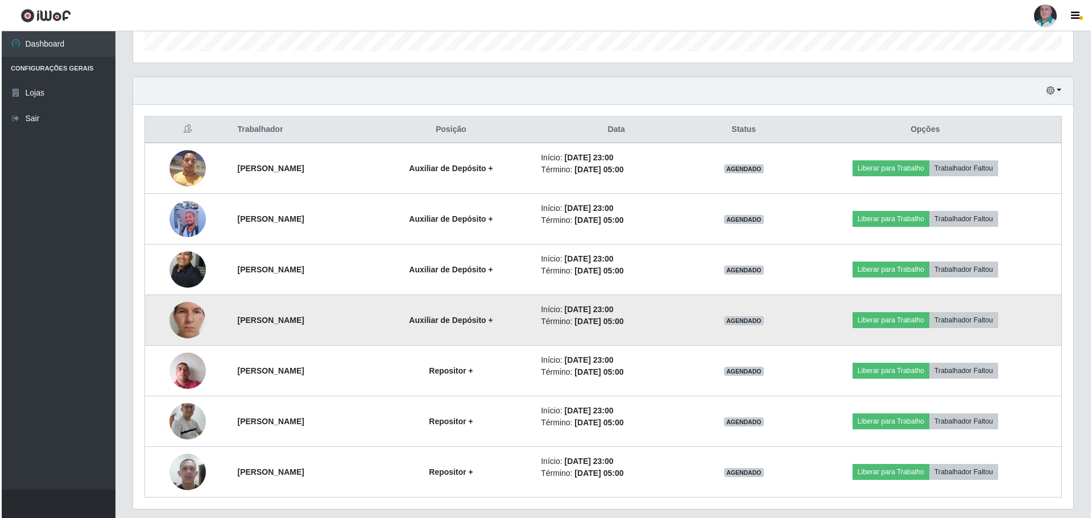
scroll to position [389, 0]
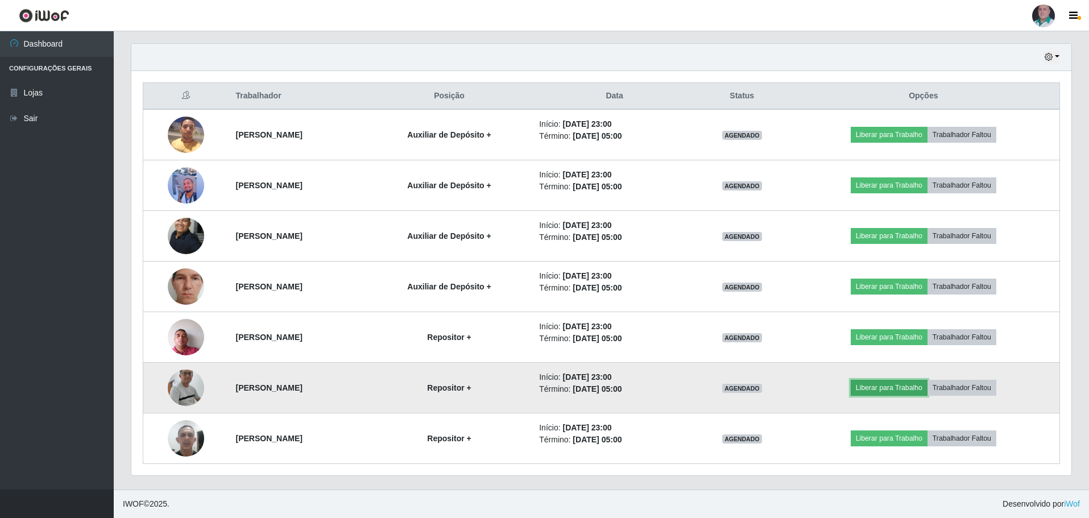
click at [907, 390] on button "Liberar para Trabalho" at bounding box center [889, 388] width 77 height 16
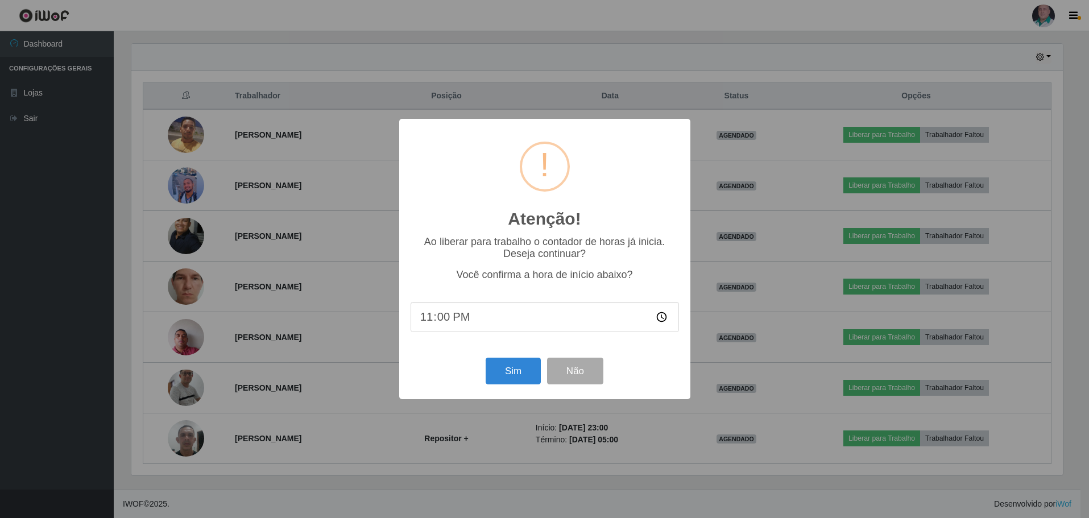
scroll to position [236, 934]
click at [515, 371] on button "Sim" at bounding box center [514, 371] width 55 height 27
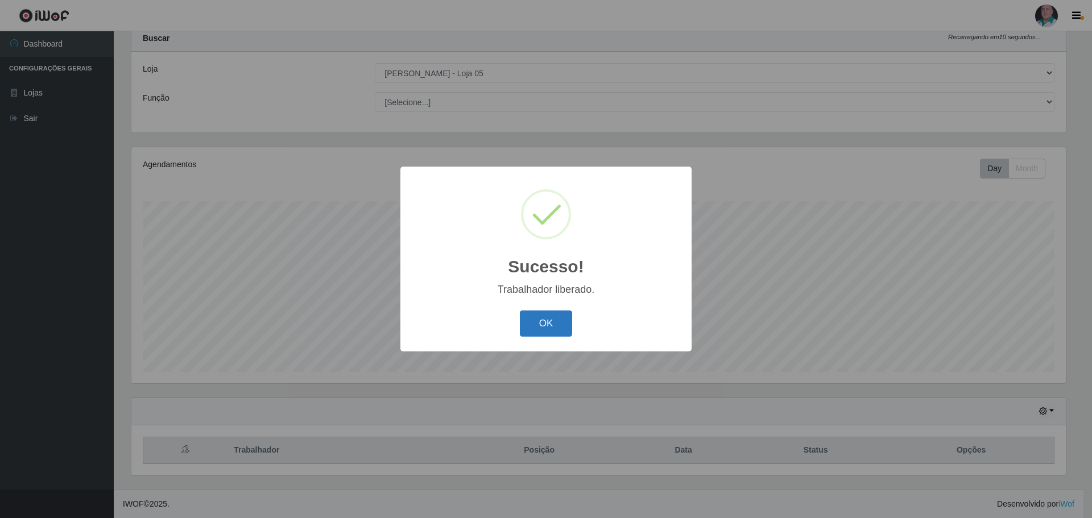
click at [537, 324] on button "OK" at bounding box center [546, 324] width 53 height 27
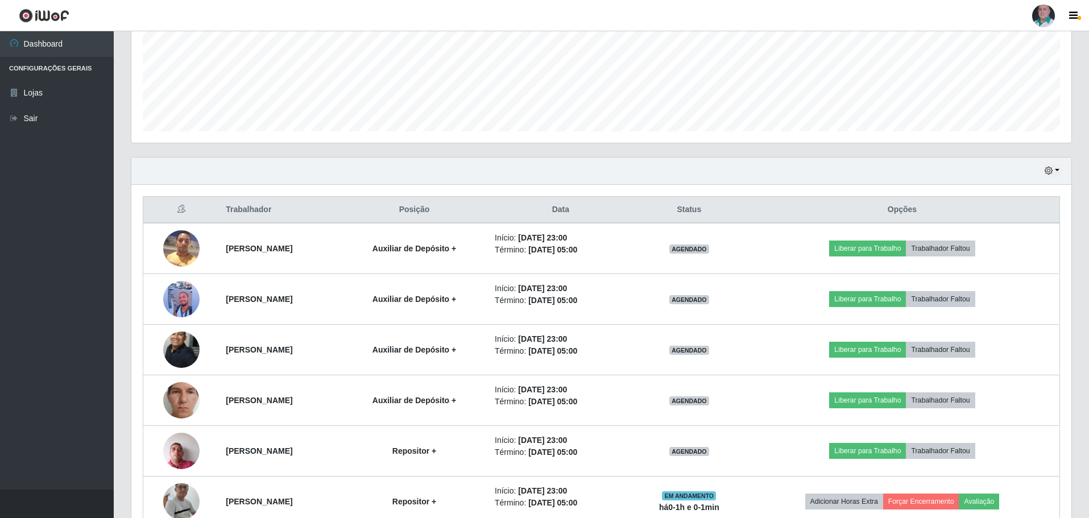
scroll to position [389, 0]
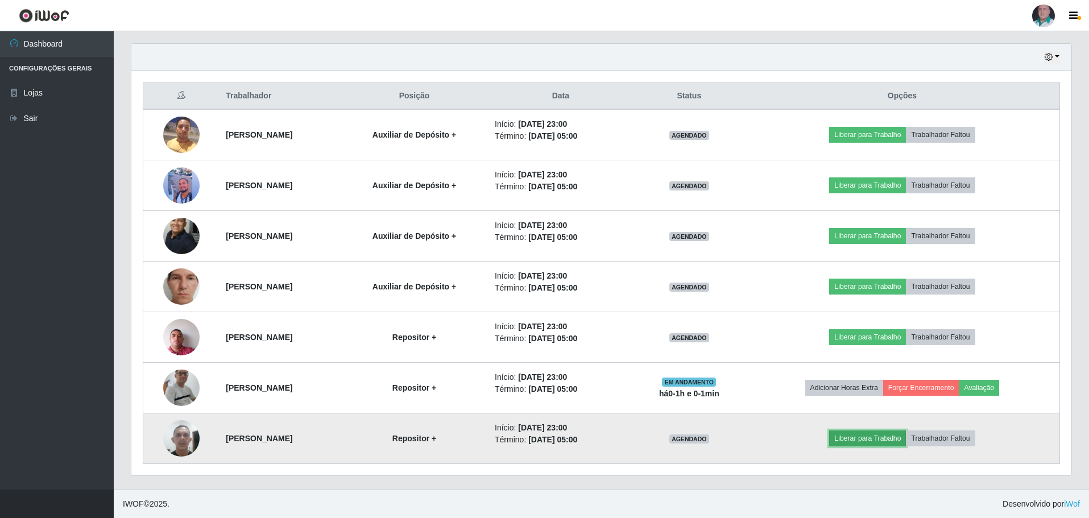
click at [875, 441] on button "Liberar para Trabalho" at bounding box center [867, 439] width 77 height 16
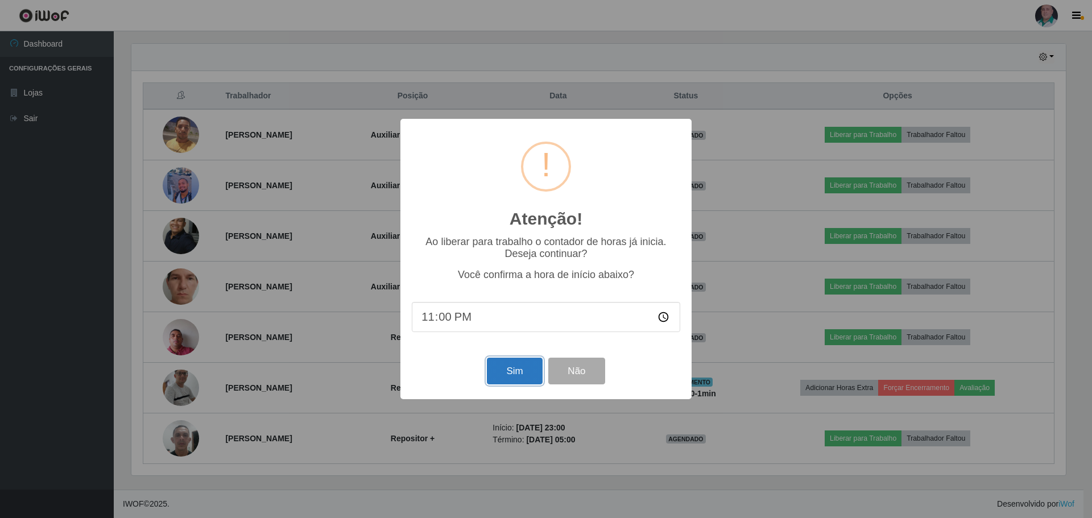
click at [514, 375] on button "Sim" at bounding box center [514, 371] width 55 height 27
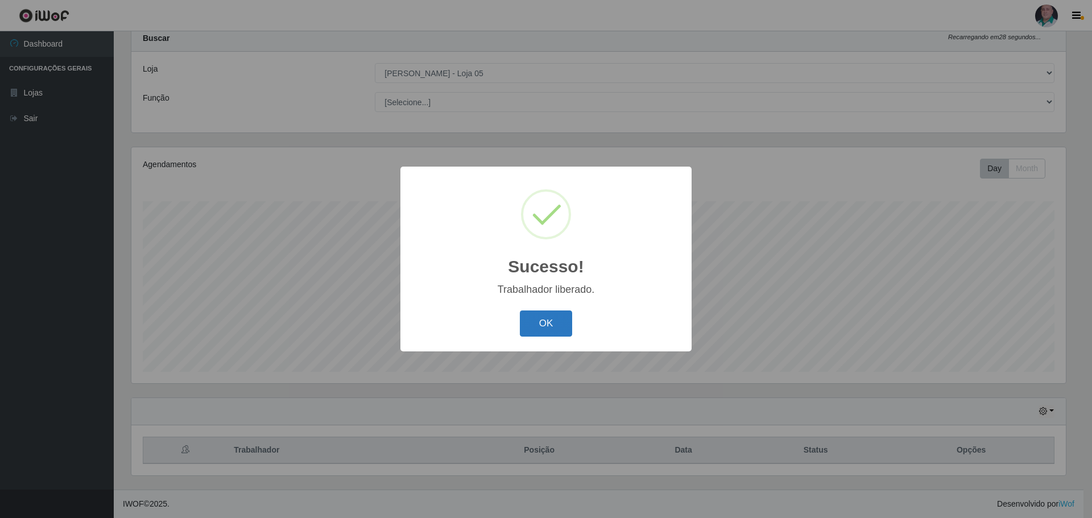
click at [541, 319] on button "OK" at bounding box center [546, 324] width 53 height 27
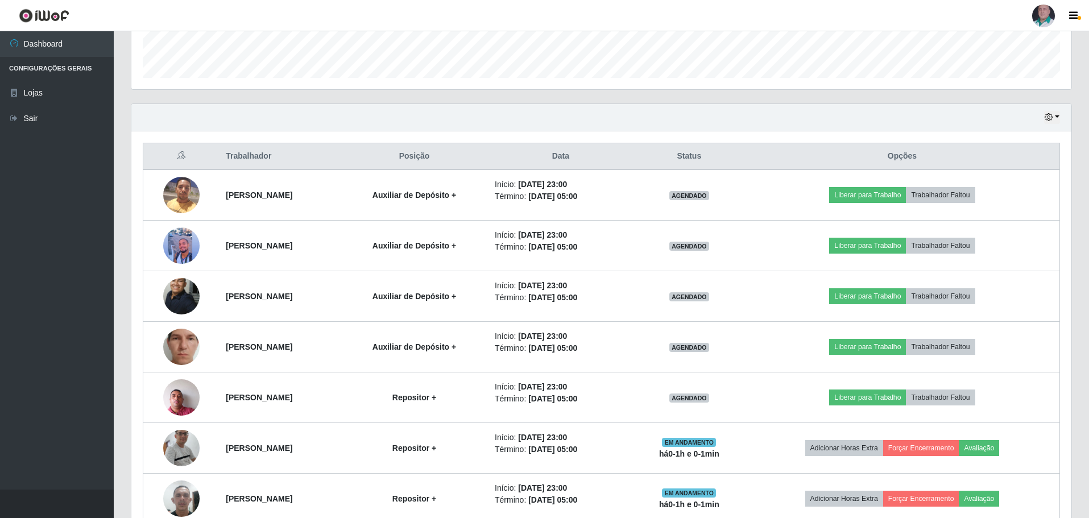
scroll to position [389, 0]
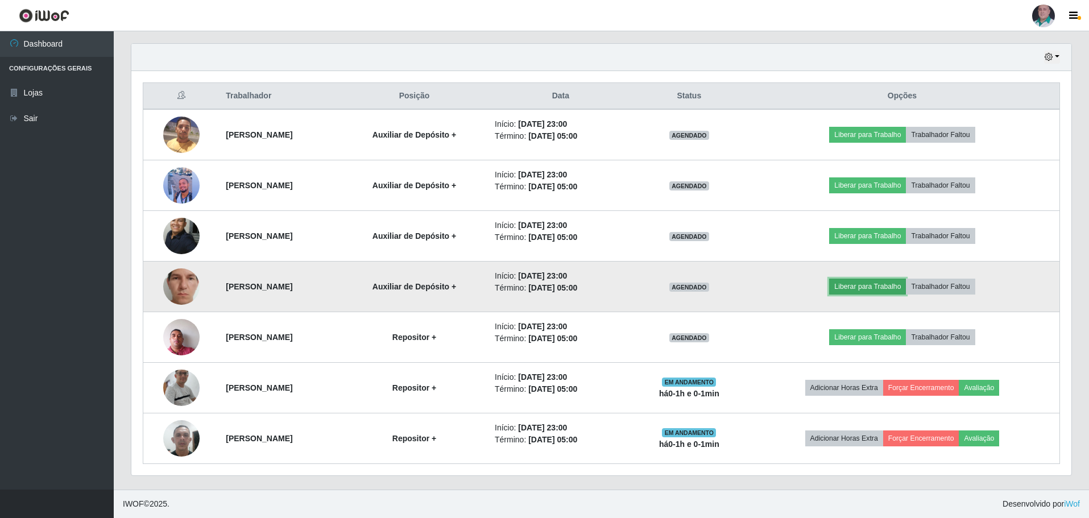
click at [886, 293] on button "Liberar para Trabalho" at bounding box center [867, 287] width 77 height 16
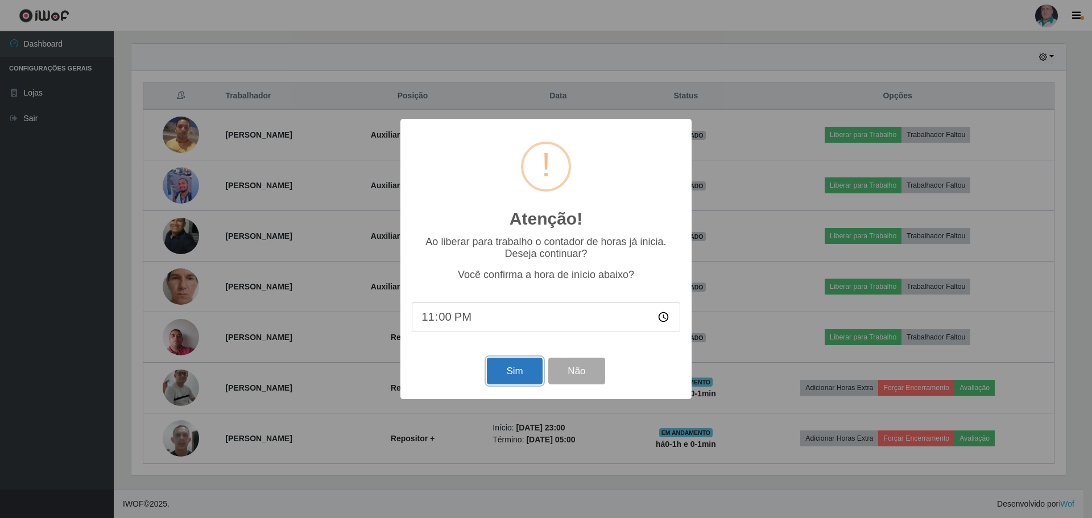
click at [510, 371] on button "Sim" at bounding box center [514, 371] width 55 height 27
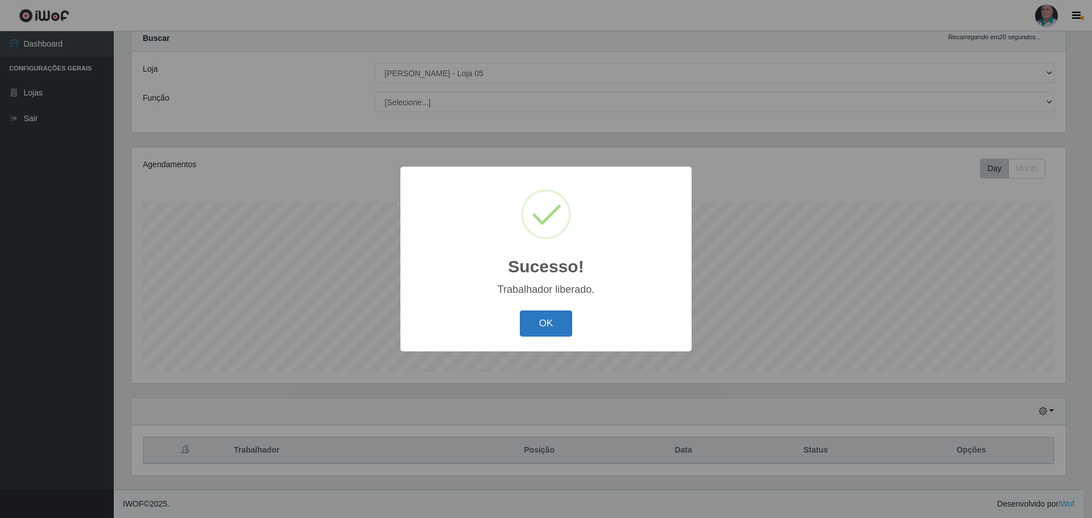
click at [530, 330] on button "OK" at bounding box center [546, 324] width 53 height 27
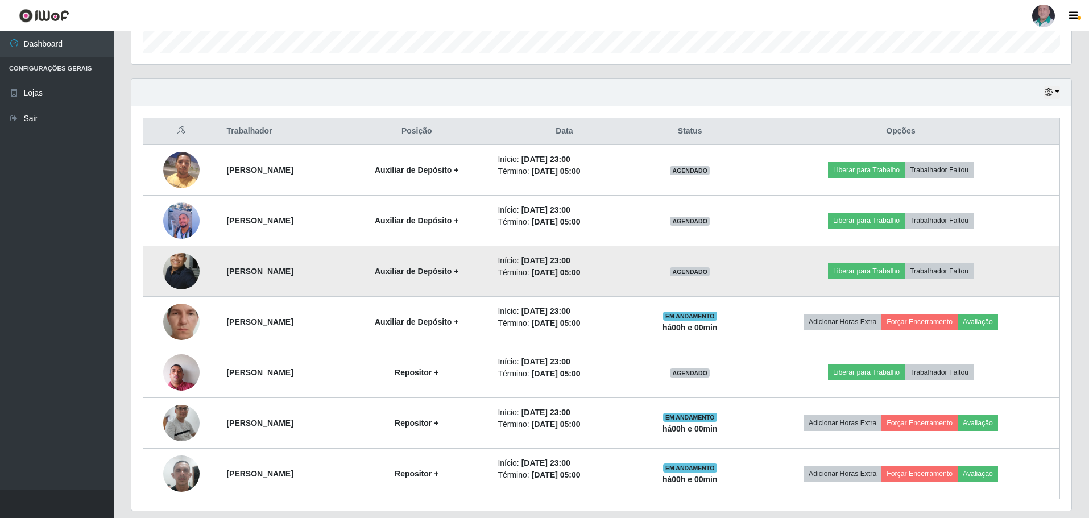
scroll to position [389, 0]
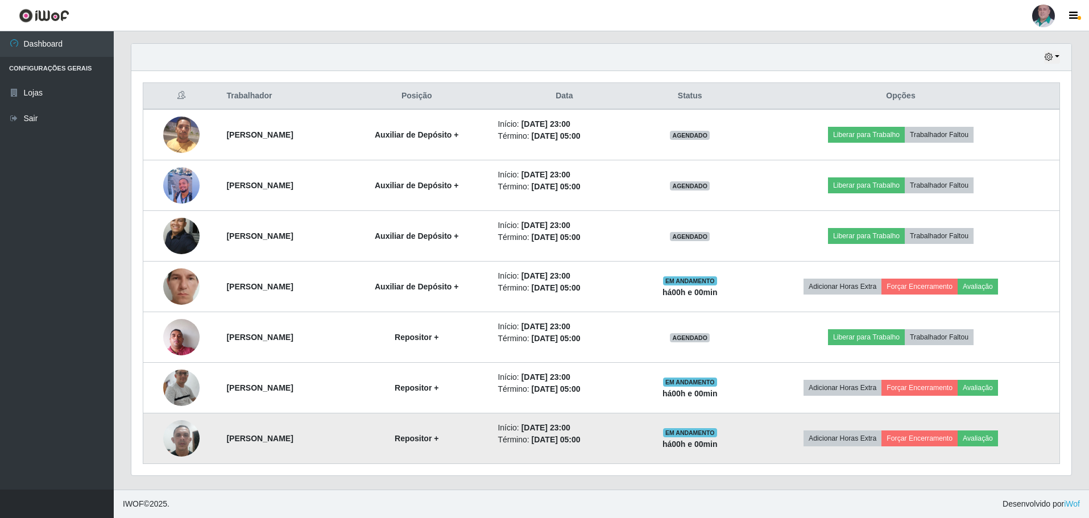
click at [185, 439] on img at bounding box center [181, 438] width 36 height 48
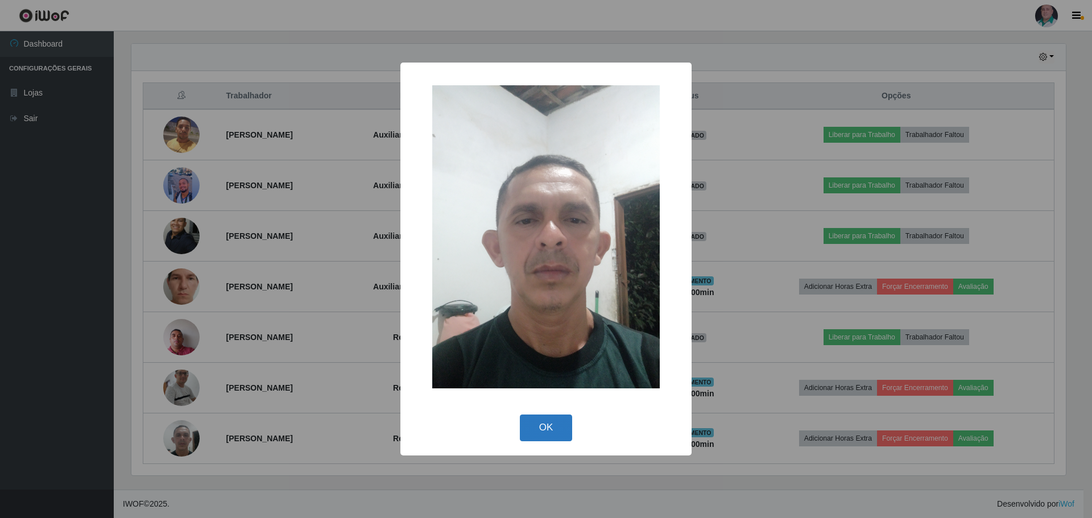
click at [549, 424] on button "OK" at bounding box center [546, 428] width 53 height 27
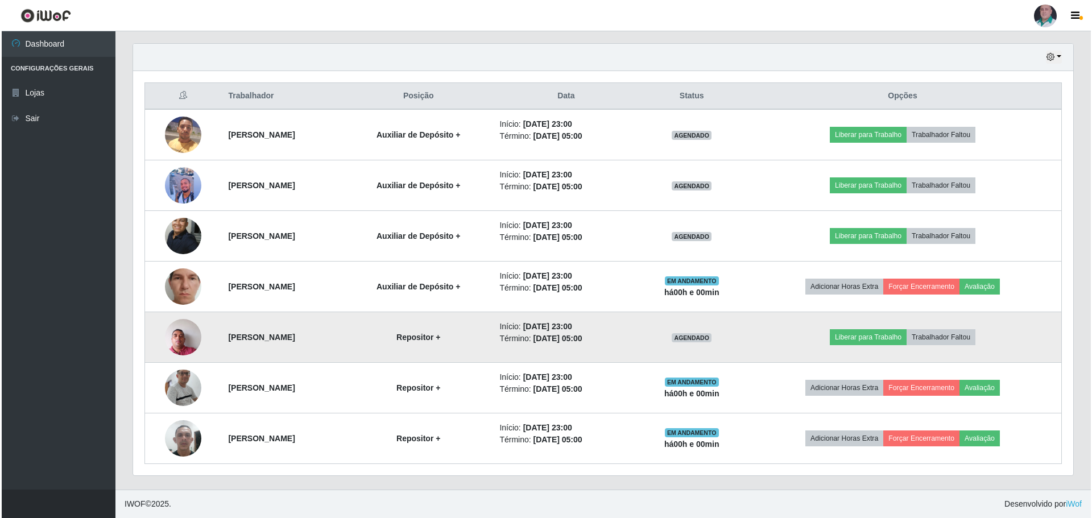
scroll to position [332, 0]
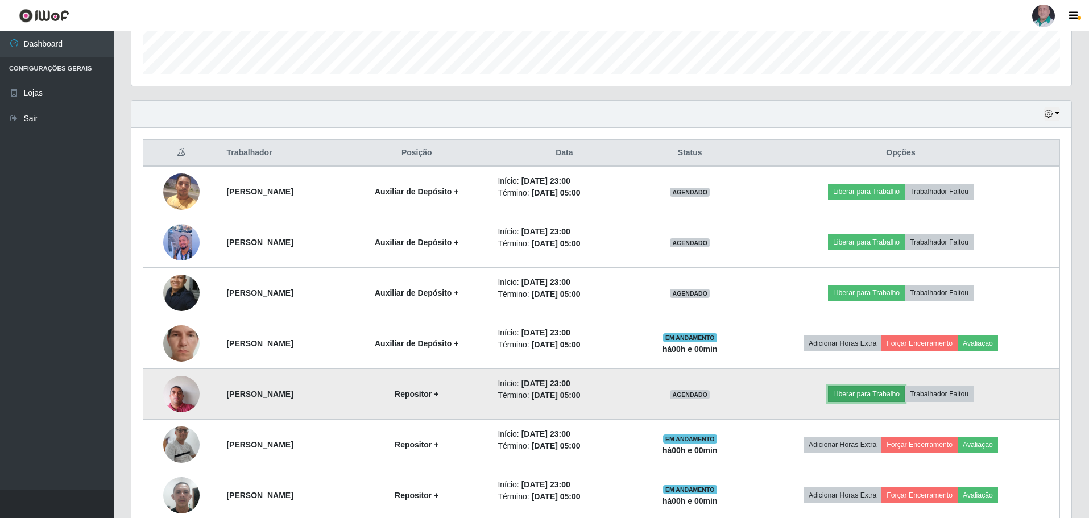
click at [885, 396] on button "Liberar para Trabalho" at bounding box center [866, 394] width 77 height 16
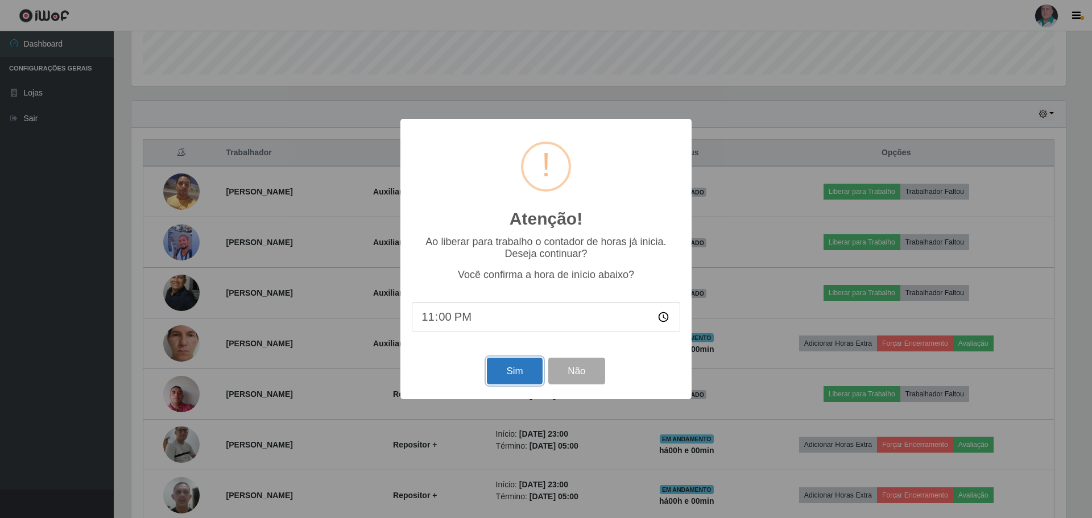
click at [490, 376] on button "Sim" at bounding box center [514, 371] width 55 height 27
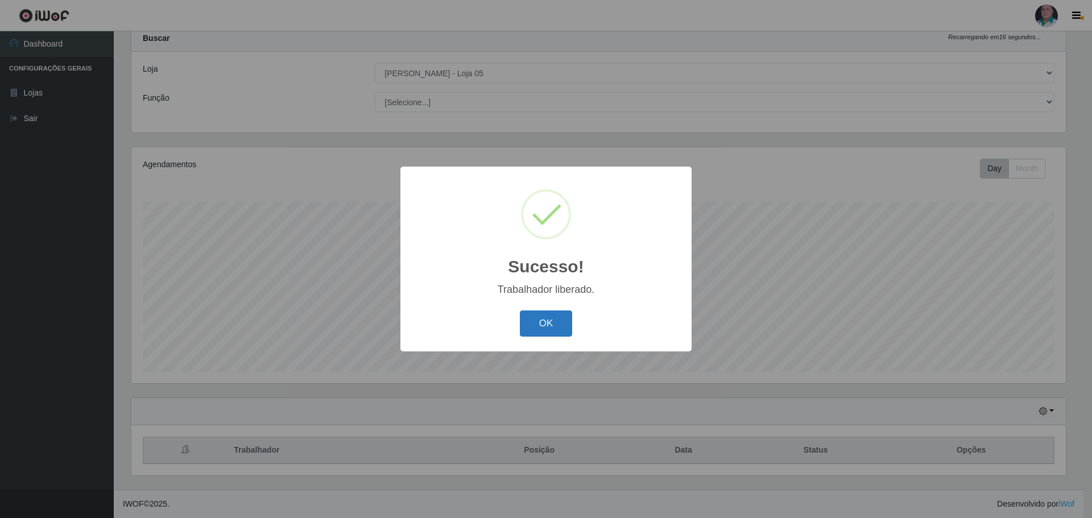
click at [556, 325] on button "OK" at bounding box center [546, 324] width 53 height 27
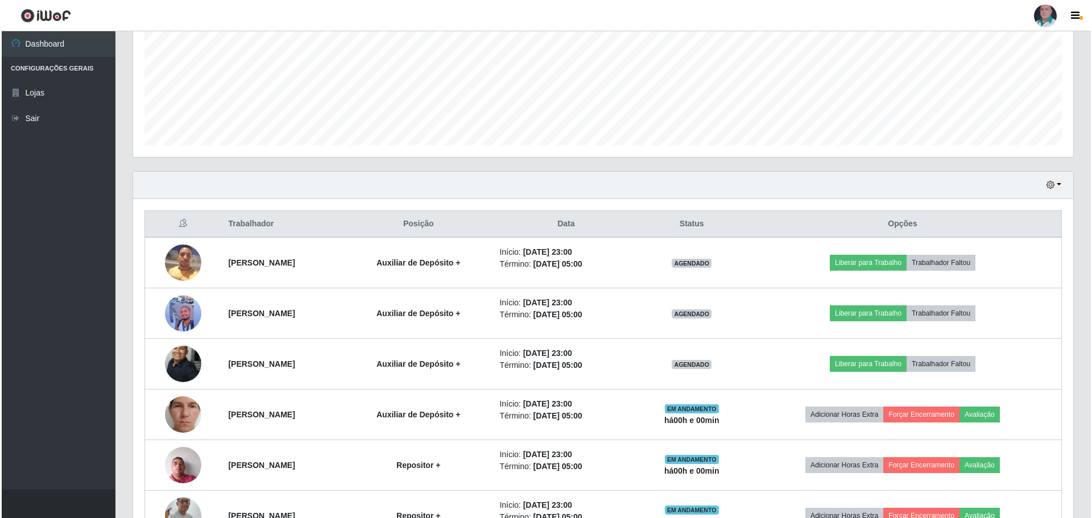
scroll to position [262, 0]
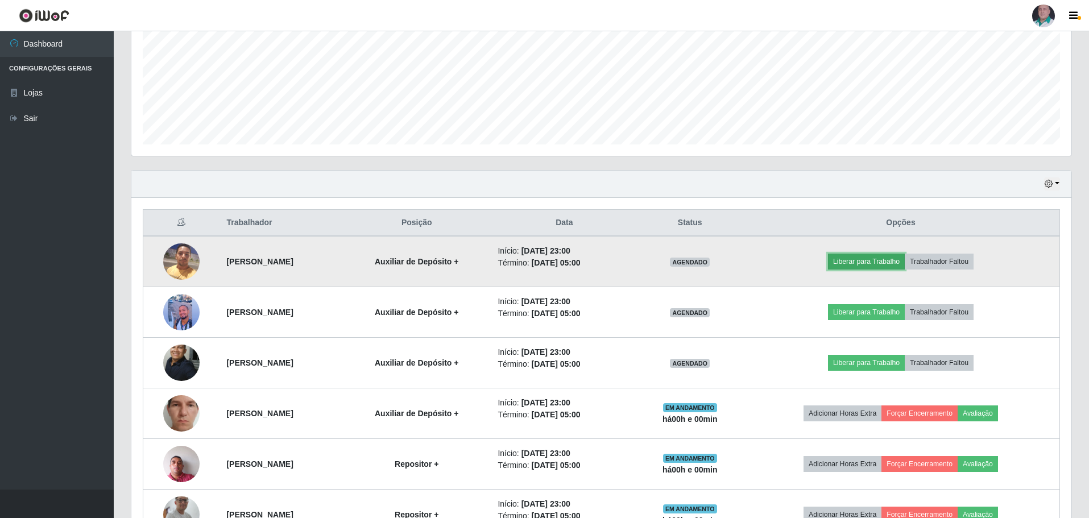
click at [898, 259] on button "Liberar para Trabalho" at bounding box center [866, 262] width 77 height 16
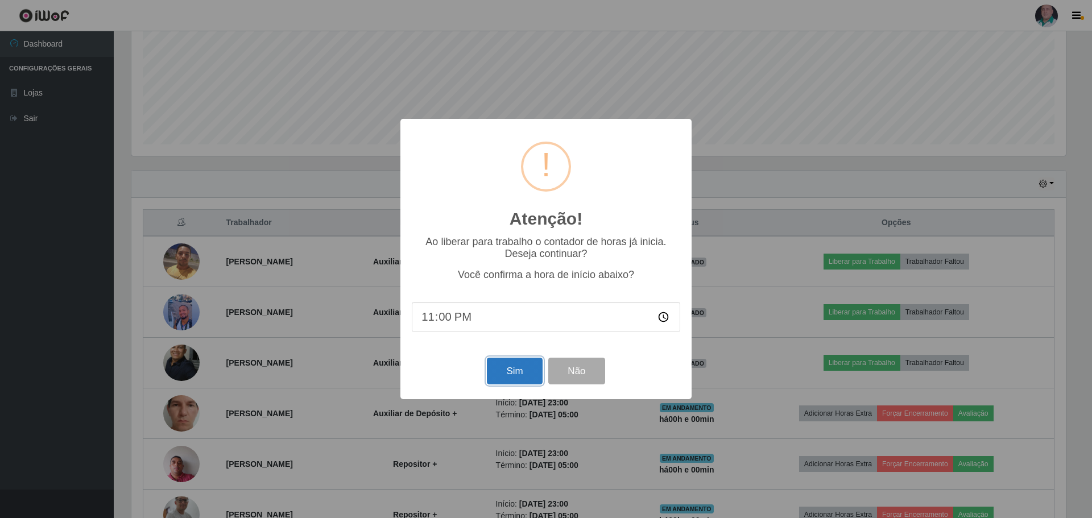
click at [507, 375] on button "Sim" at bounding box center [514, 371] width 55 height 27
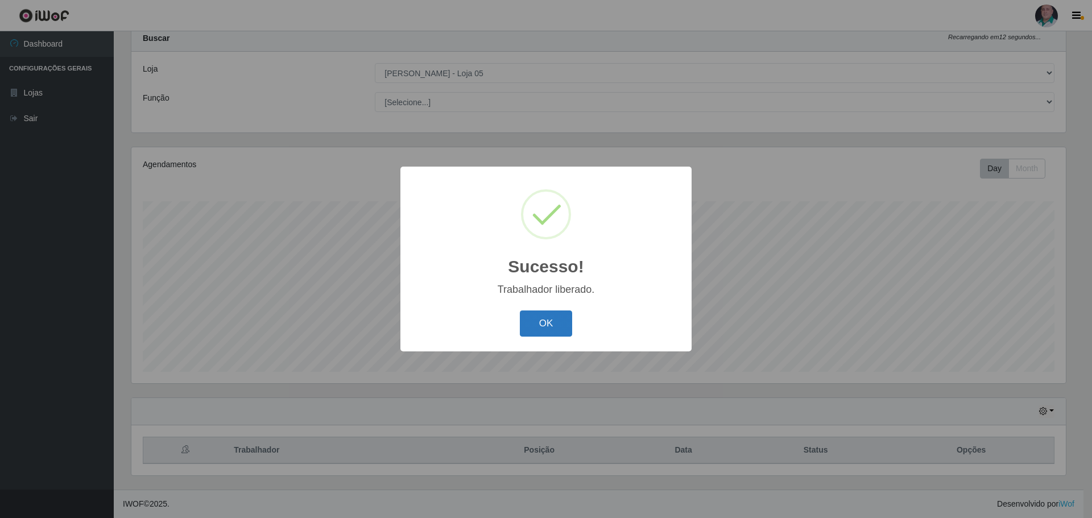
click at [532, 331] on button "OK" at bounding box center [546, 324] width 53 height 27
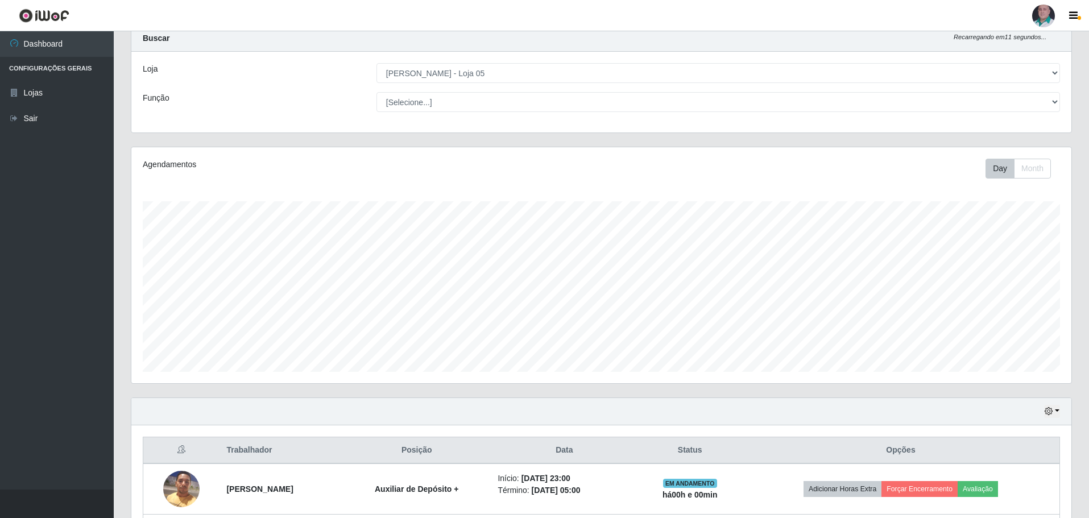
scroll to position [262, 0]
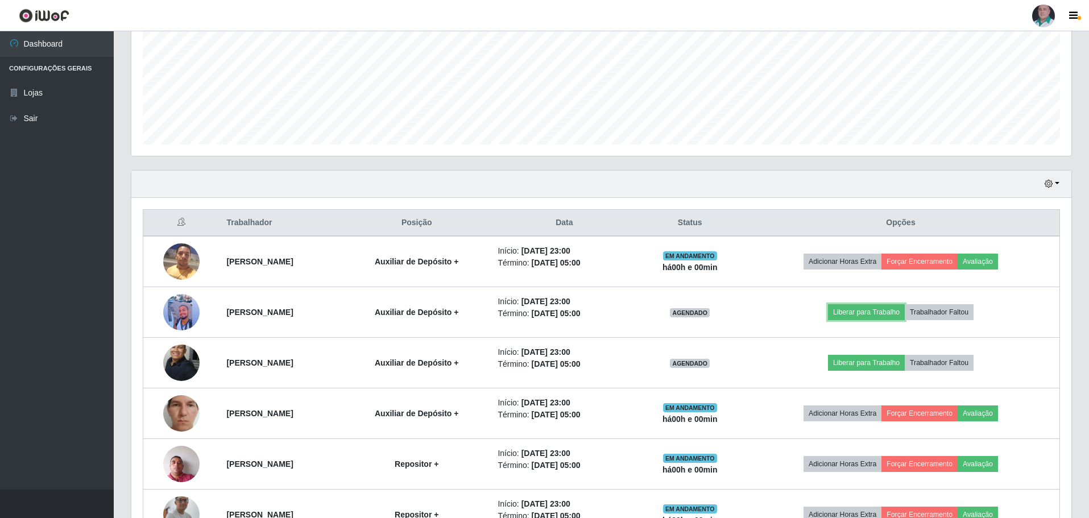
click at [893, 313] on button "Liberar para Trabalho" at bounding box center [866, 312] width 77 height 16
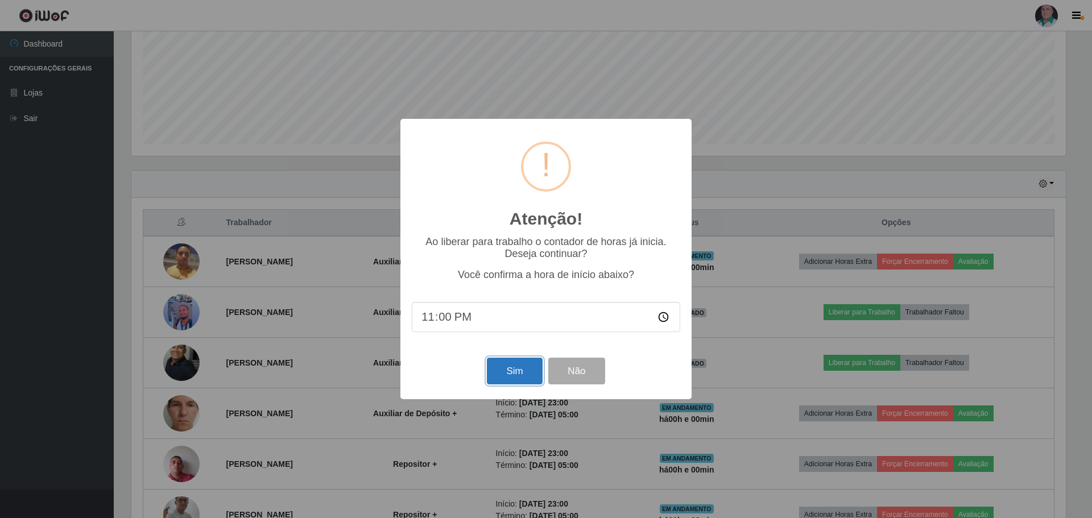
click at [523, 372] on button "Sim" at bounding box center [514, 371] width 55 height 27
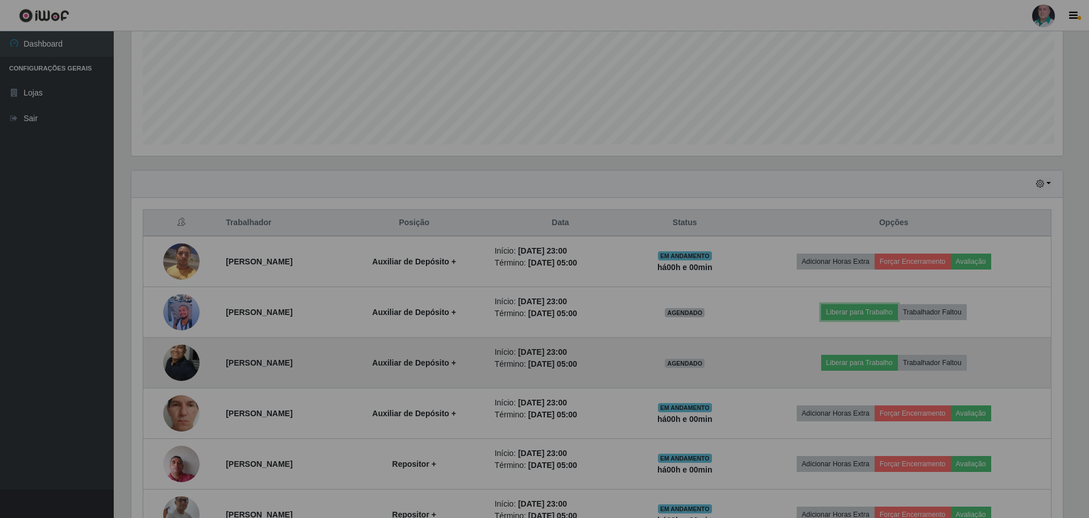
scroll to position [568468, 567764]
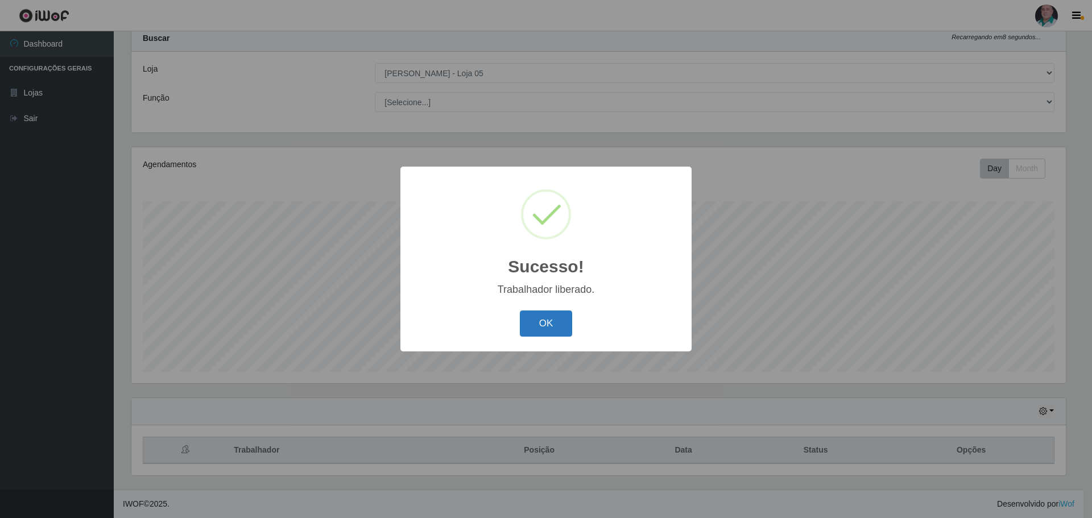
click at [554, 326] on button "OK" at bounding box center [546, 324] width 53 height 27
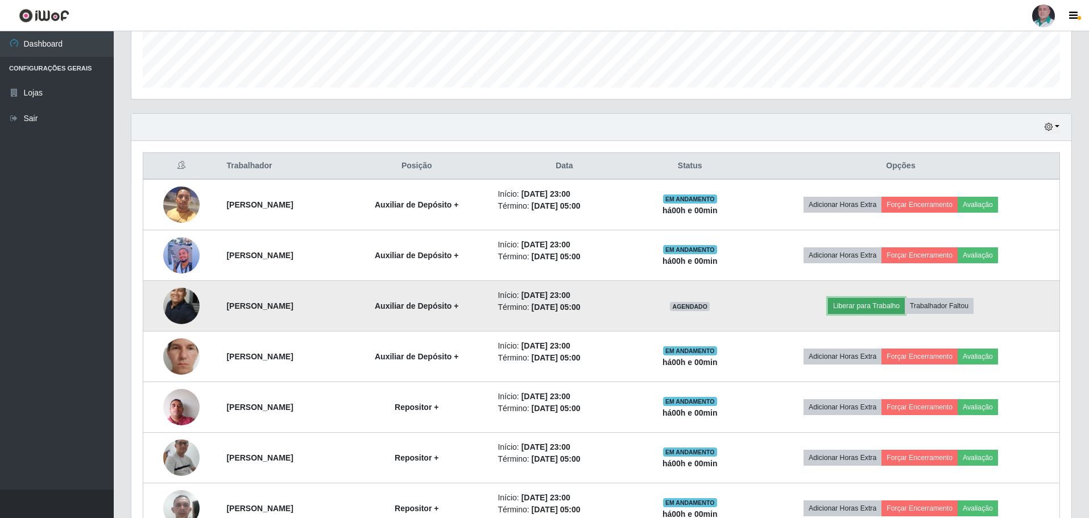
click at [878, 300] on button "Liberar para Trabalho" at bounding box center [866, 306] width 77 height 16
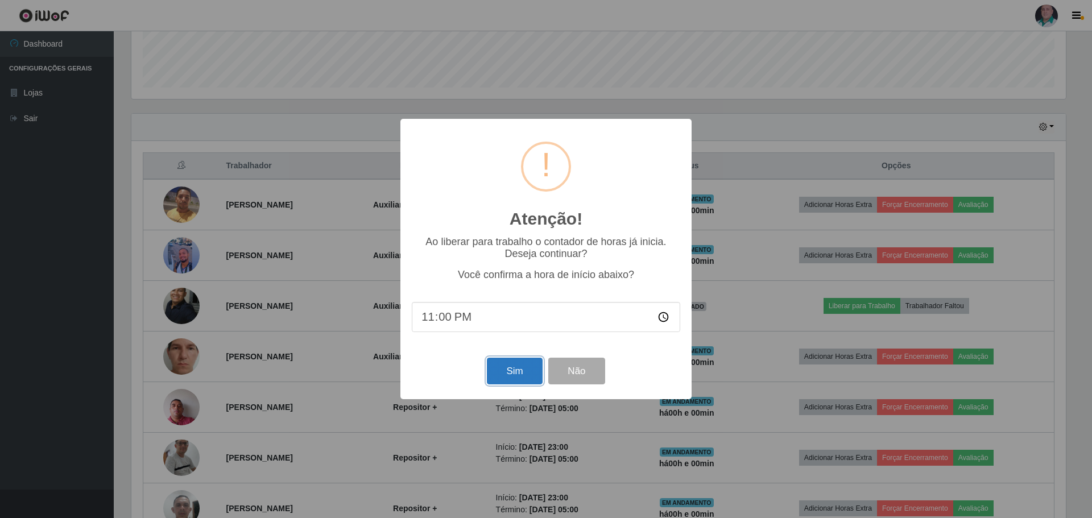
click at [507, 371] on button "Sim" at bounding box center [514, 371] width 55 height 27
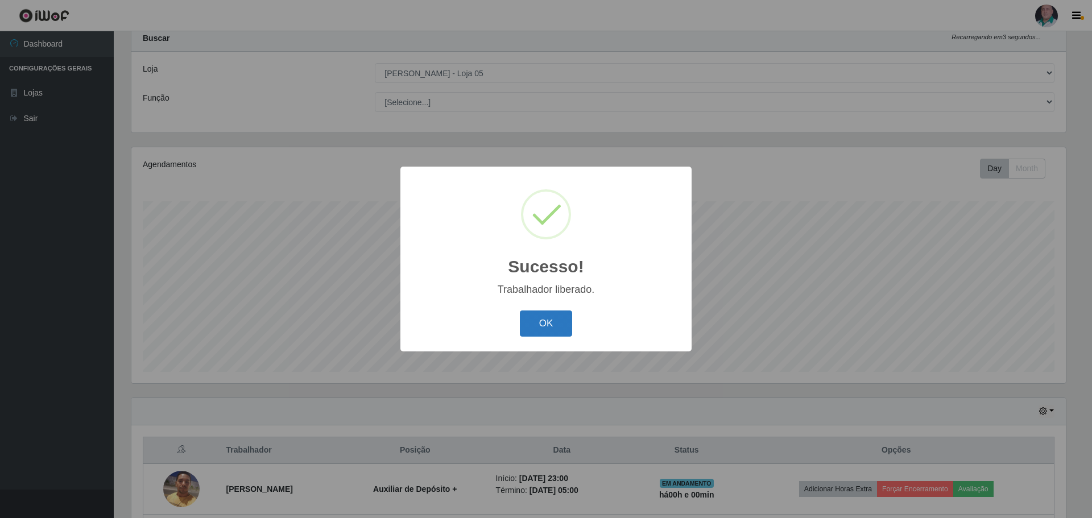
click at [557, 326] on button "OK" at bounding box center [546, 324] width 53 height 27
